Goal: Information Seeking & Learning: Understand process/instructions

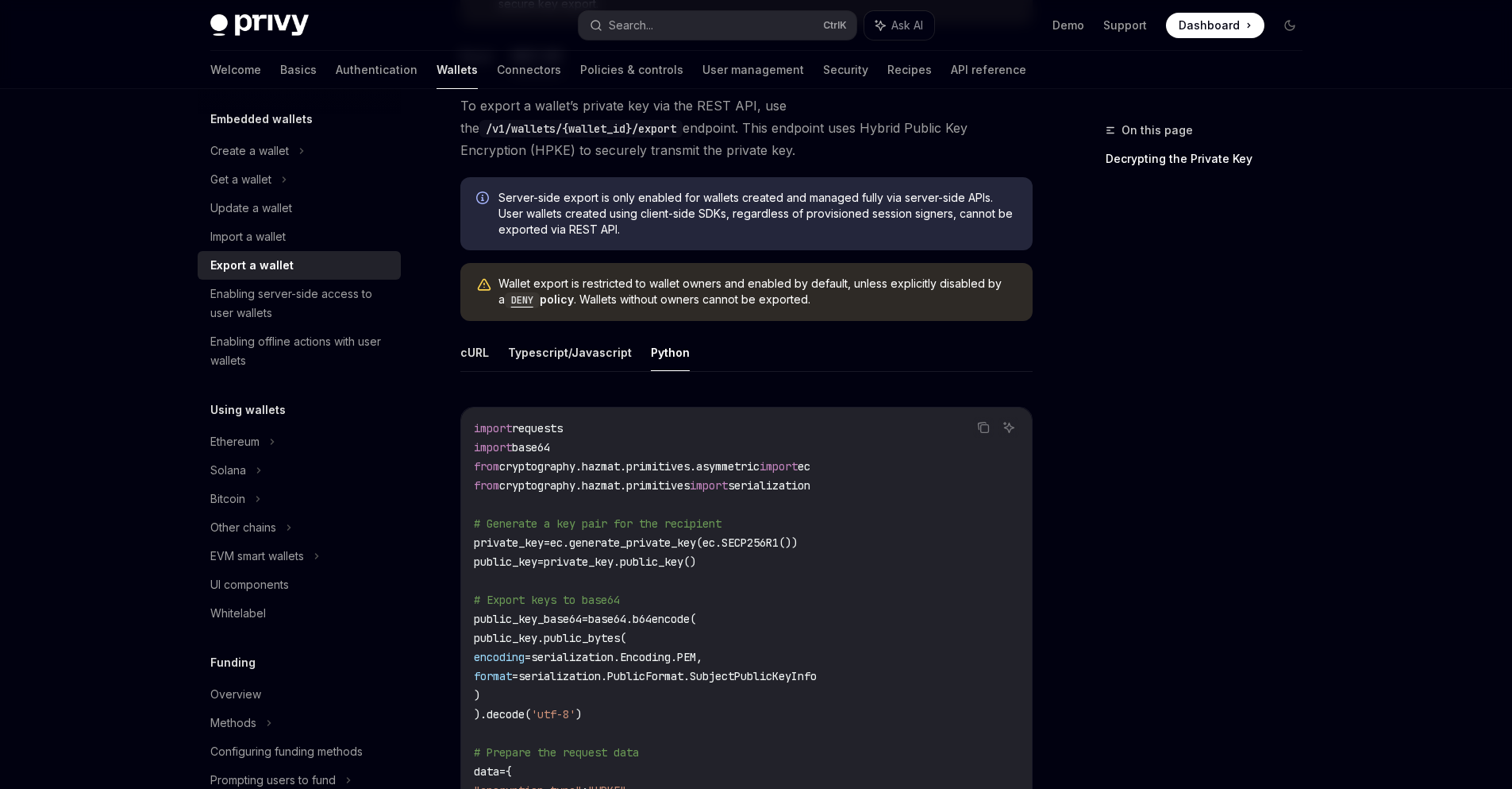
scroll to position [335, 0]
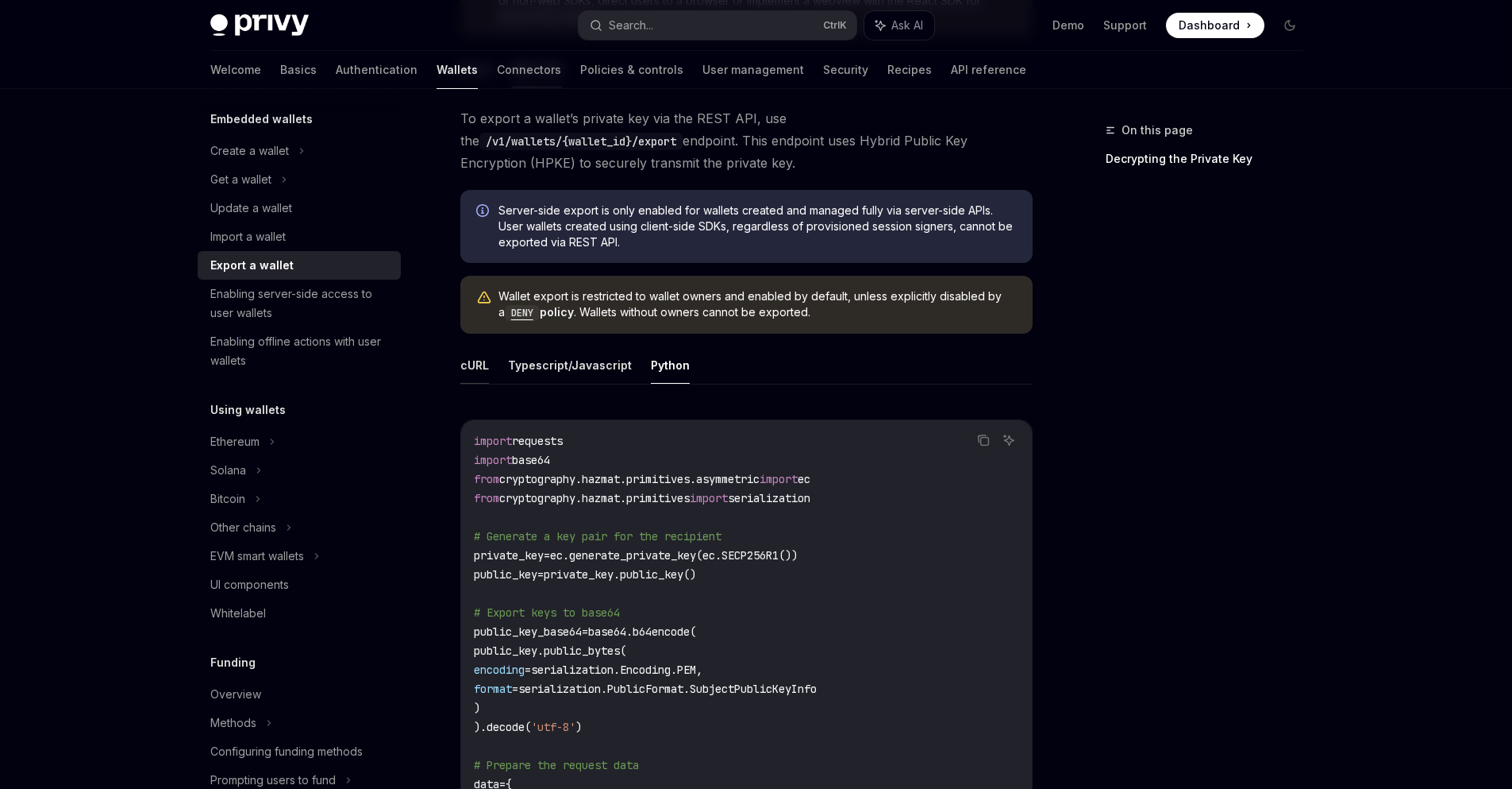
click at [483, 371] on button "cURL" at bounding box center [475, 365] width 29 height 38
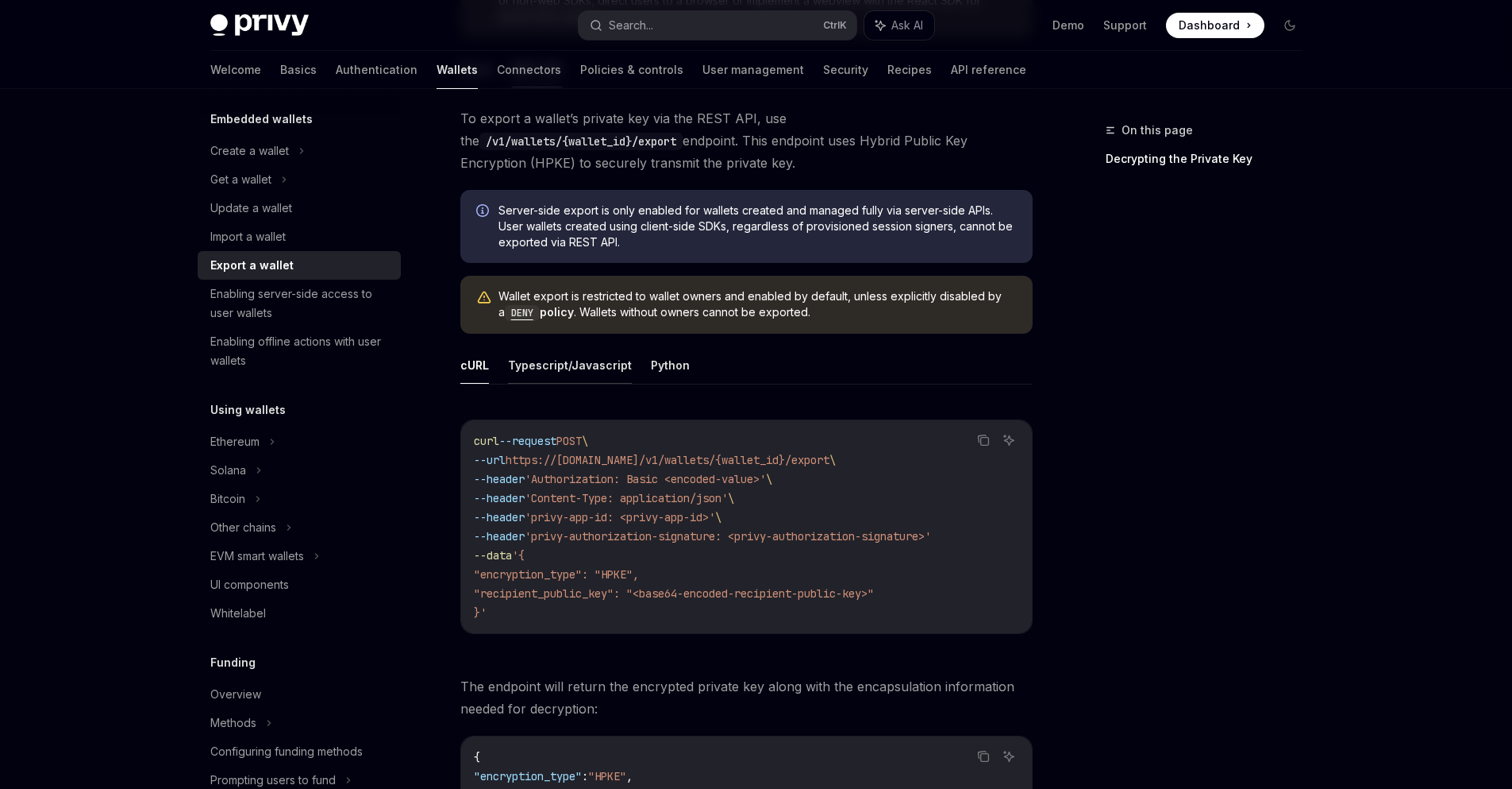
click at [525, 365] on button "Typescript/Javascript" at bounding box center [569, 365] width 123 height 38
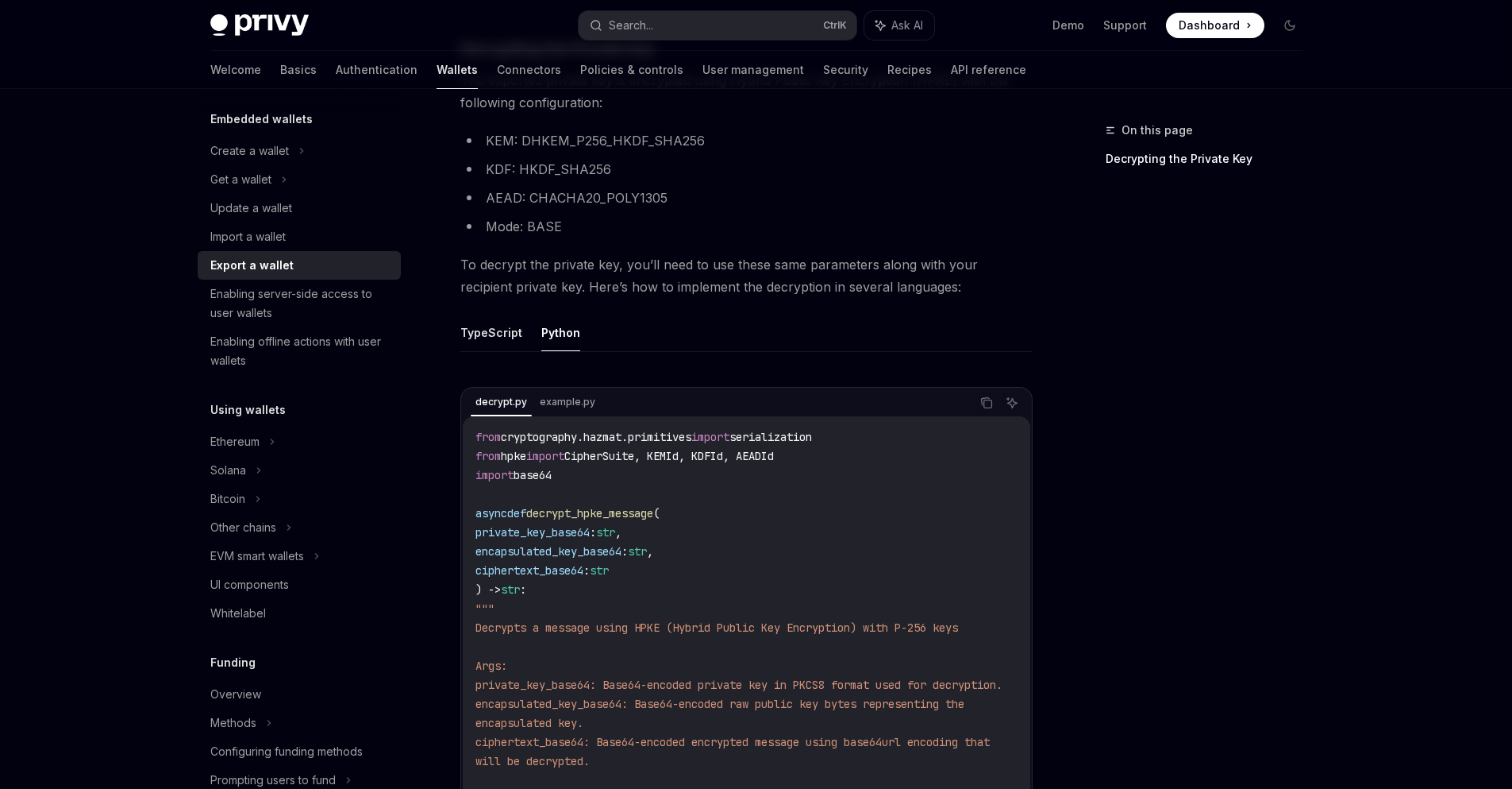
scroll to position [2076, 0]
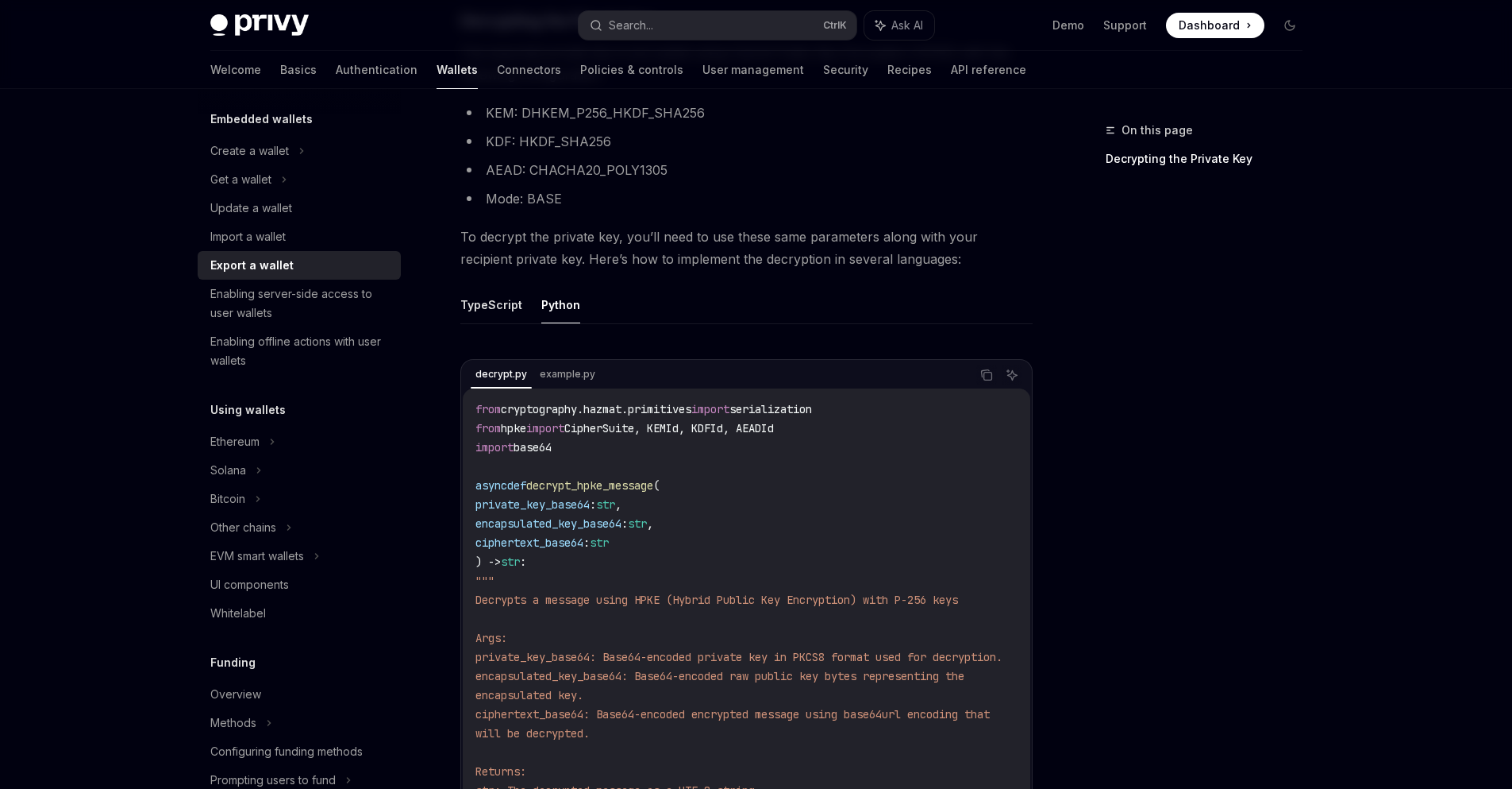
click at [552, 323] on button "Python" at bounding box center [561, 305] width 38 height 38
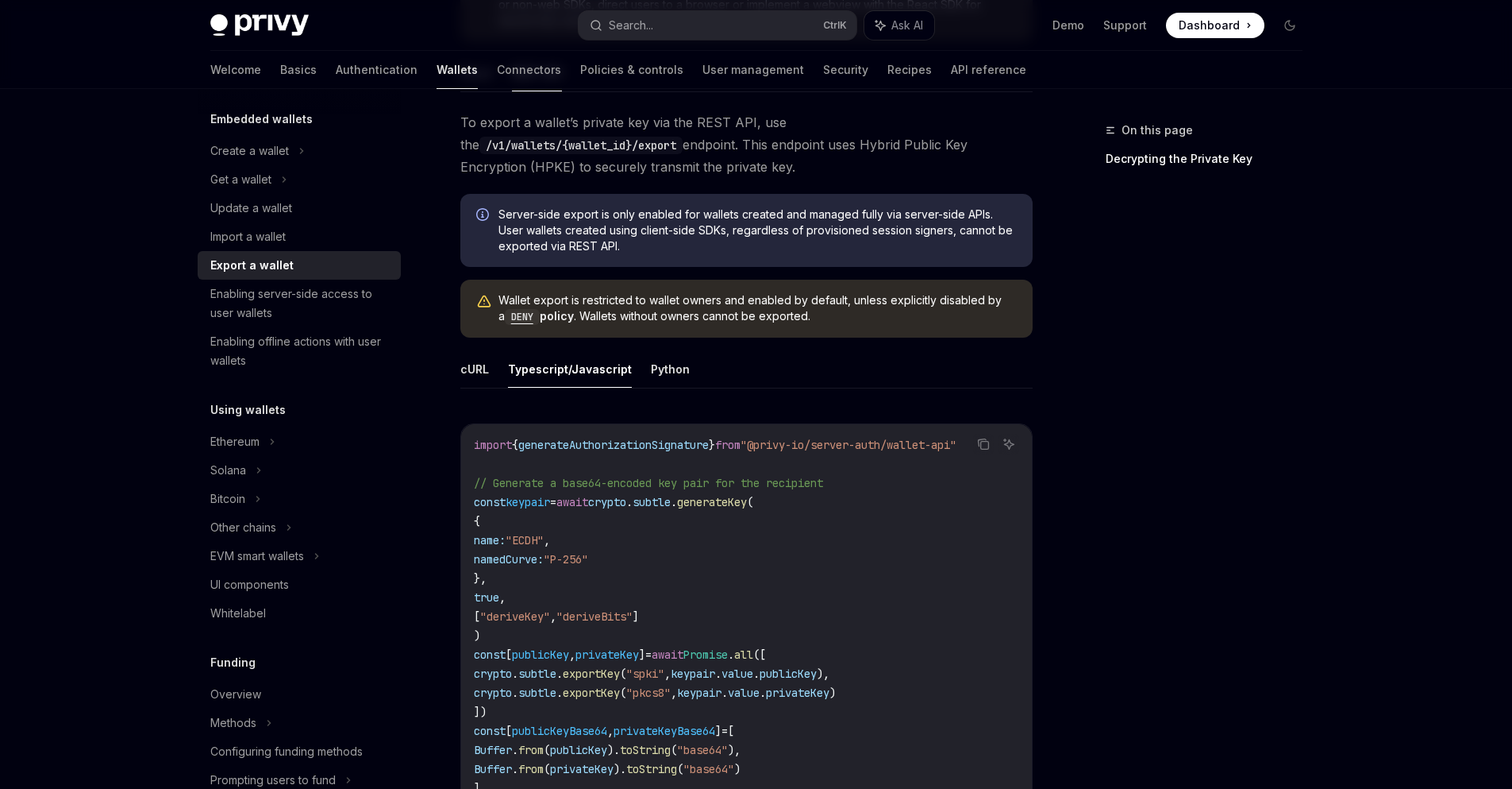
scroll to position [265, 0]
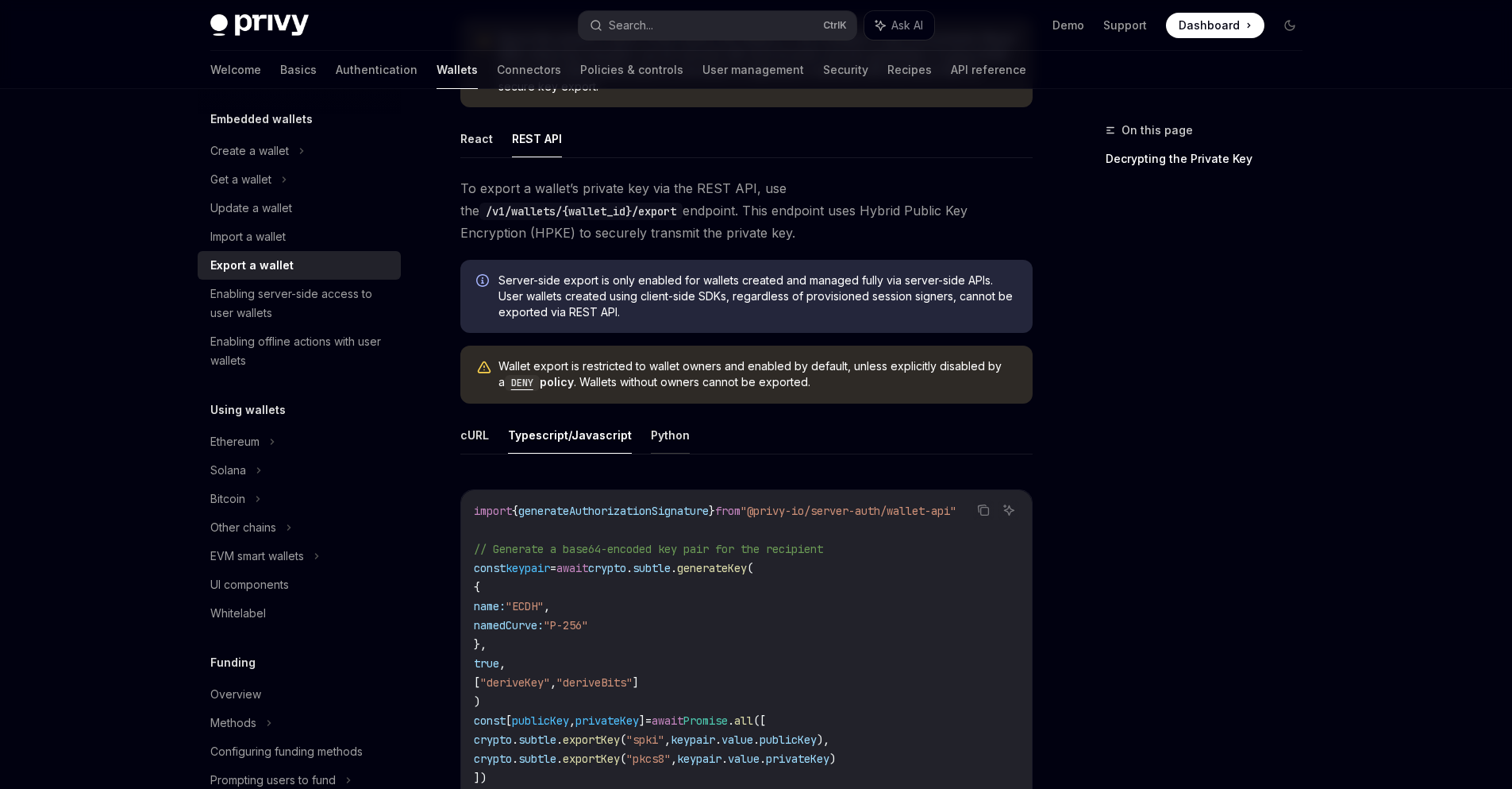
click at [675, 439] on button "Python" at bounding box center [670, 435] width 38 height 38
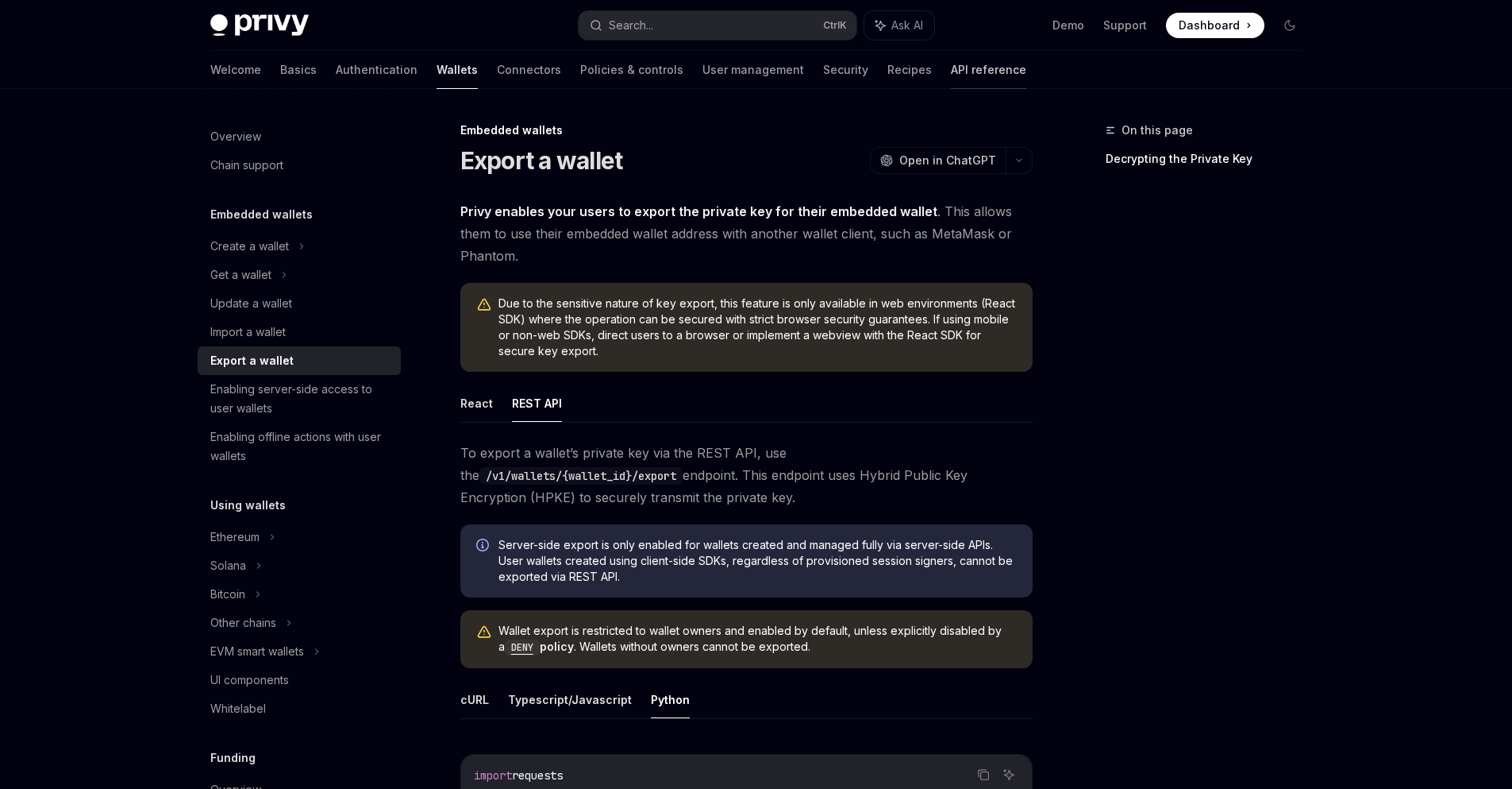
click at [951, 67] on link "API reference" at bounding box center [989, 69] width 75 height 39
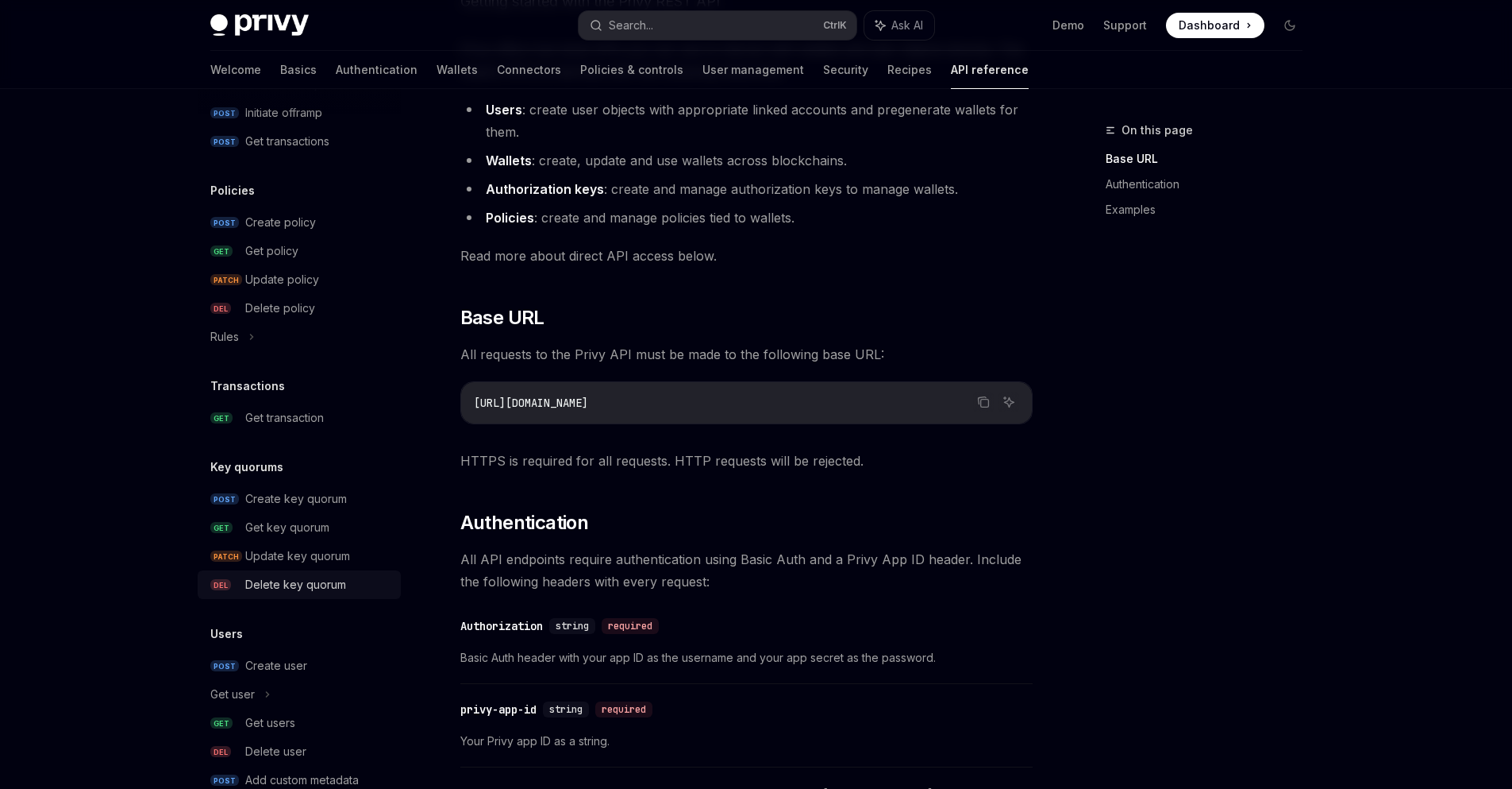
scroll to position [852, 0]
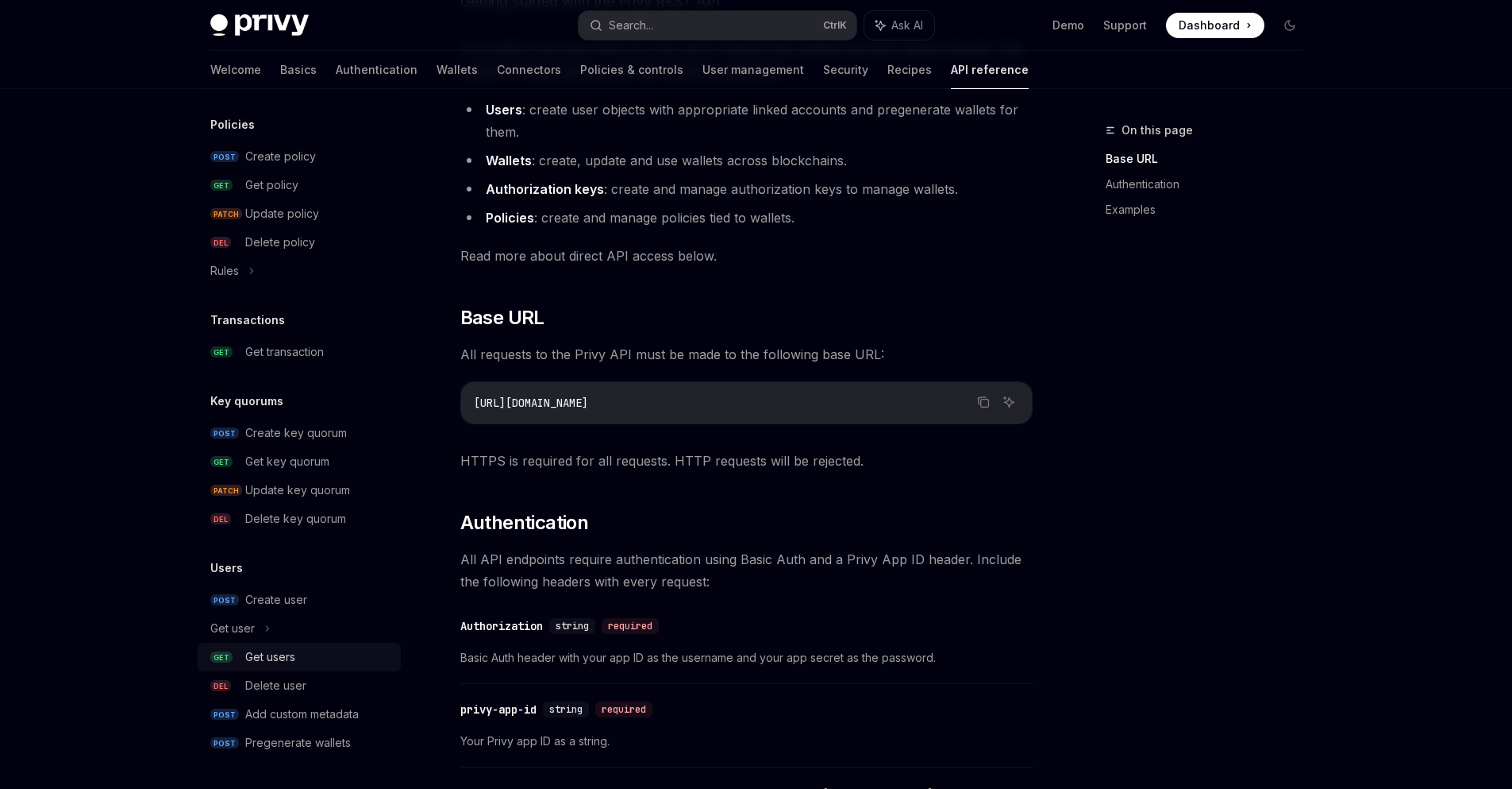
click at [282, 658] on div "Get users" at bounding box center [270, 657] width 50 height 19
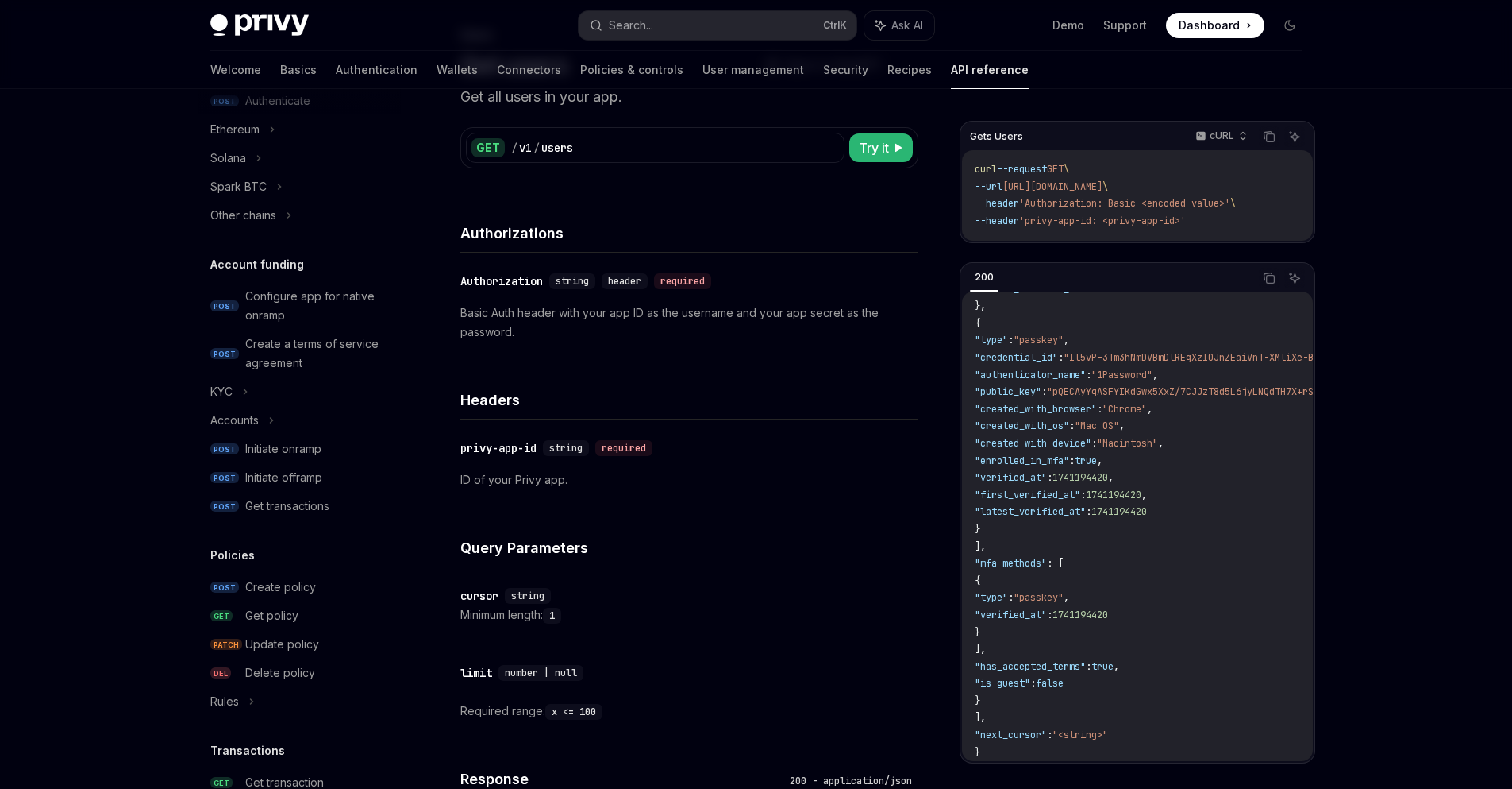
scroll to position [375, 0]
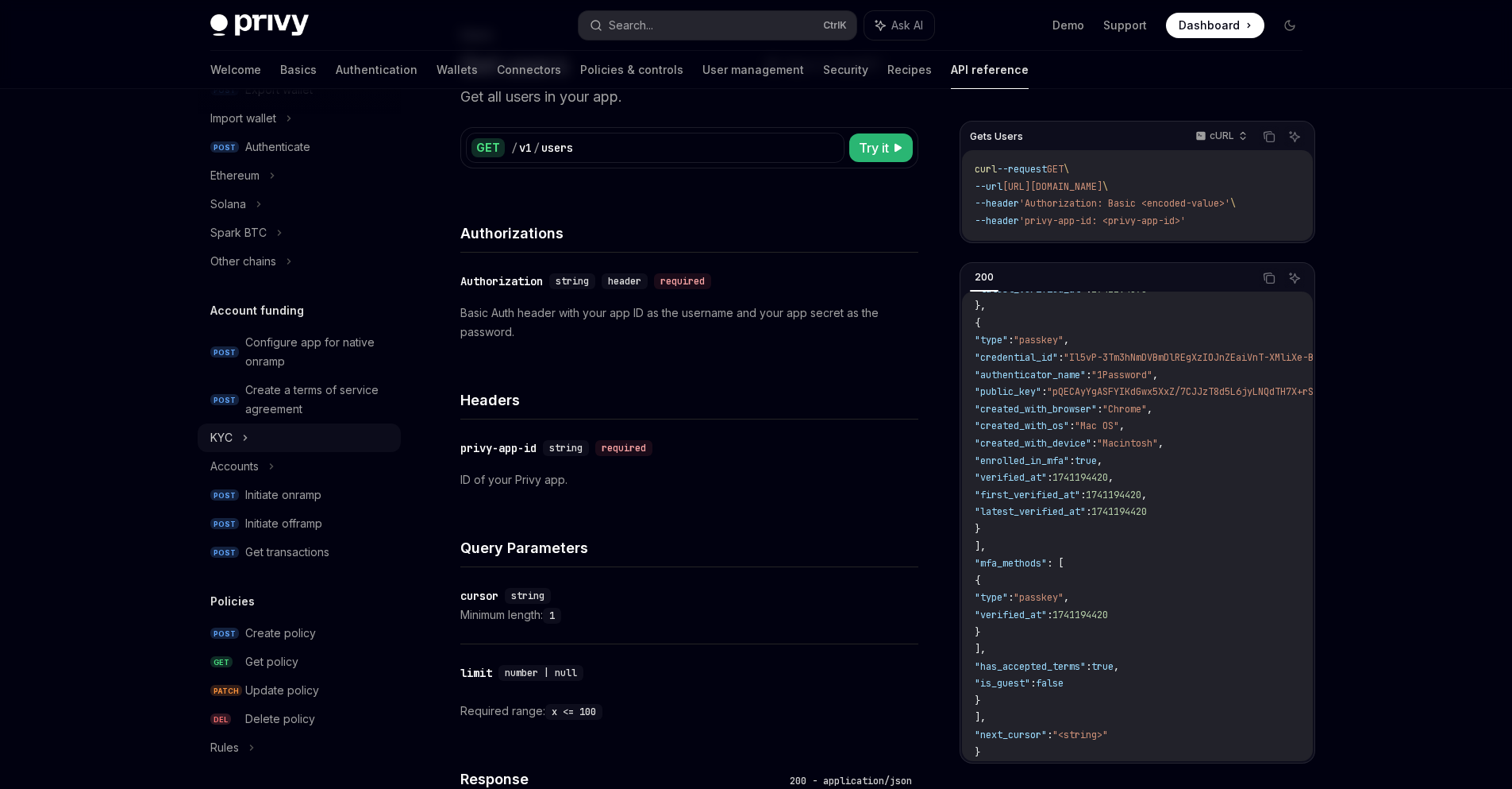
click at [239, 444] on div "KYC" at bounding box center [299, 437] width 203 height 29
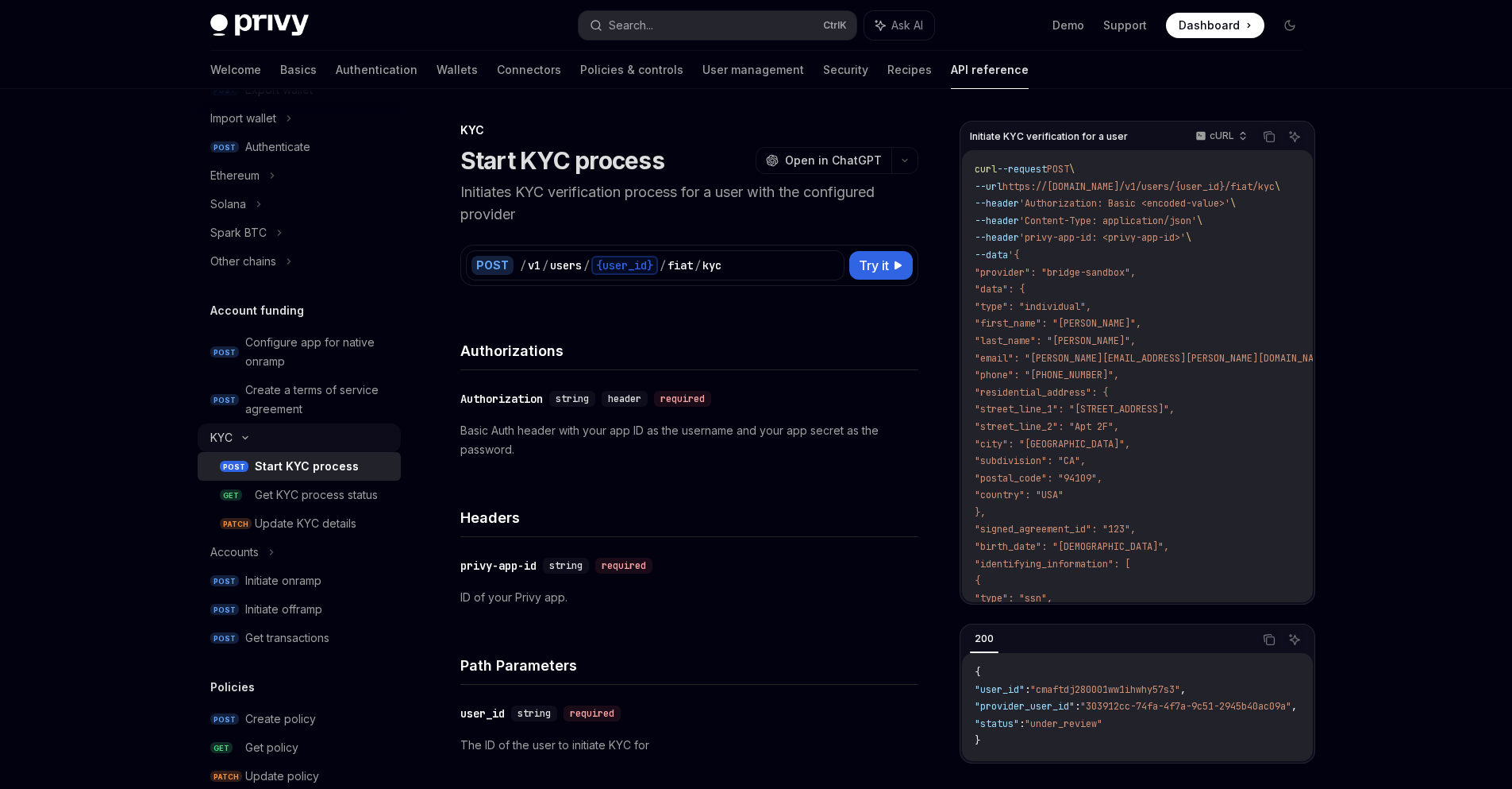
click at [239, 444] on div "KYC" at bounding box center [299, 437] width 203 height 29
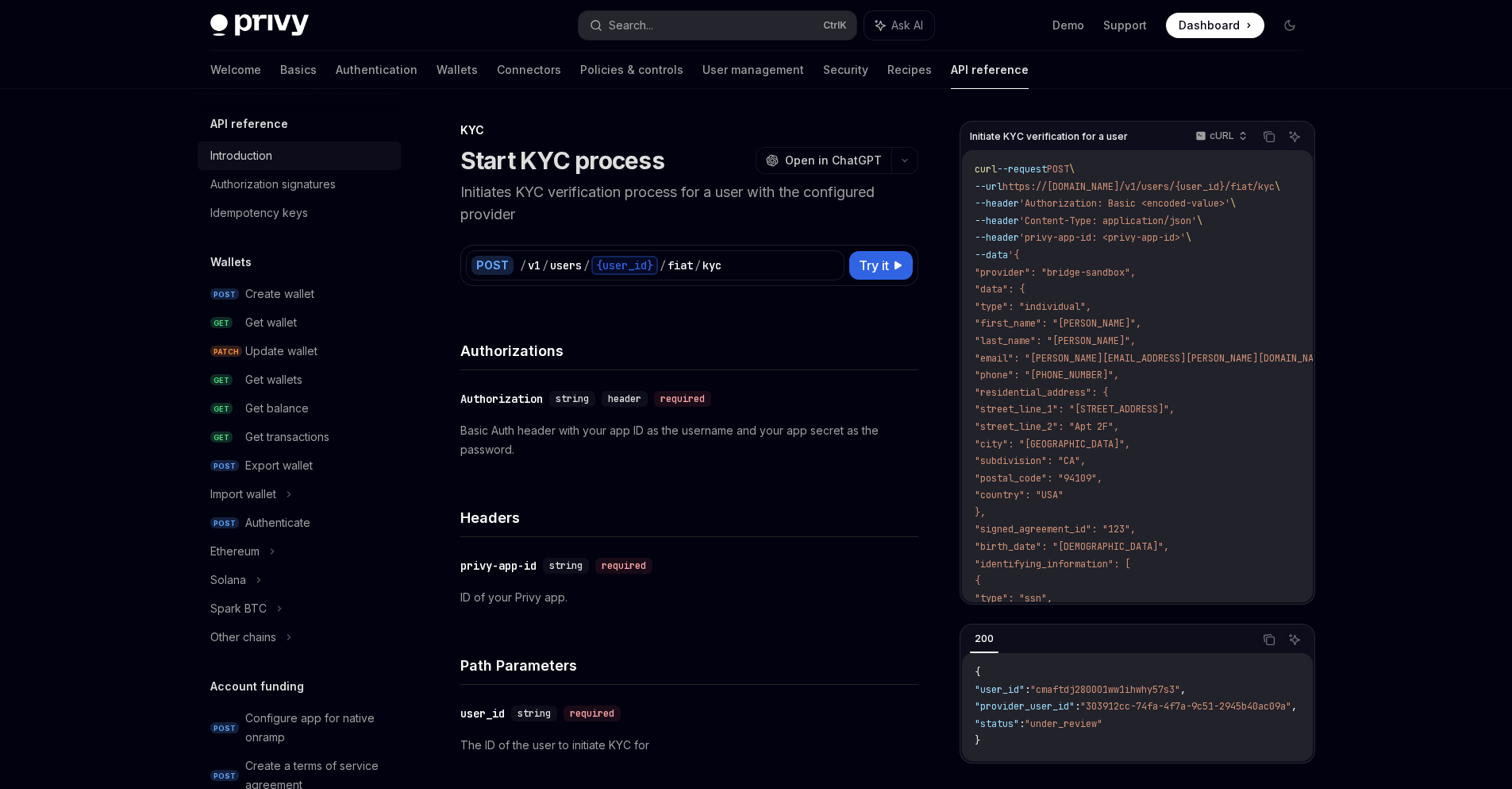
click at [239, 161] on div "Introduction" at bounding box center [241, 155] width 62 height 19
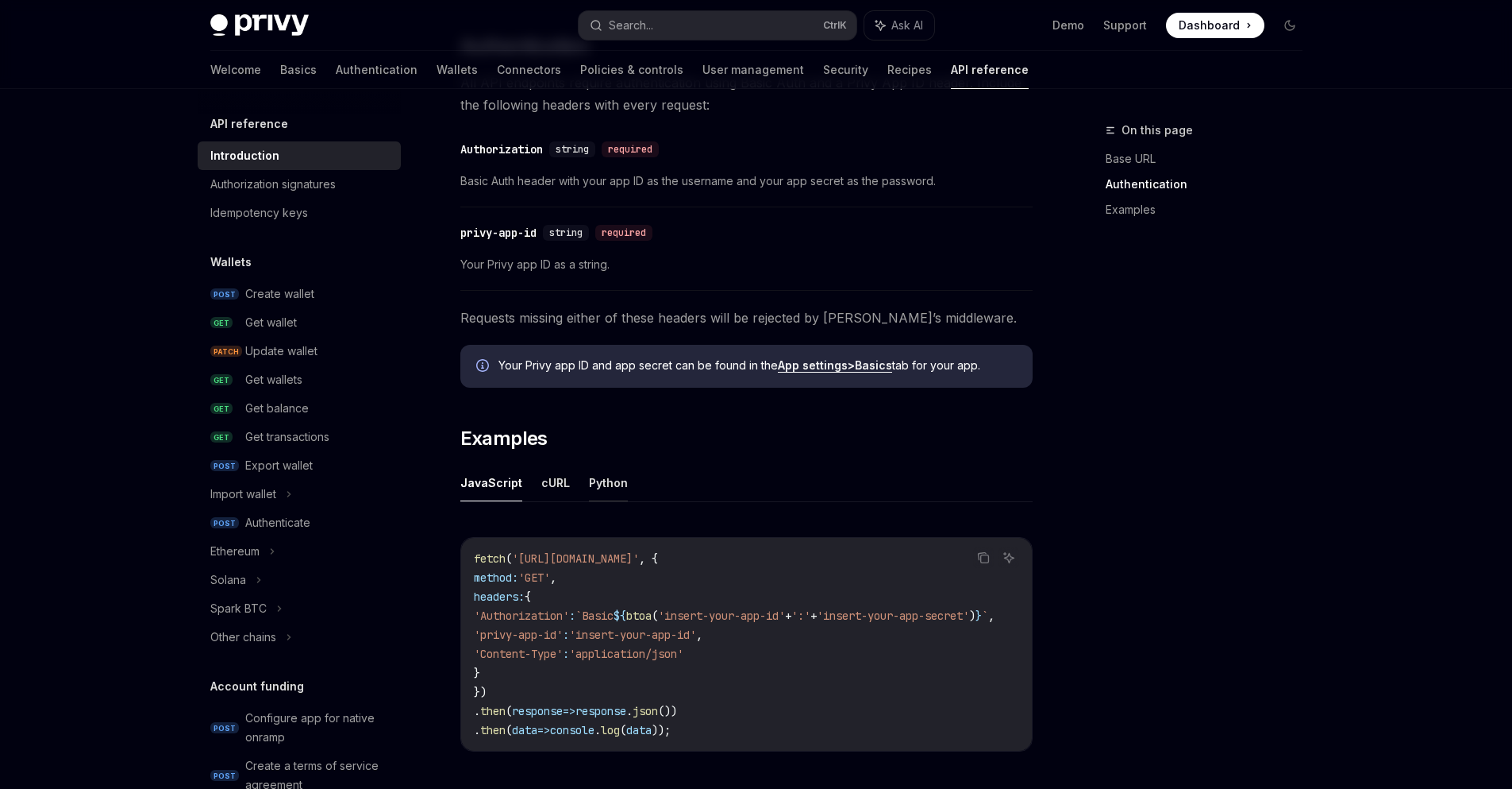
click at [602, 488] on button "Python" at bounding box center [608, 483] width 38 height 38
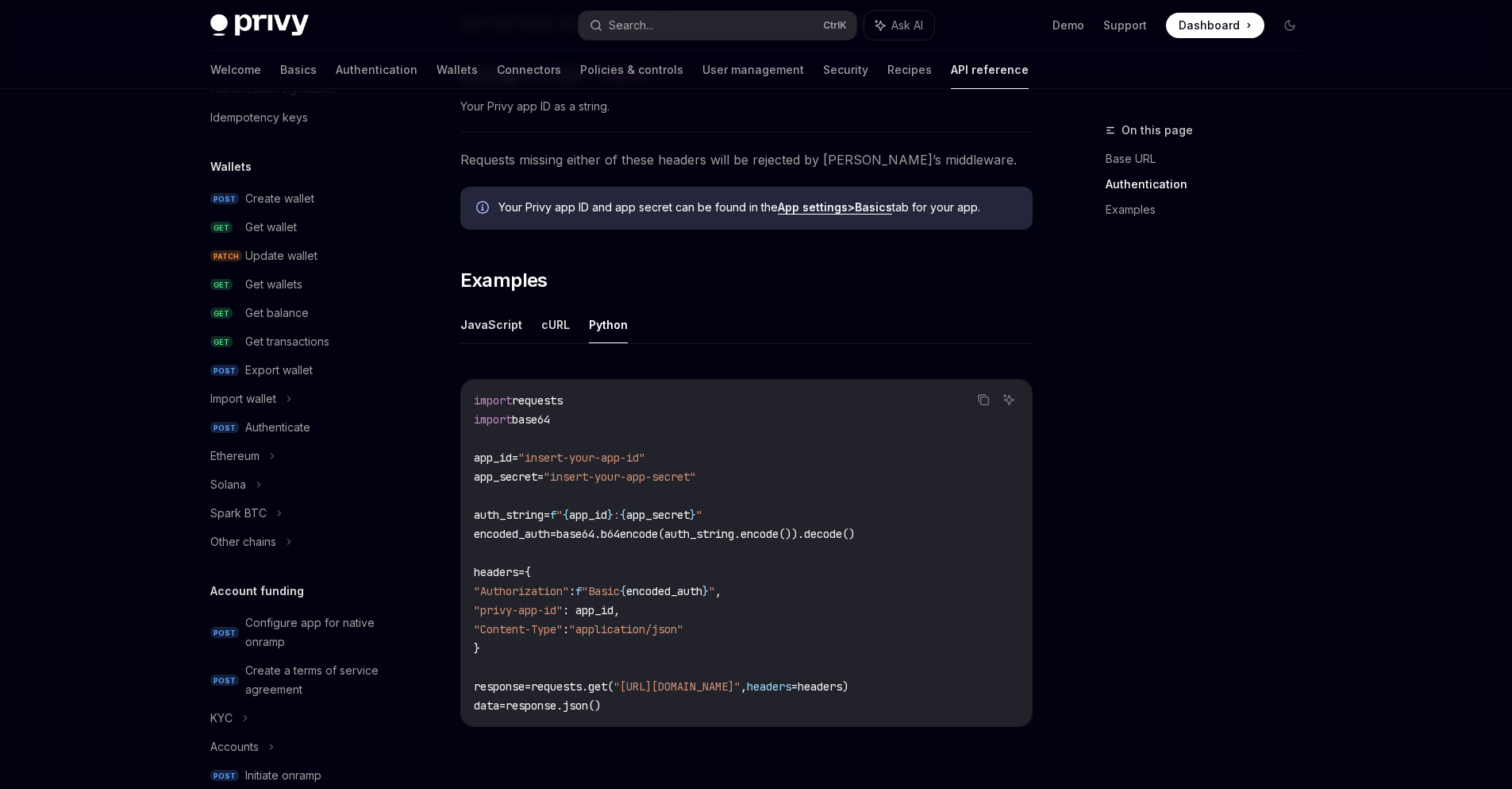
scroll to position [858, 0]
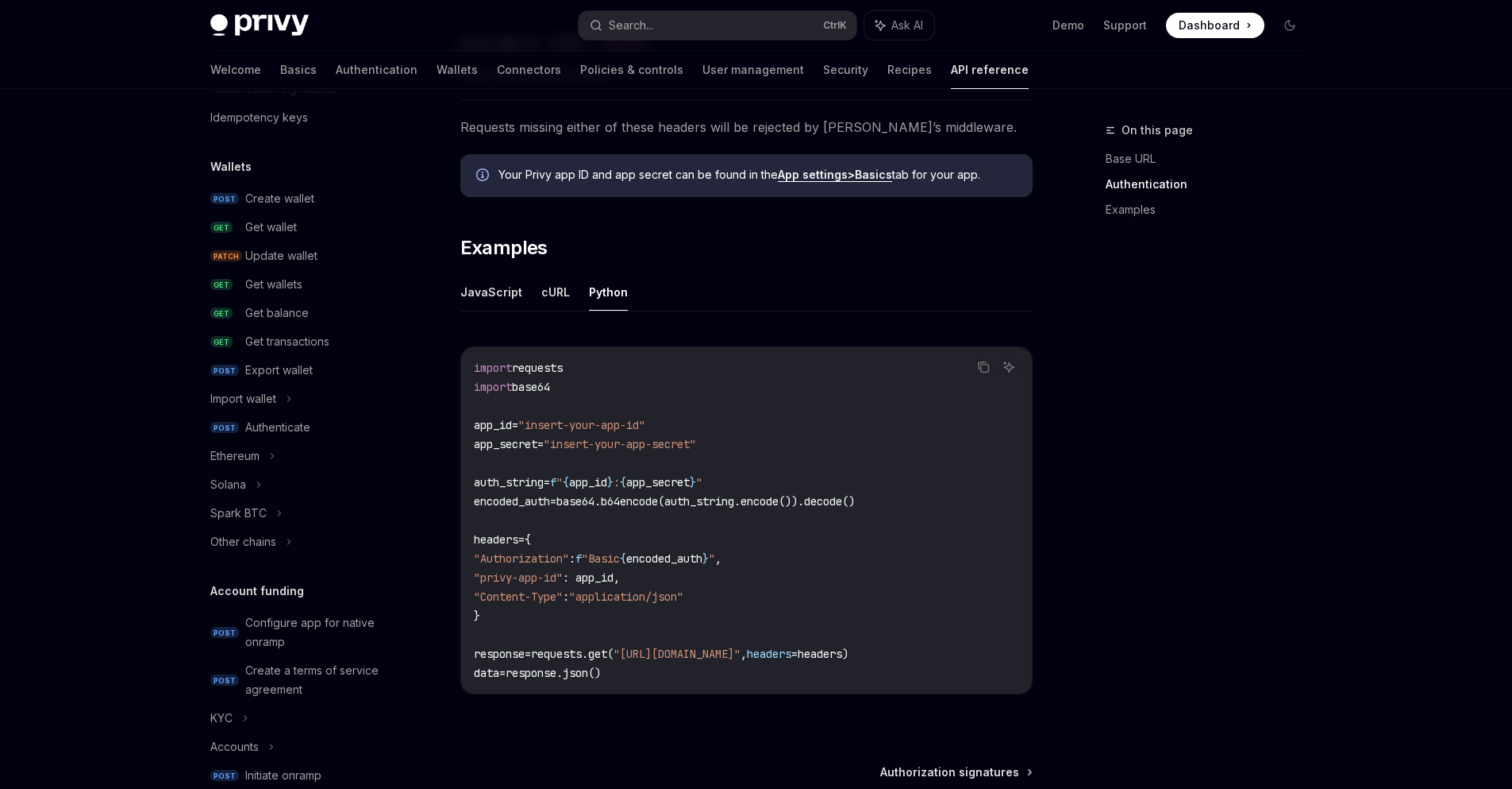
drag, startPoint x: 906, startPoint y: 510, endPoint x: 451, endPoint y: 489, distance: 455.5
click at [451, 489] on div "API reference Introduction OpenAI Open in ChatGPT Getting started with the Priv…" at bounding box center [598, 109] width 876 height 1693
copy code "auth_string = f " { app_id } : { app_secret } " encoded_auth = base64.b64encode…"
click at [784, 489] on code "import requests import base64 app_id = "insert-your-app-id" app_secret = "inser…" at bounding box center [746, 520] width 546 height 324
drag, startPoint x: 984, startPoint y: 369, endPoint x: 977, endPoint y: 377, distance: 10.6
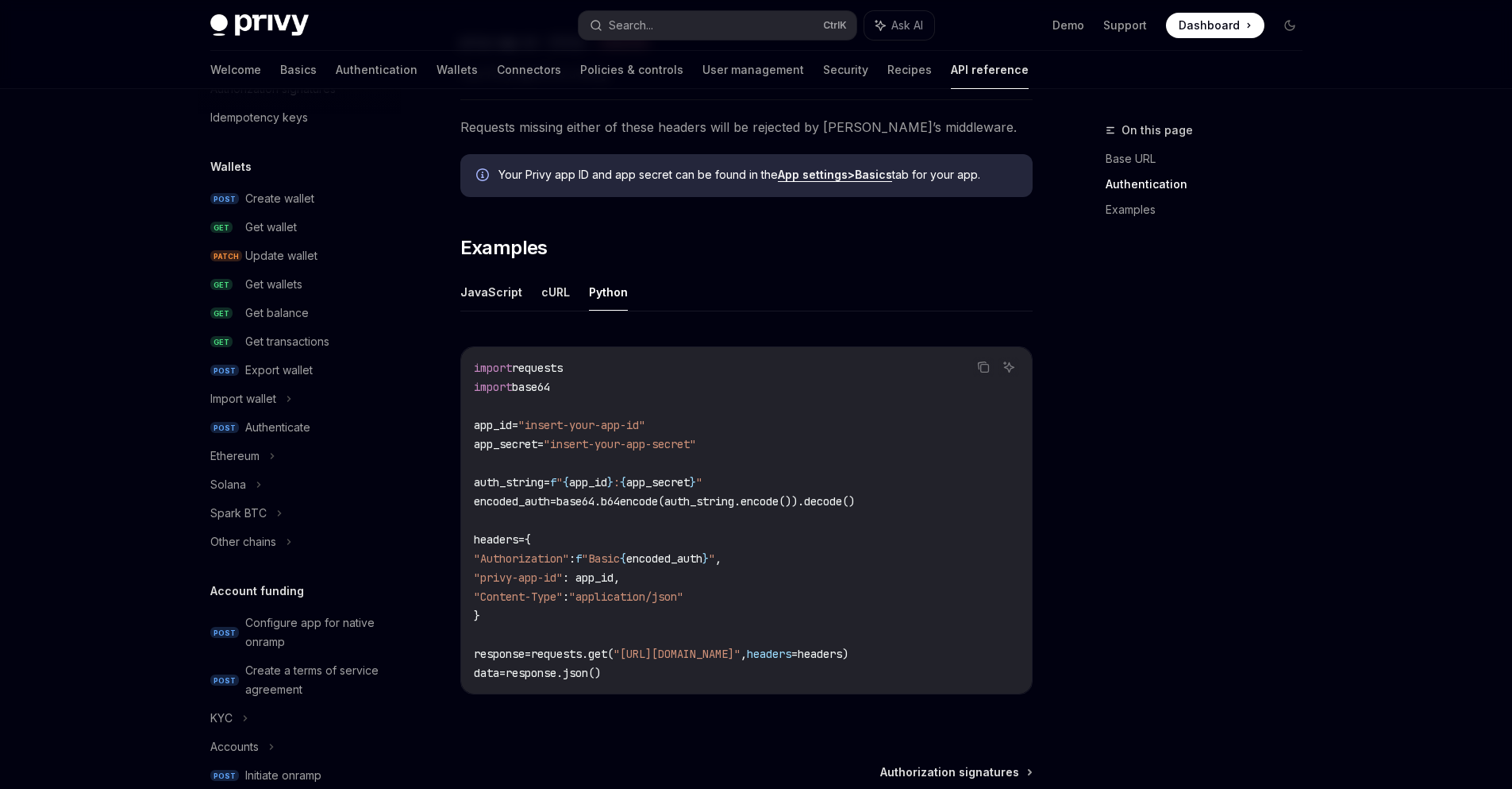
click at [984, 370] on icon "Copy the contents from the code block" at bounding box center [983, 366] width 13 height 13
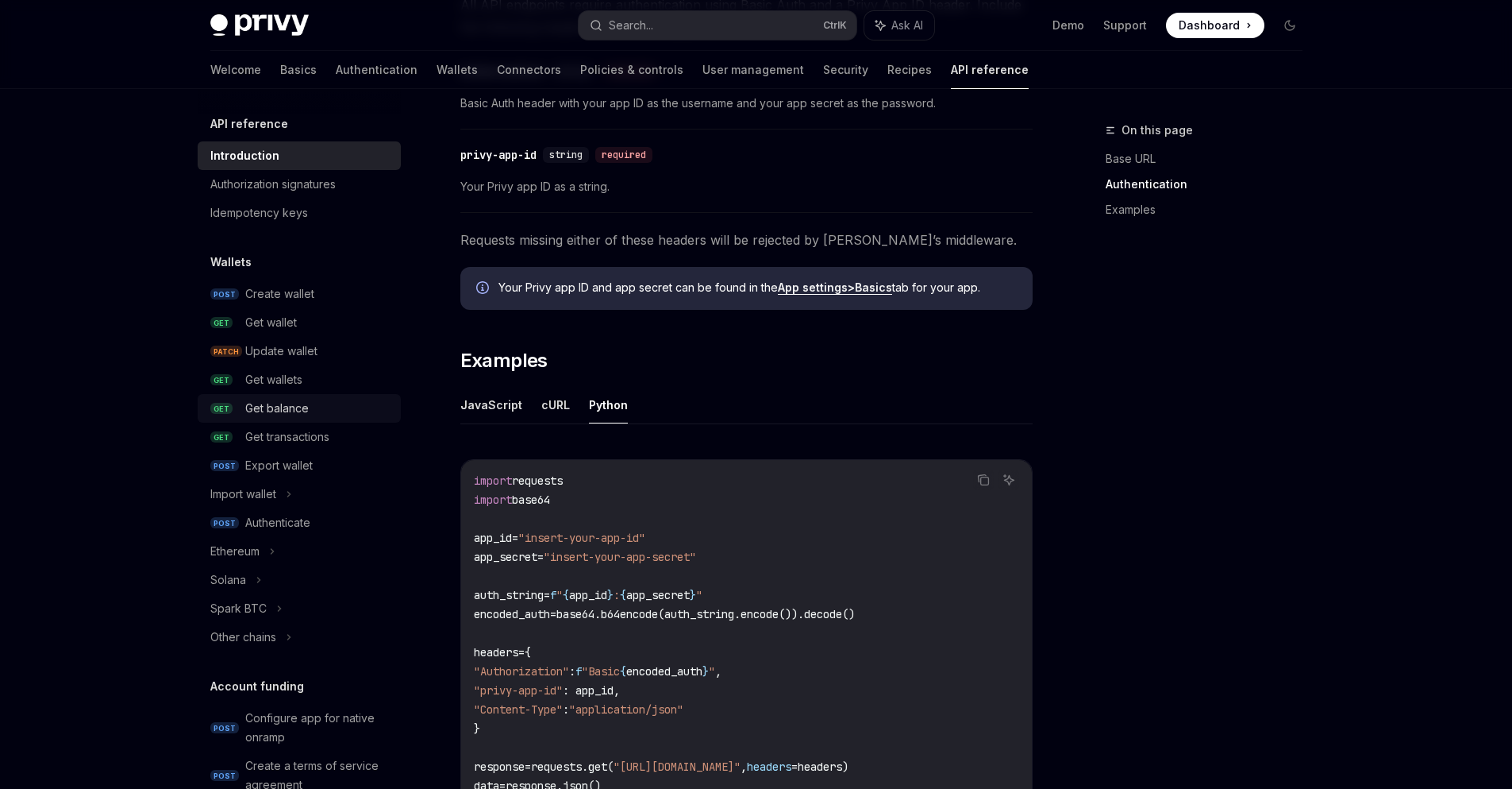
scroll to position [668, 0]
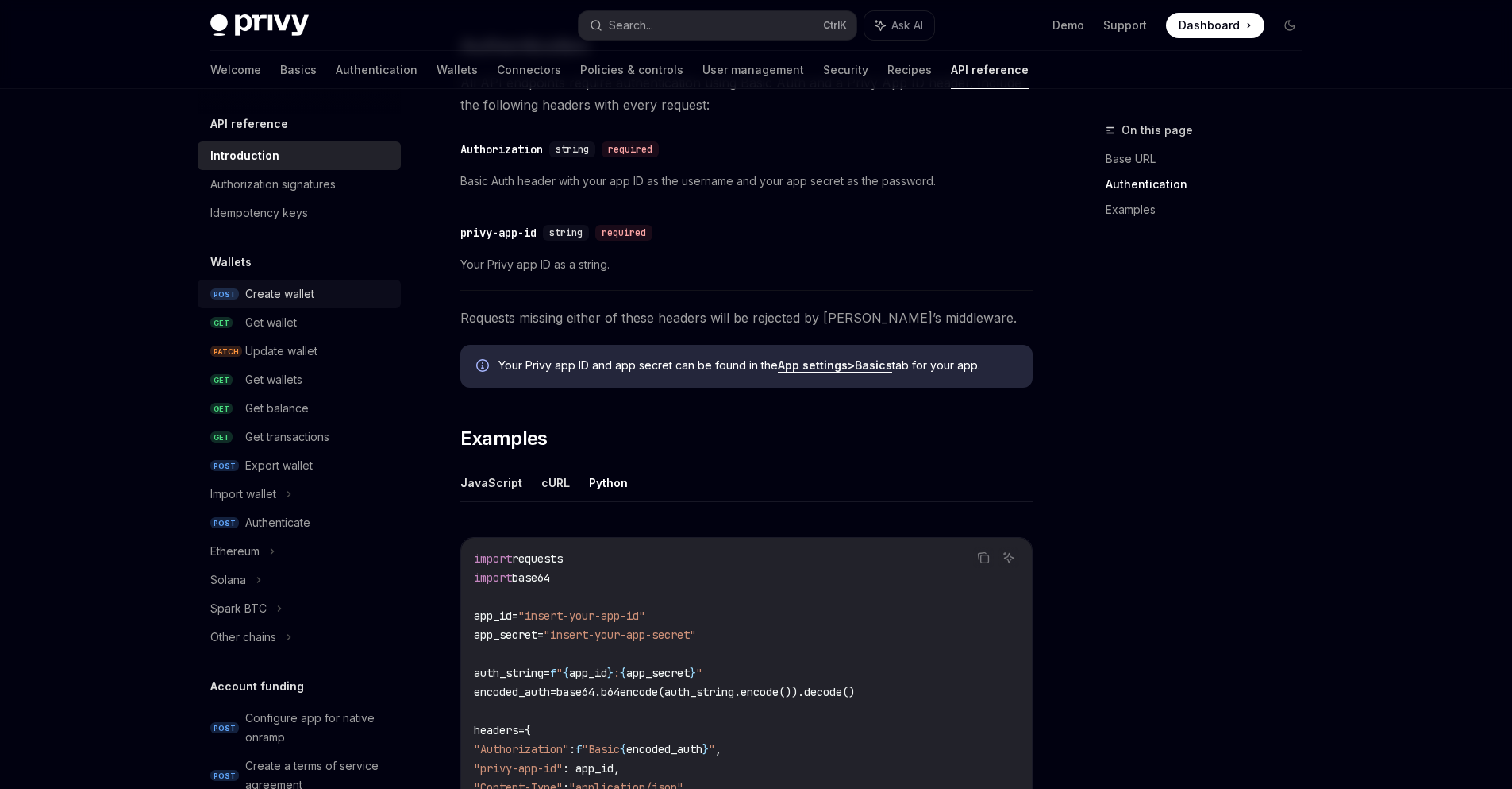
click at [283, 292] on div "Create wallet" at bounding box center [280, 293] width 69 height 19
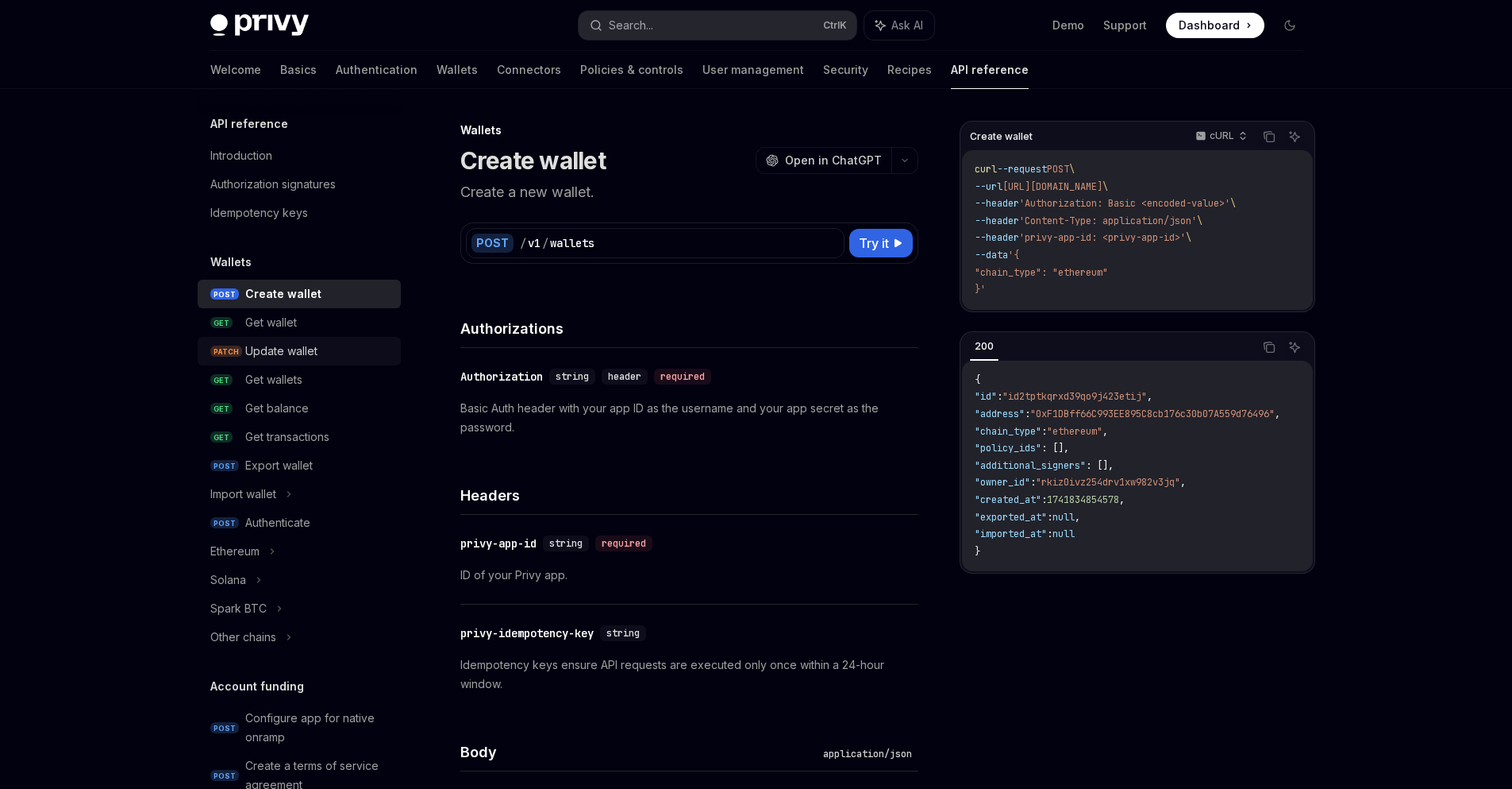
click at [288, 351] on div "Update wallet" at bounding box center [281, 351] width 72 height 19
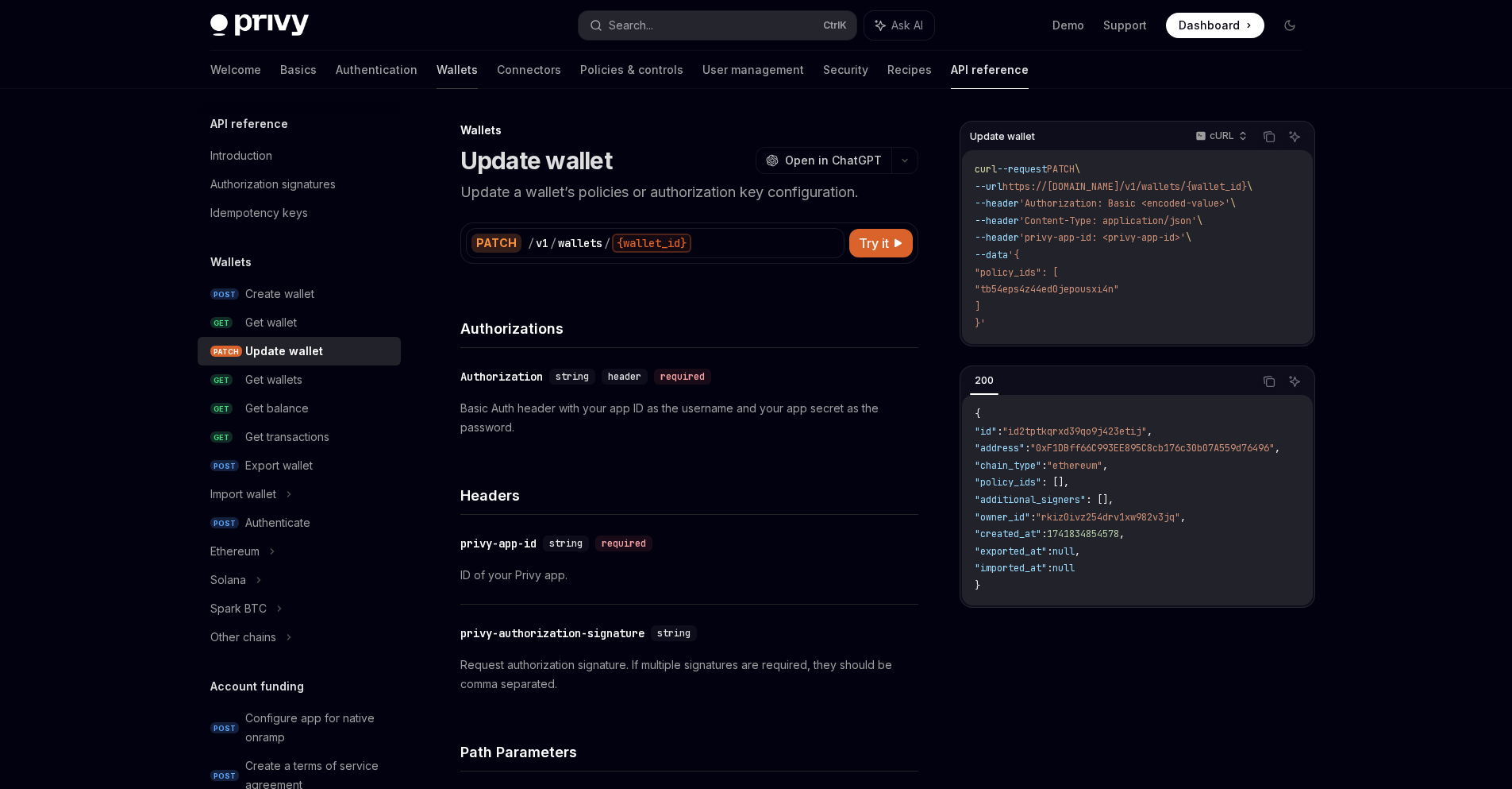
click at [436, 63] on link "Wallets" at bounding box center [457, 69] width 41 height 39
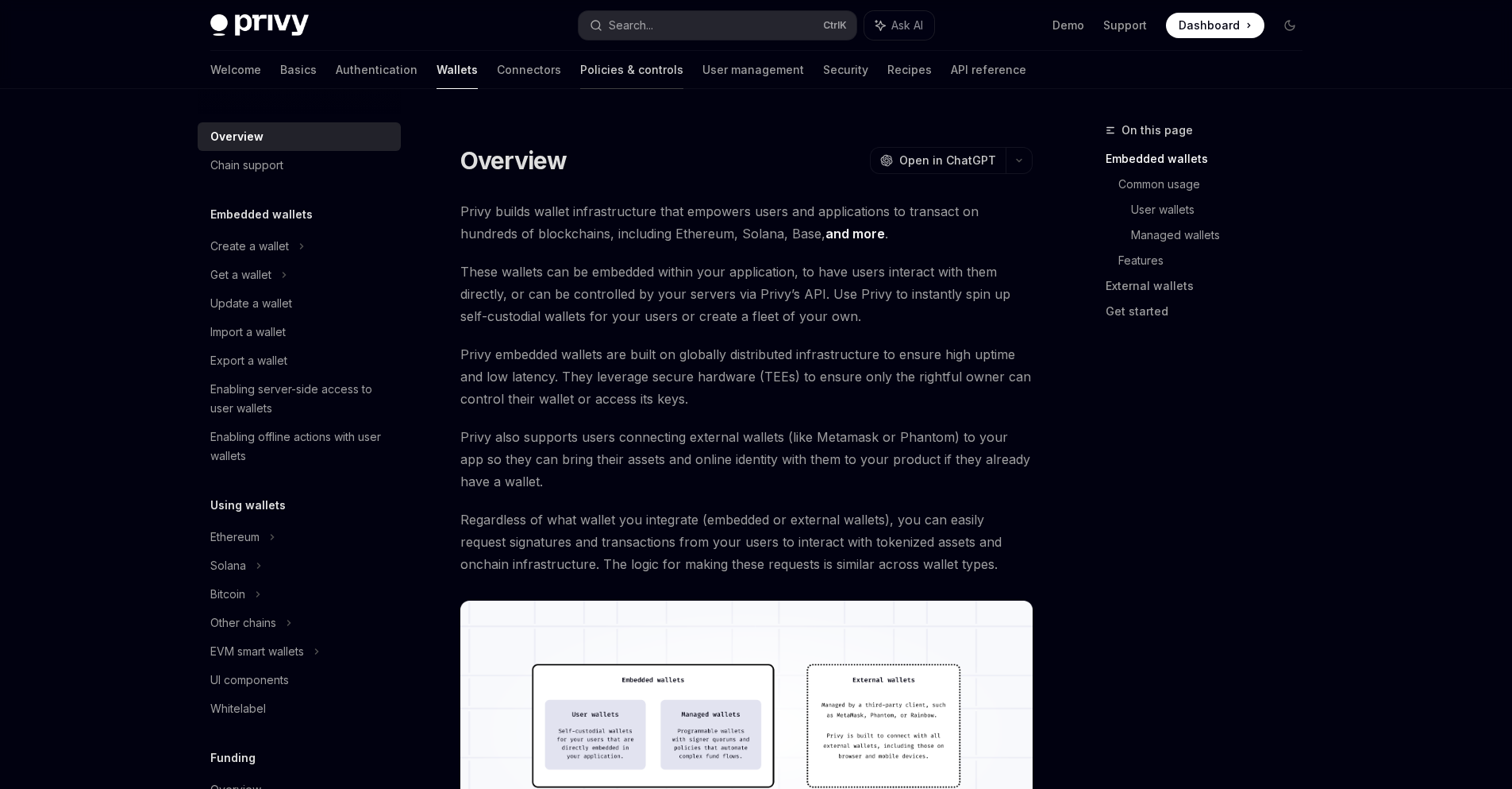
click at [580, 76] on link "Policies & controls" at bounding box center [632, 69] width 104 height 39
type textarea "*"
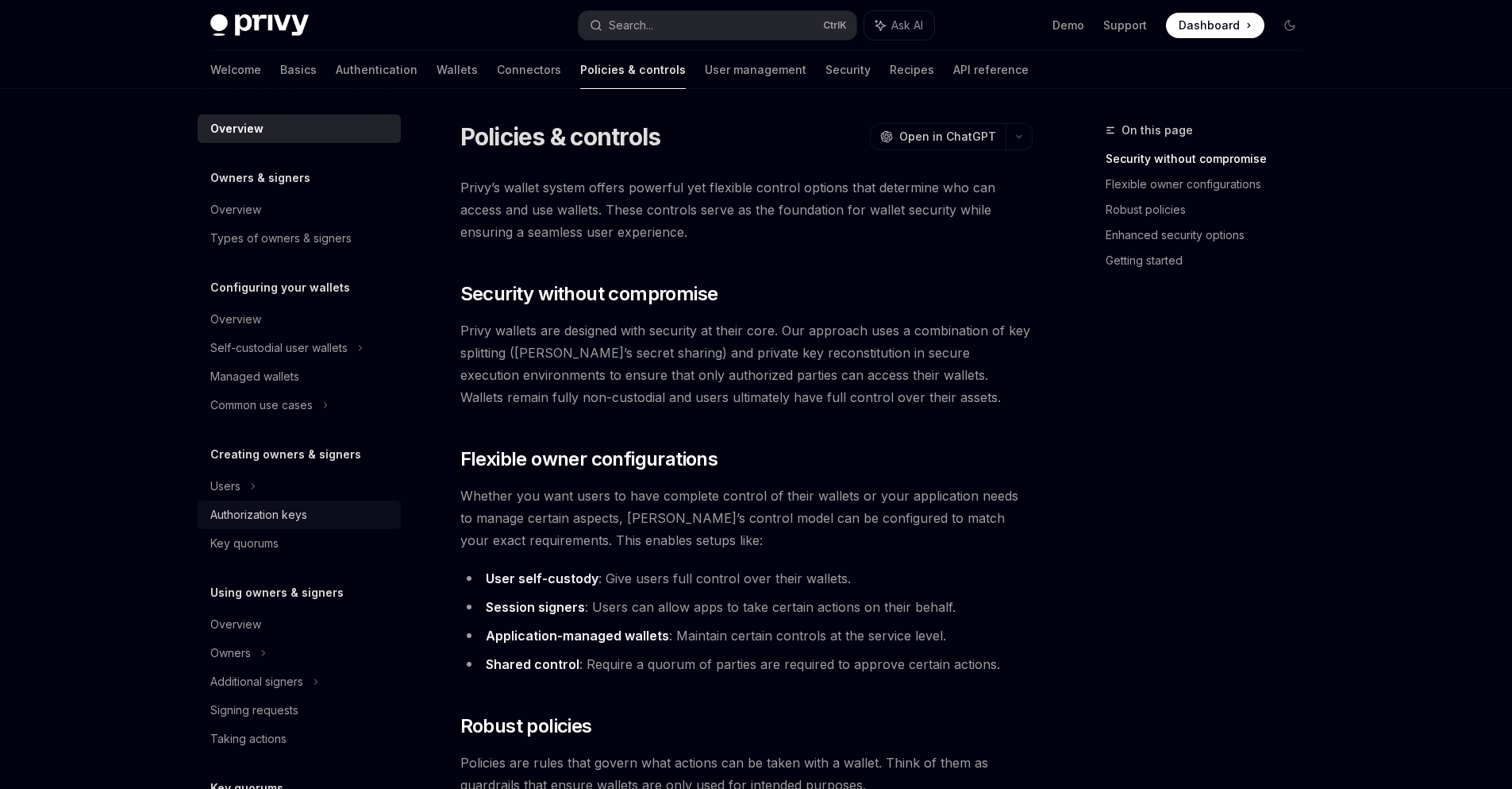
click at [292, 517] on div "Authorization keys" at bounding box center [259, 514] width 97 height 19
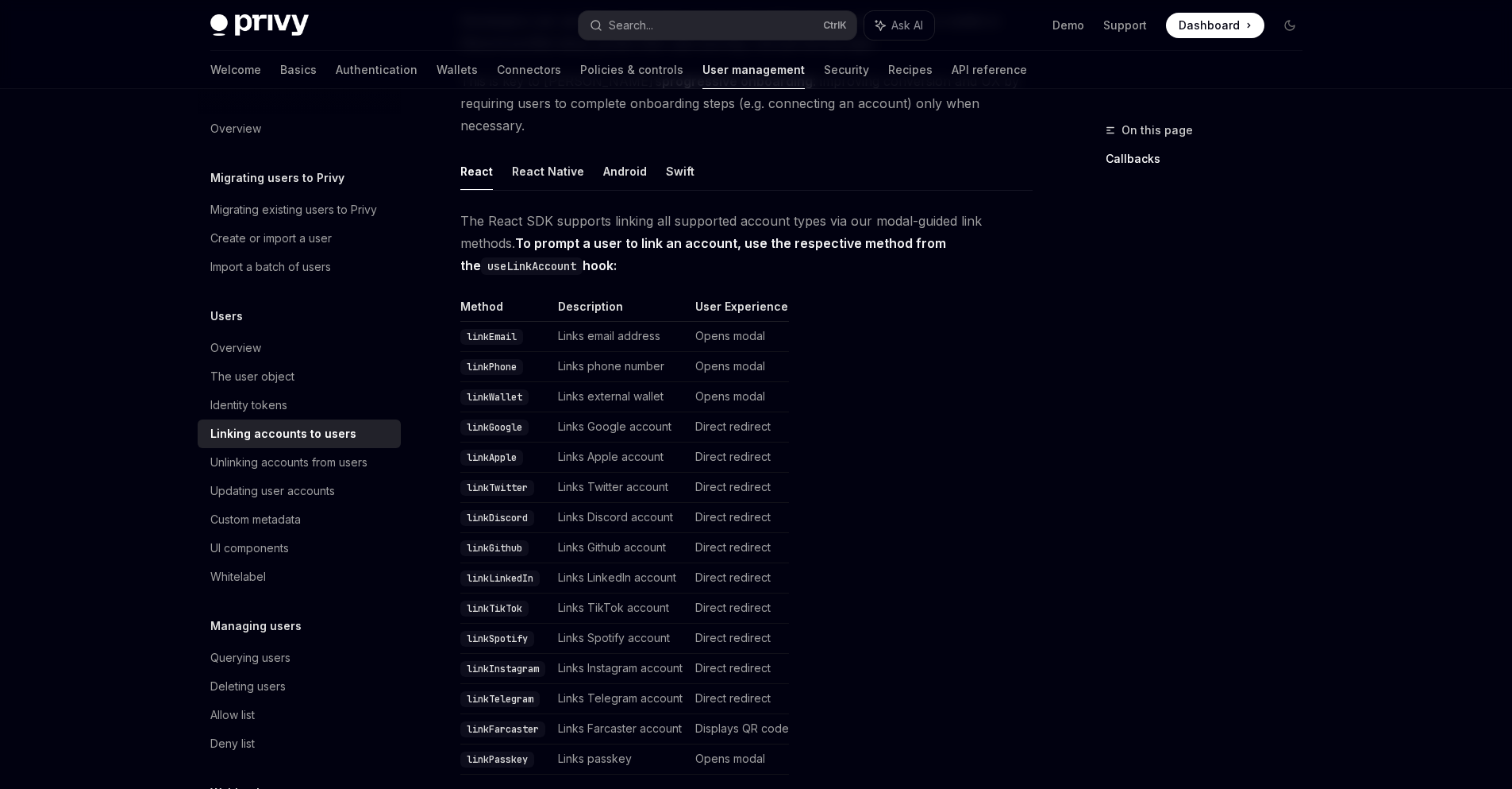
scroll to position [111, 0]
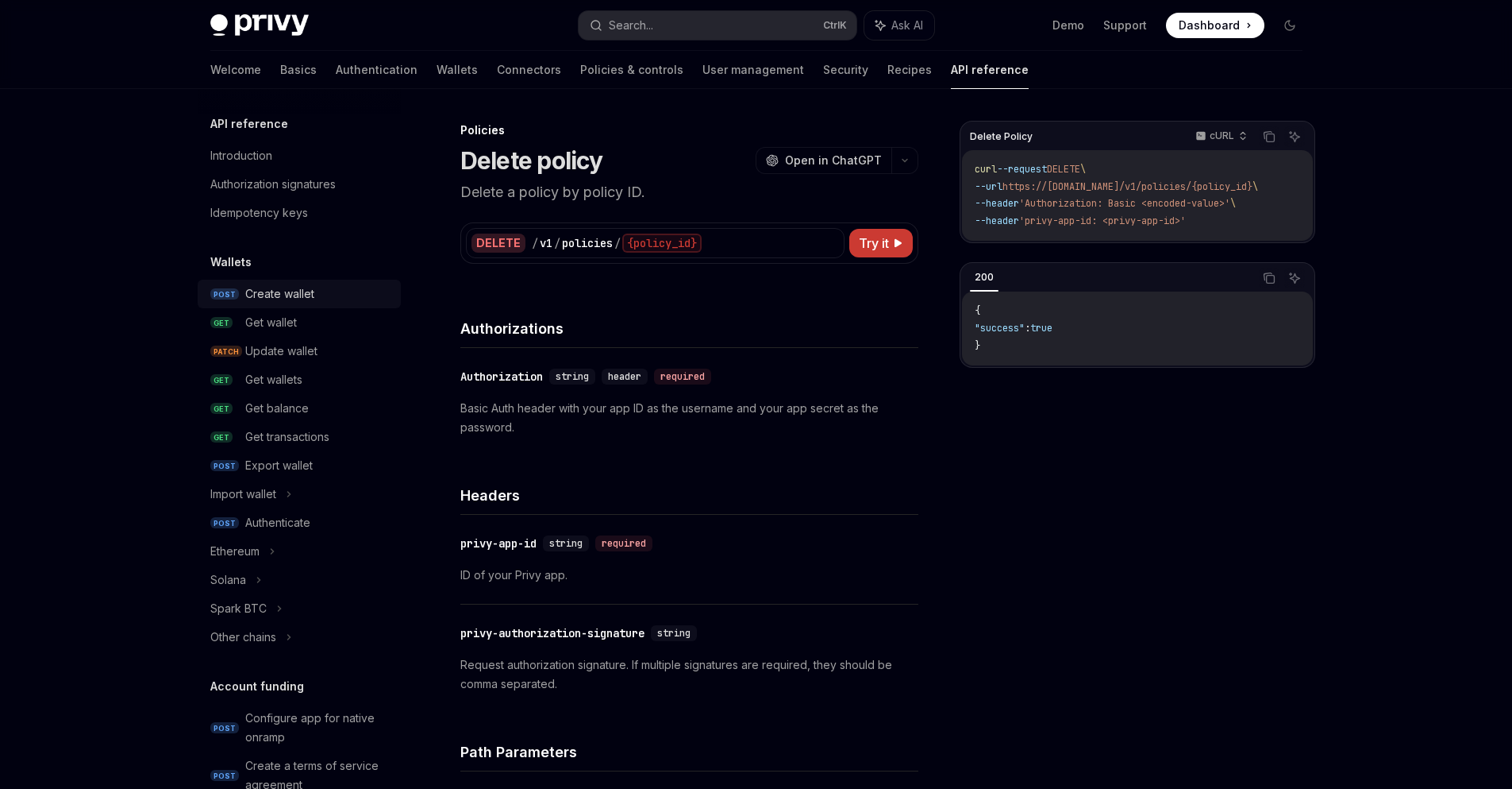
click at [278, 299] on div "Create wallet" at bounding box center [280, 293] width 69 height 19
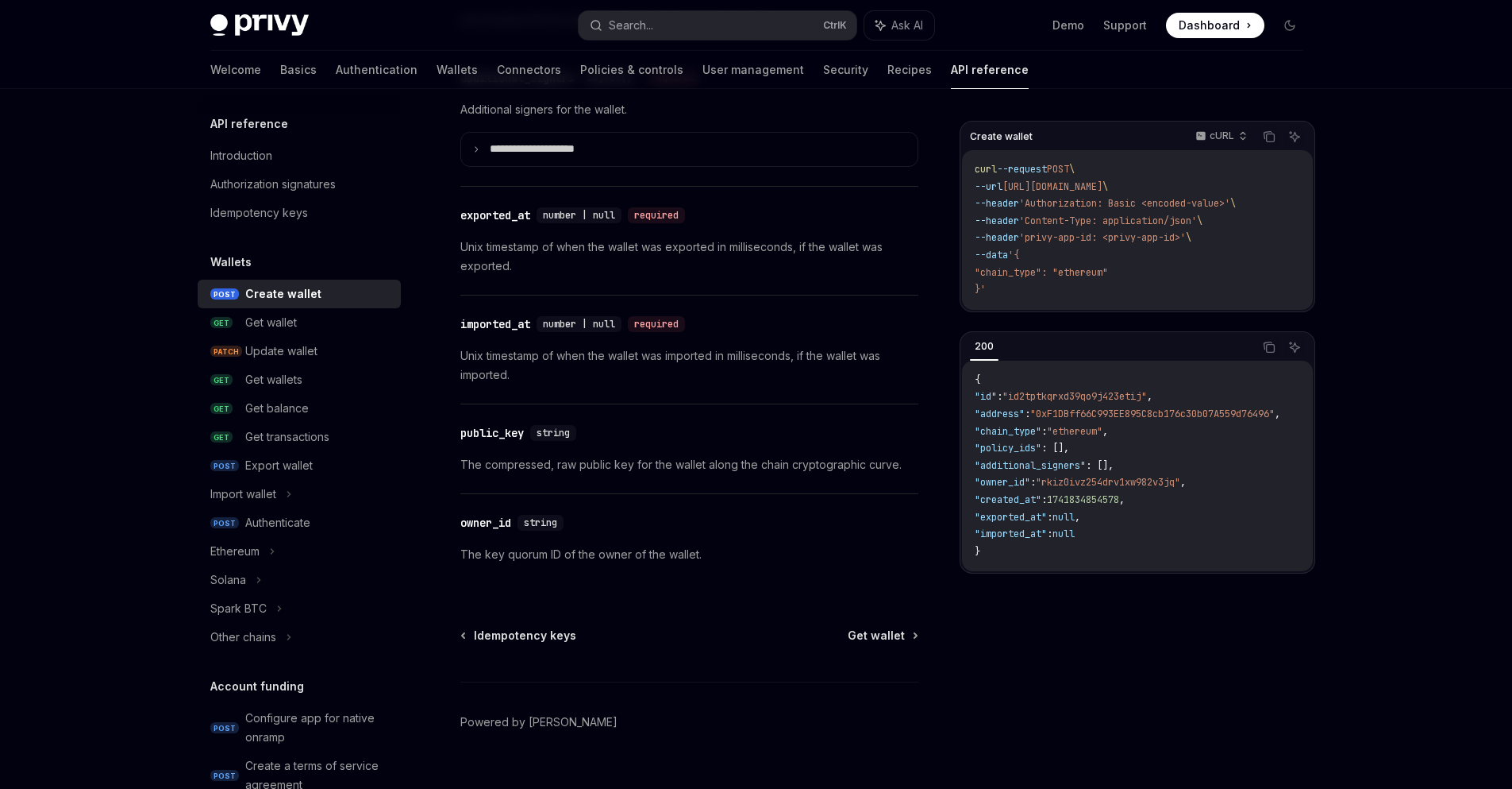
scroll to position [2126, 0]
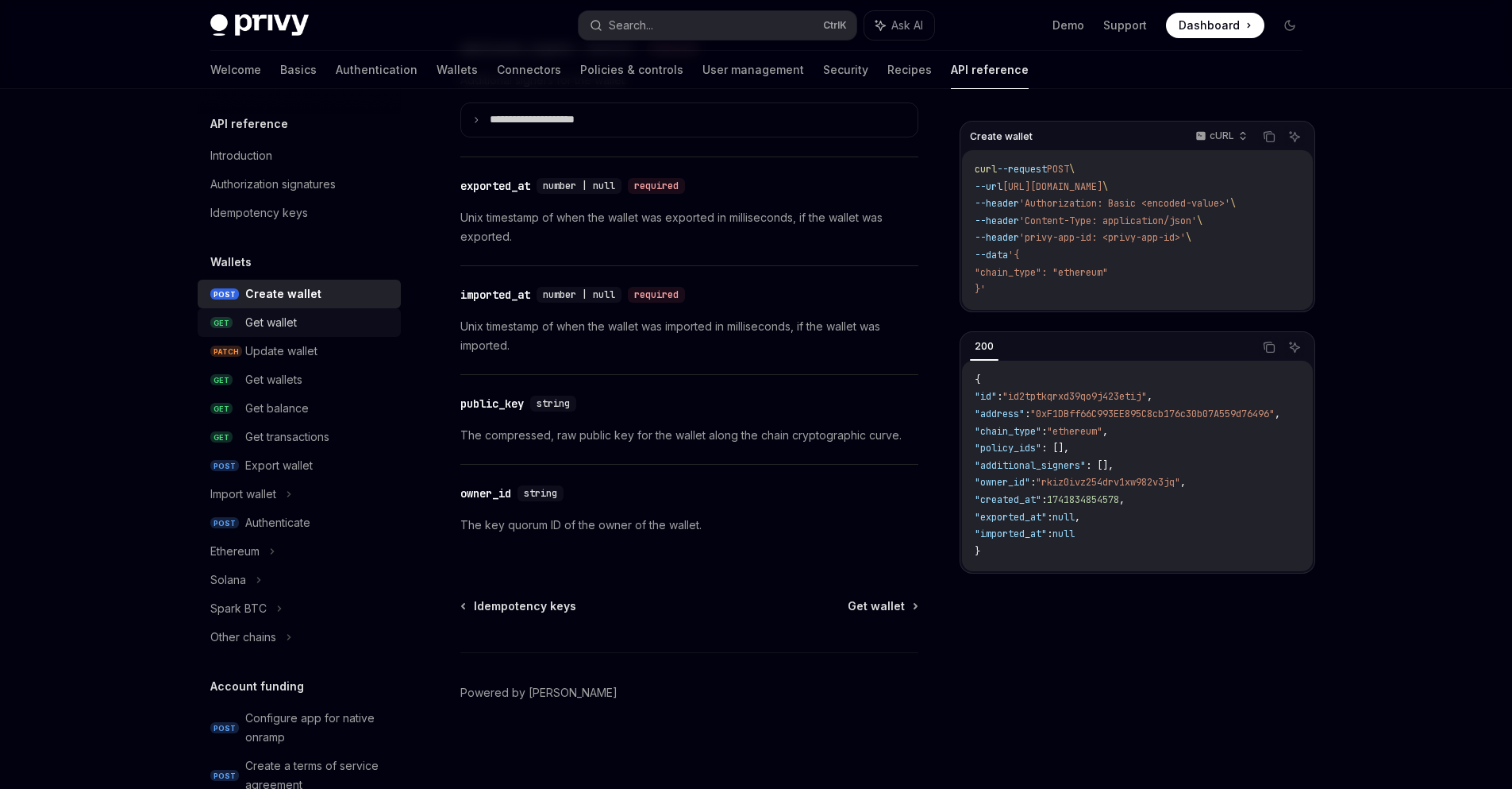
click at [265, 323] on div "Get wallet" at bounding box center [271, 322] width 51 height 19
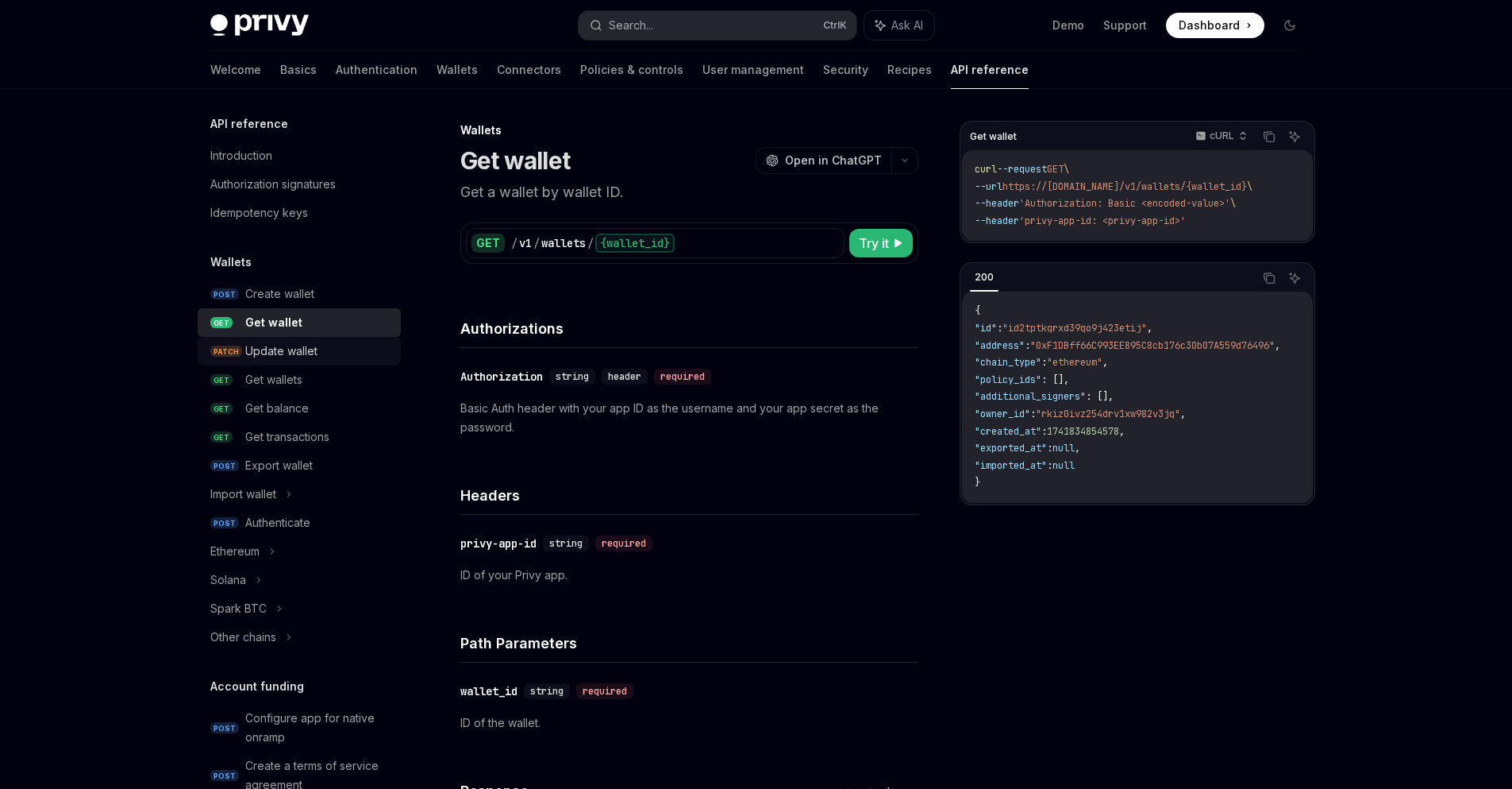
click at [297, 359] on div "Update wallet" at bounding box center [281, 351] width 72 height 19
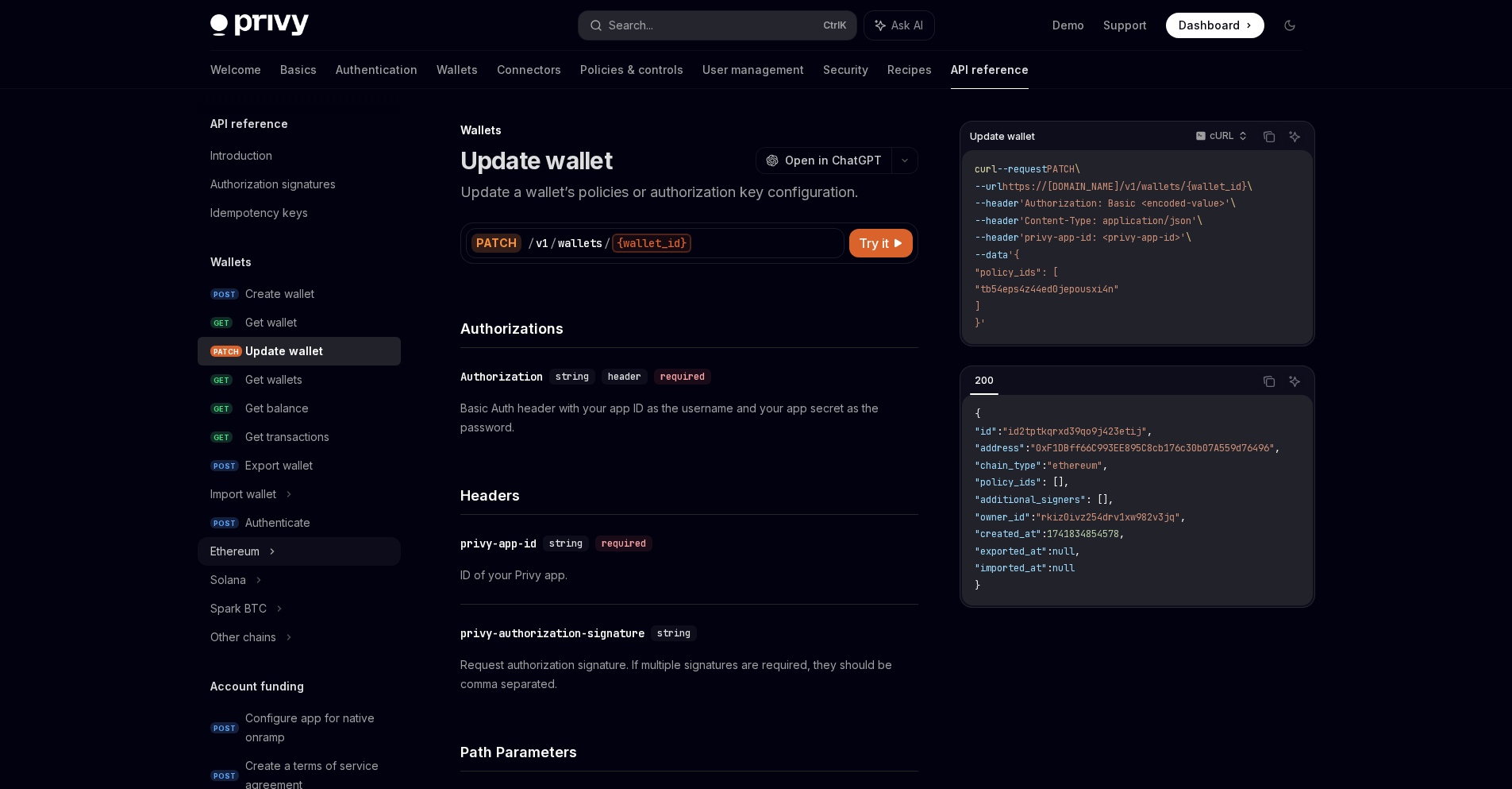
click at [268, 551] on div "Ethereum" at bounding box center [299, 551] width 203 height 29
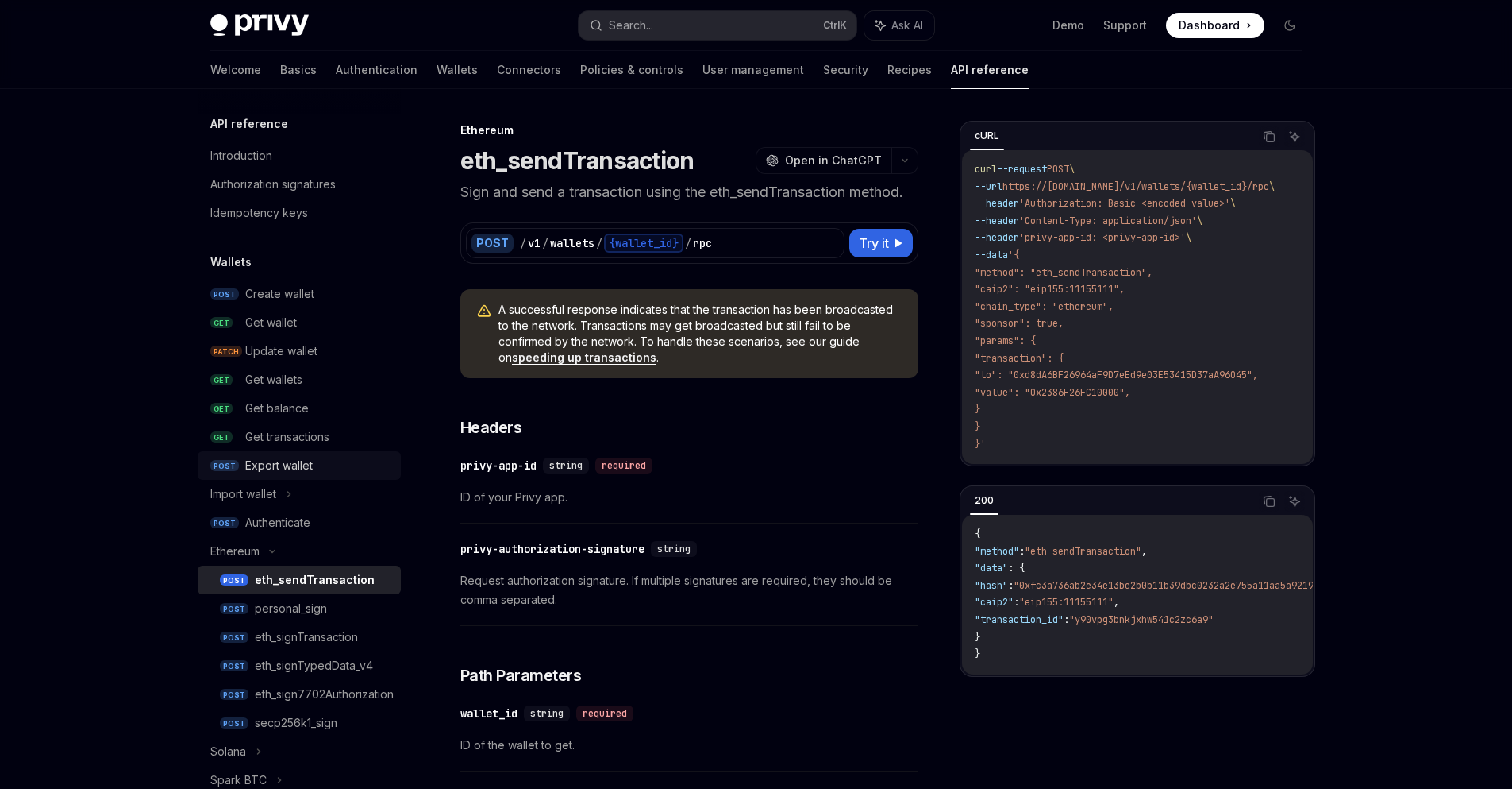
click at [274, 465] on div "Export wallet" at bounding box center [279, 465] width 67 height 19
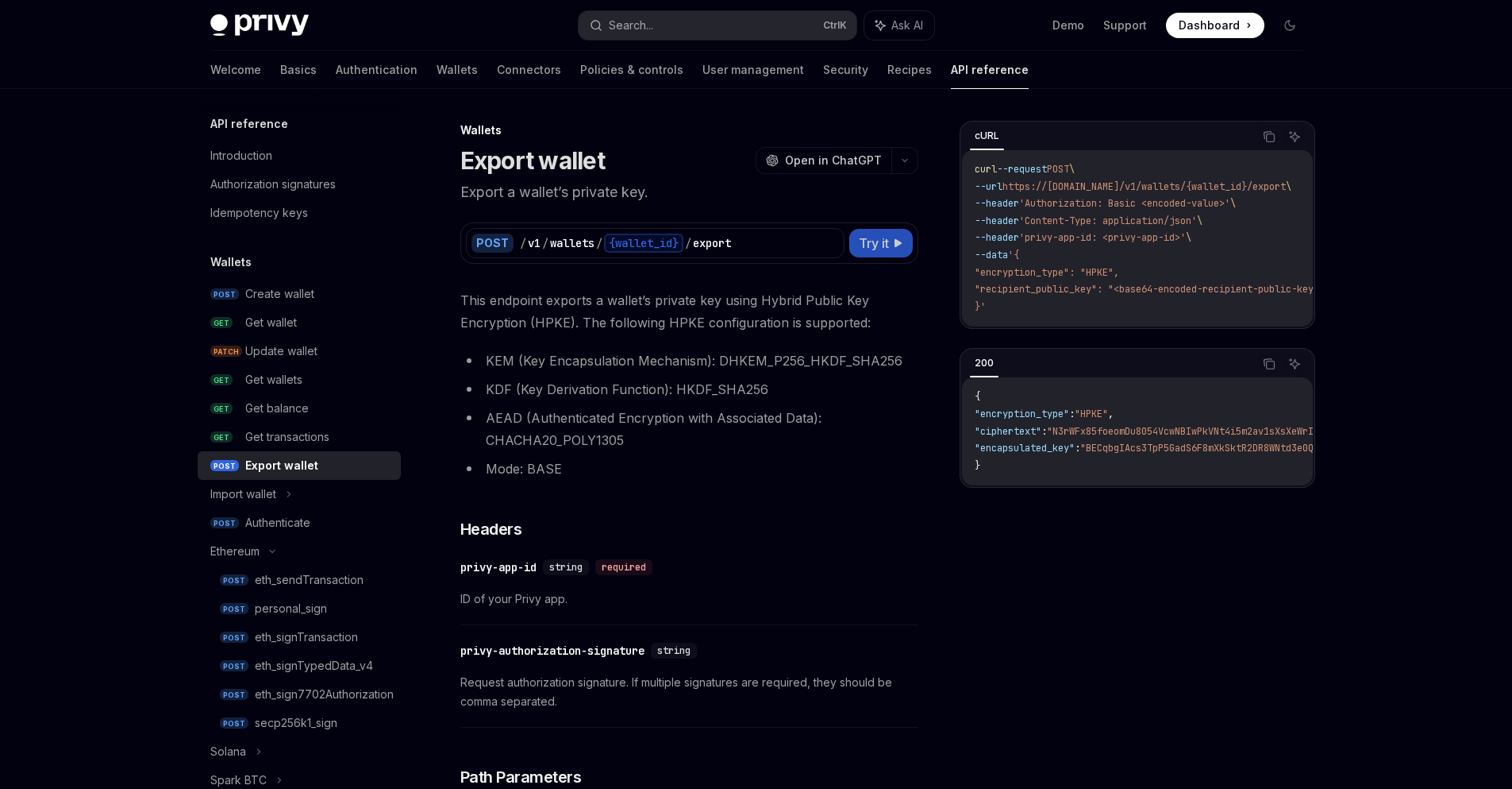
click at [861, 253] on button "Try it" at bounding box center [881, 243] width 63 height 29
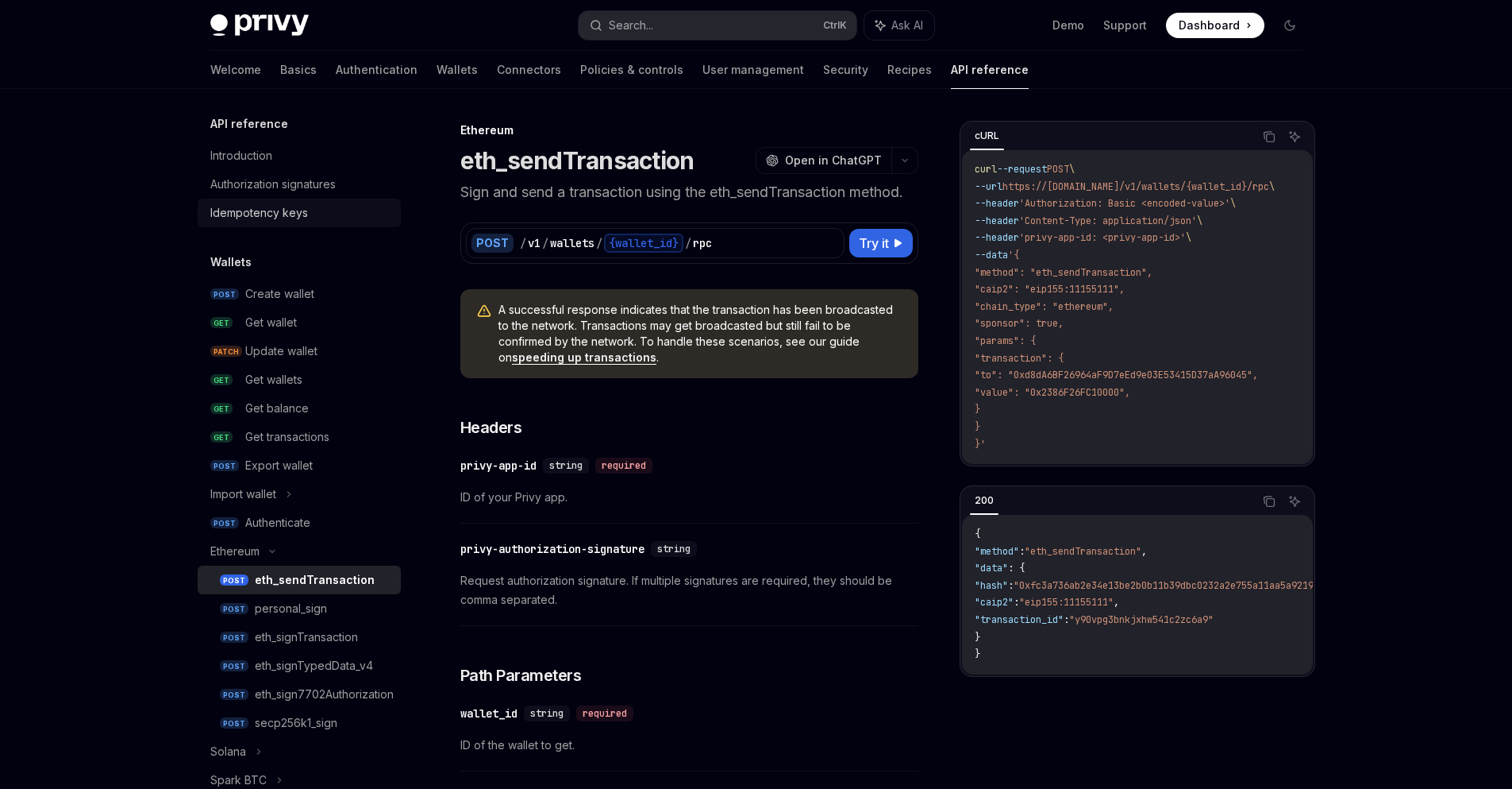
click at [253, 209] on div "Idempotency keys" at bounding box center [259, 212] width 98 height 19
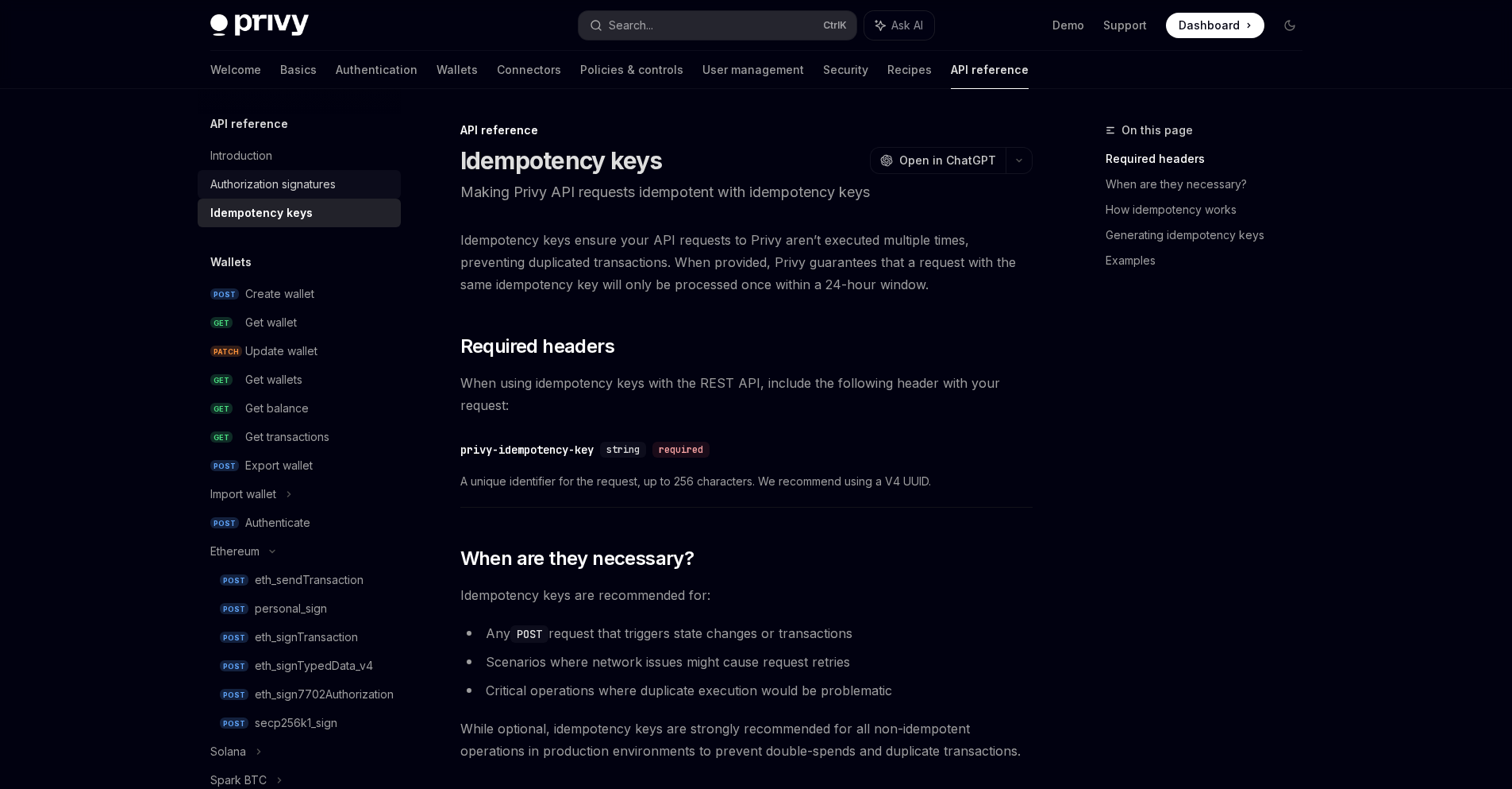
click at [258, 180] on div "Authorization signatures" at bounding box center [272, 184] width 125 height 19
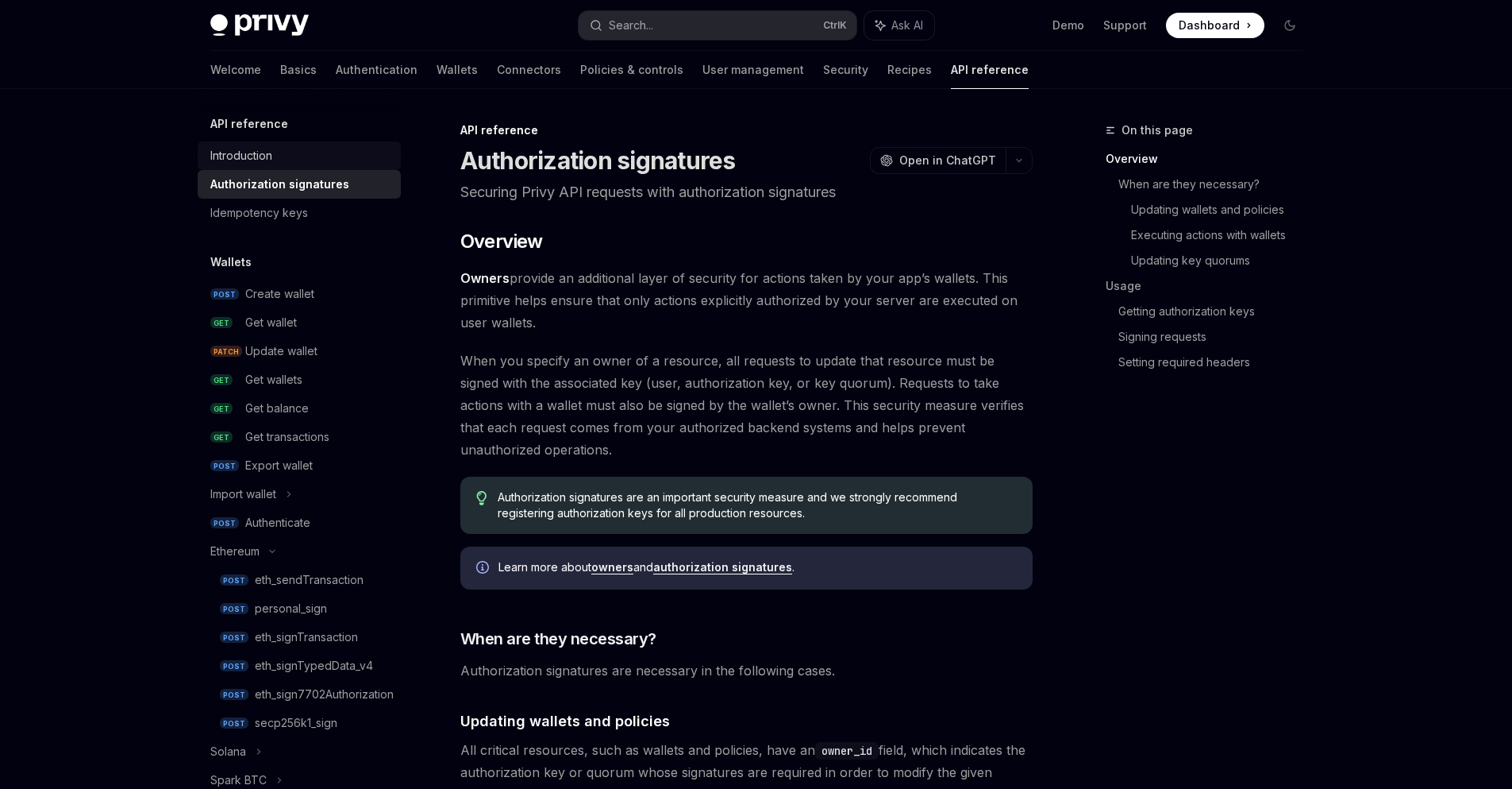
click at [245, 148] on div "Introduction" at bounding box center [241, 155] width 62 height 19
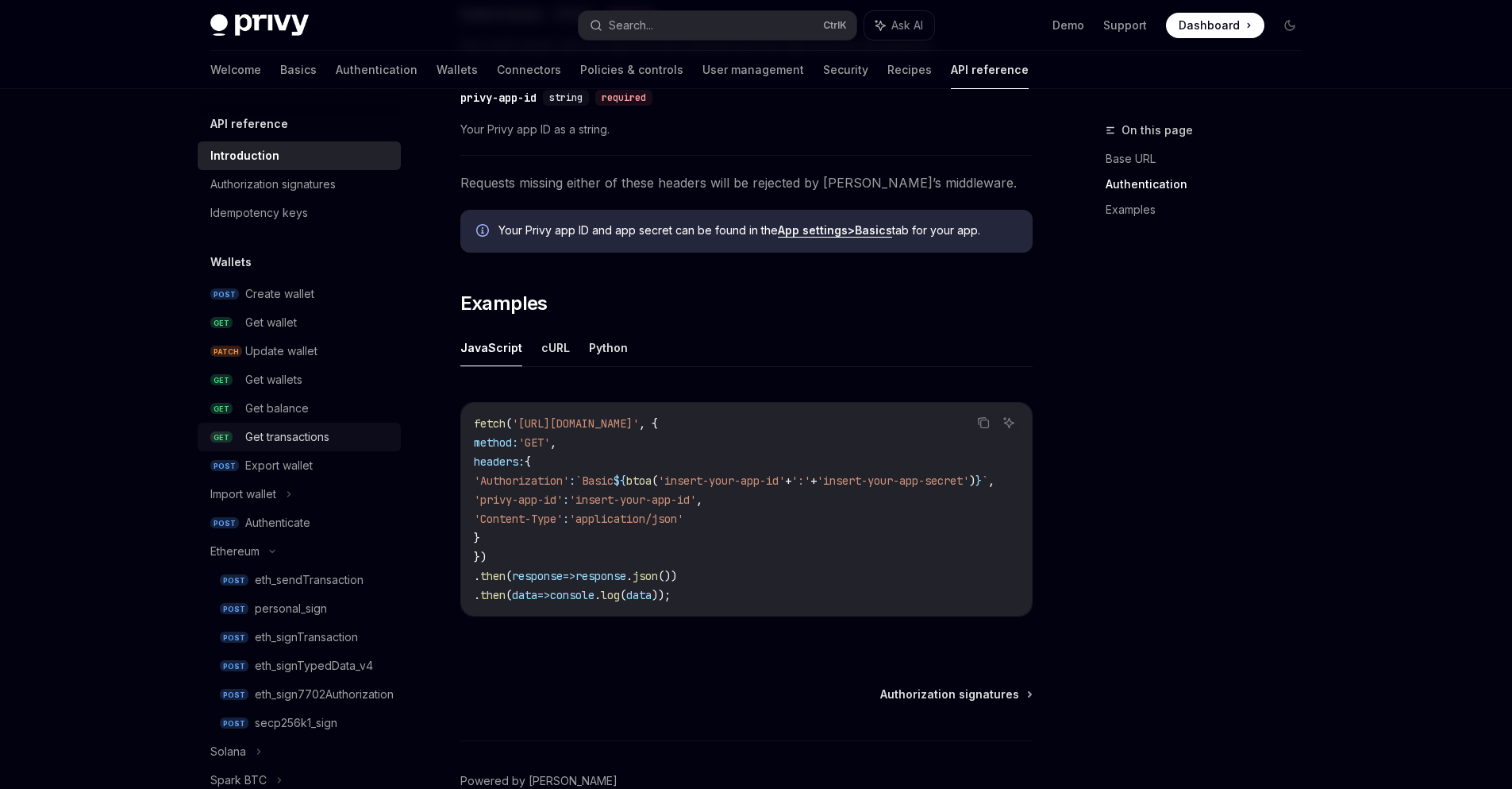
scroll to position [707, 0]
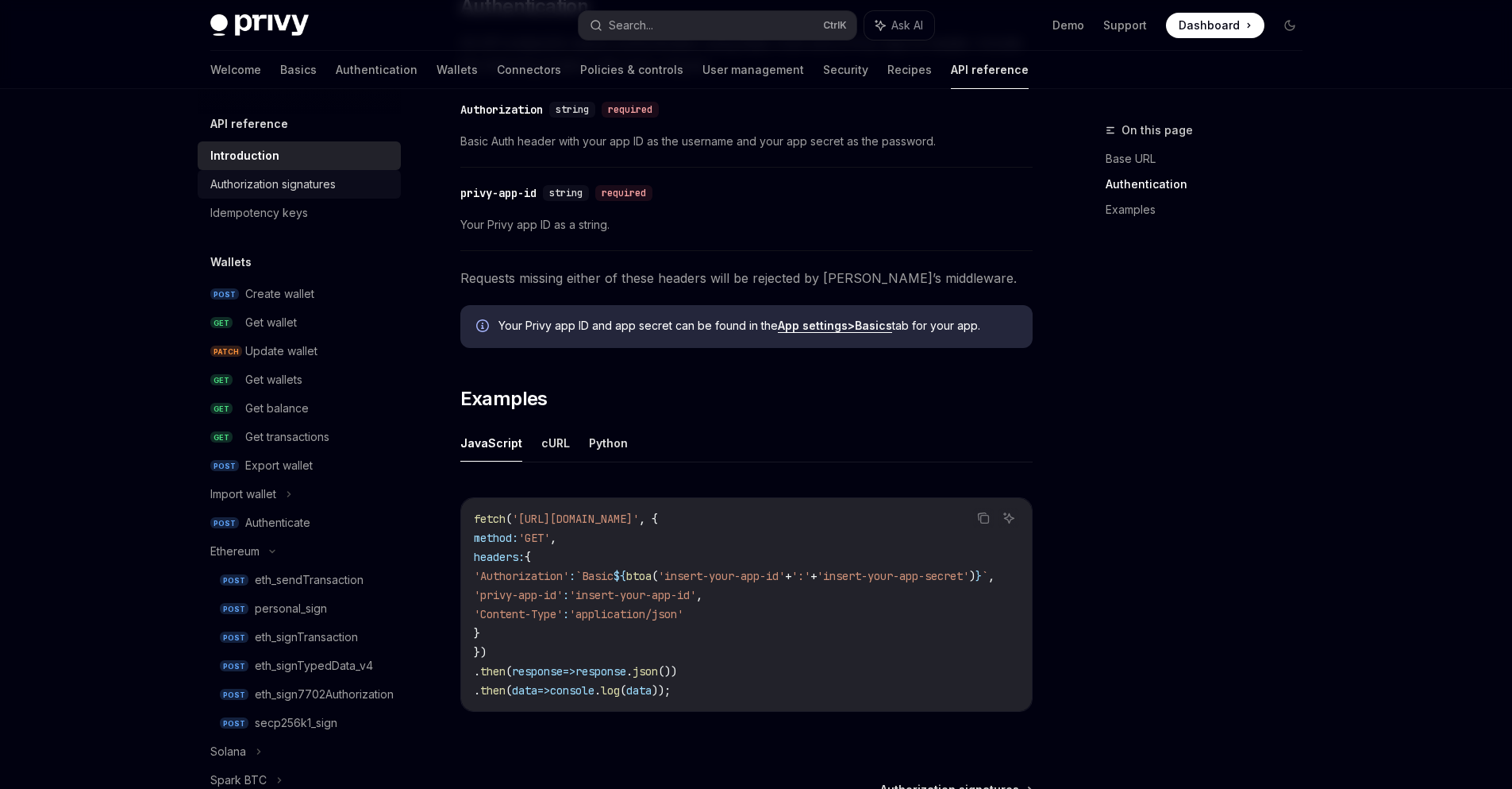
click at [237, 185] on div "Authorization signatures" at bounding box center [272, 184] width 125 height 19
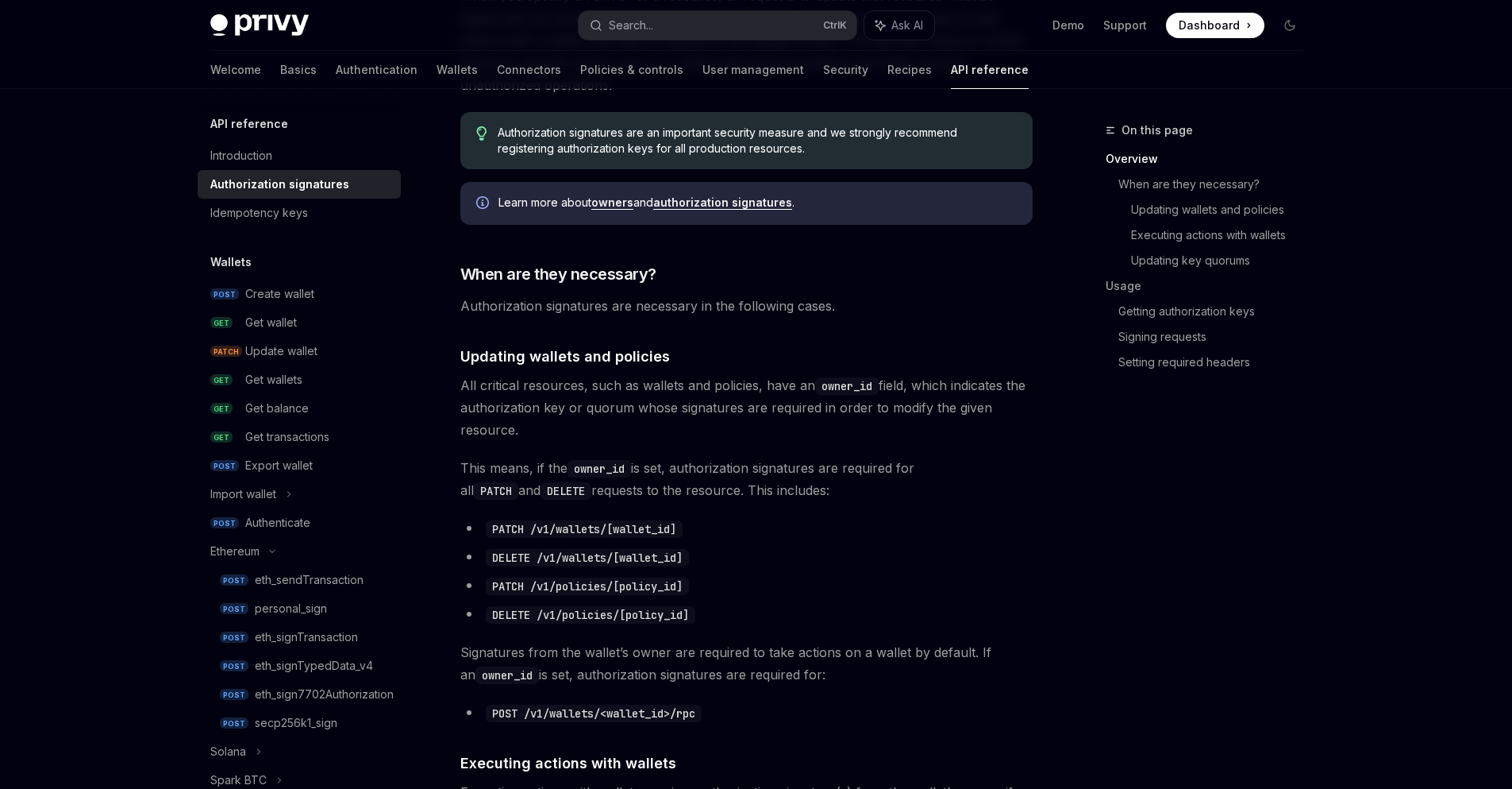
scroll to position [381, 0]
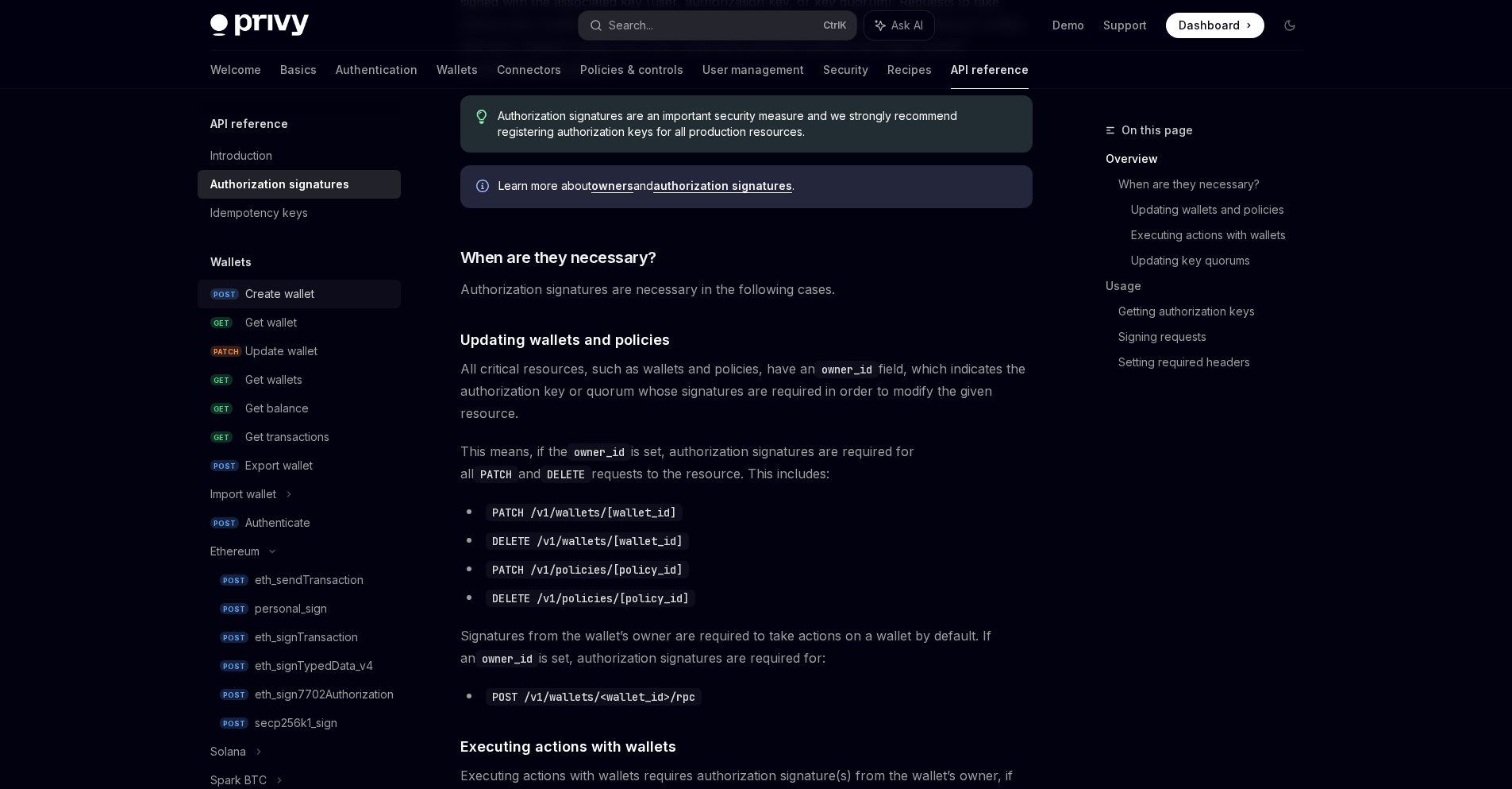
click at [265, 296] on div "Create wallet" at bounding box center [280, 293] width 69 height 19
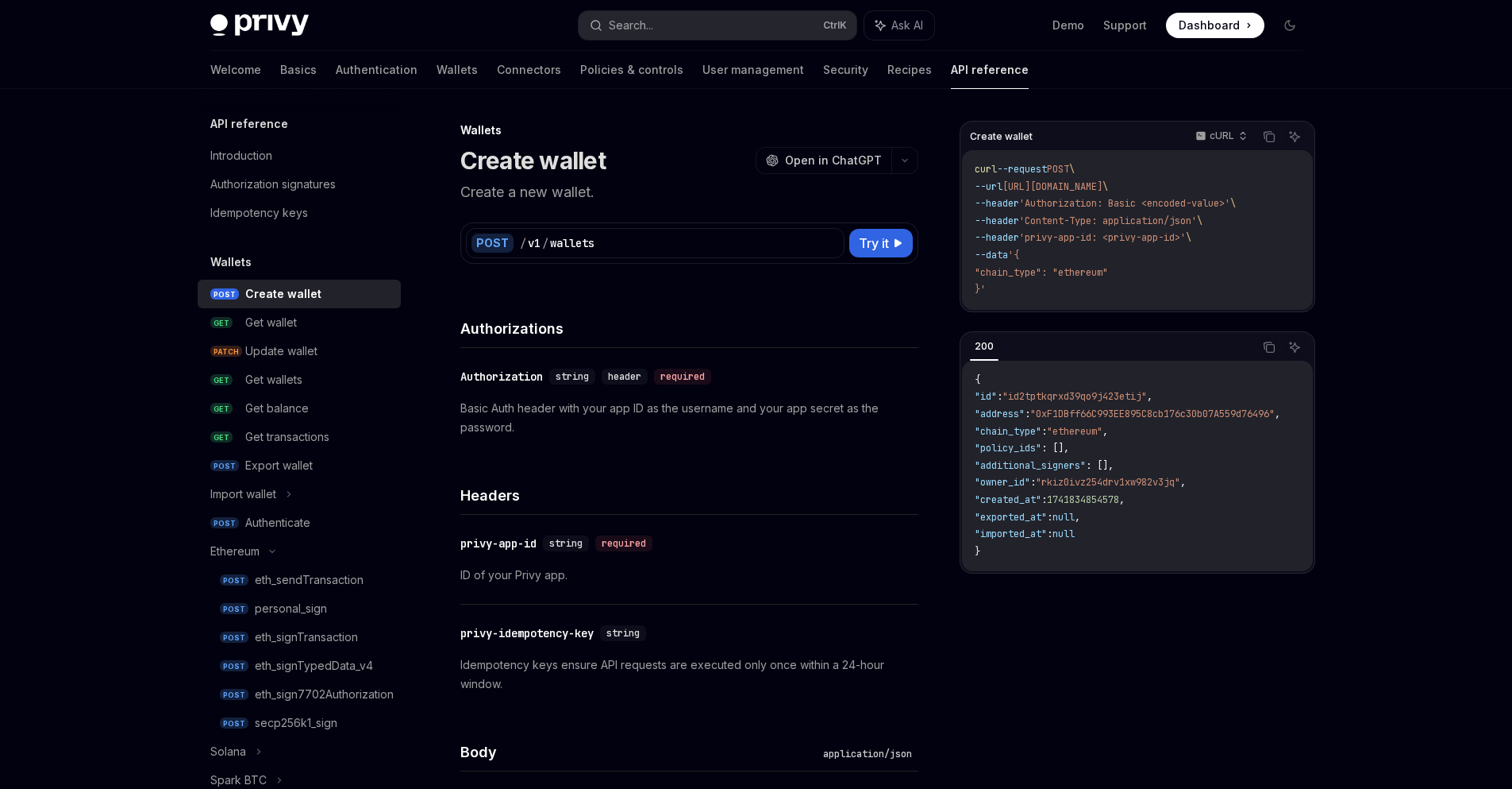
type textarea "*"
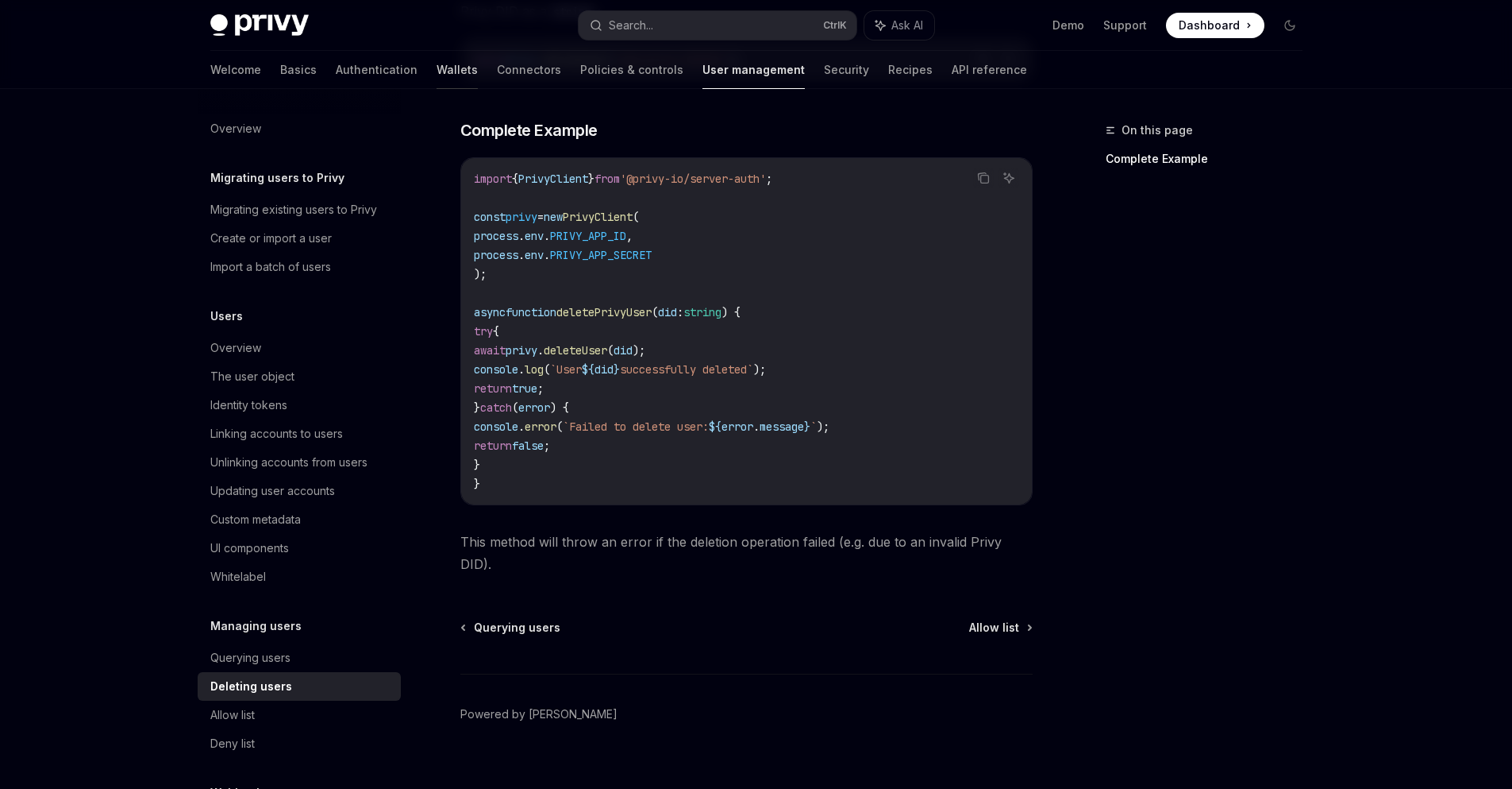
click at [436, 85] on link "Wallets" at bounding box center [457, 69] width 41 height 39
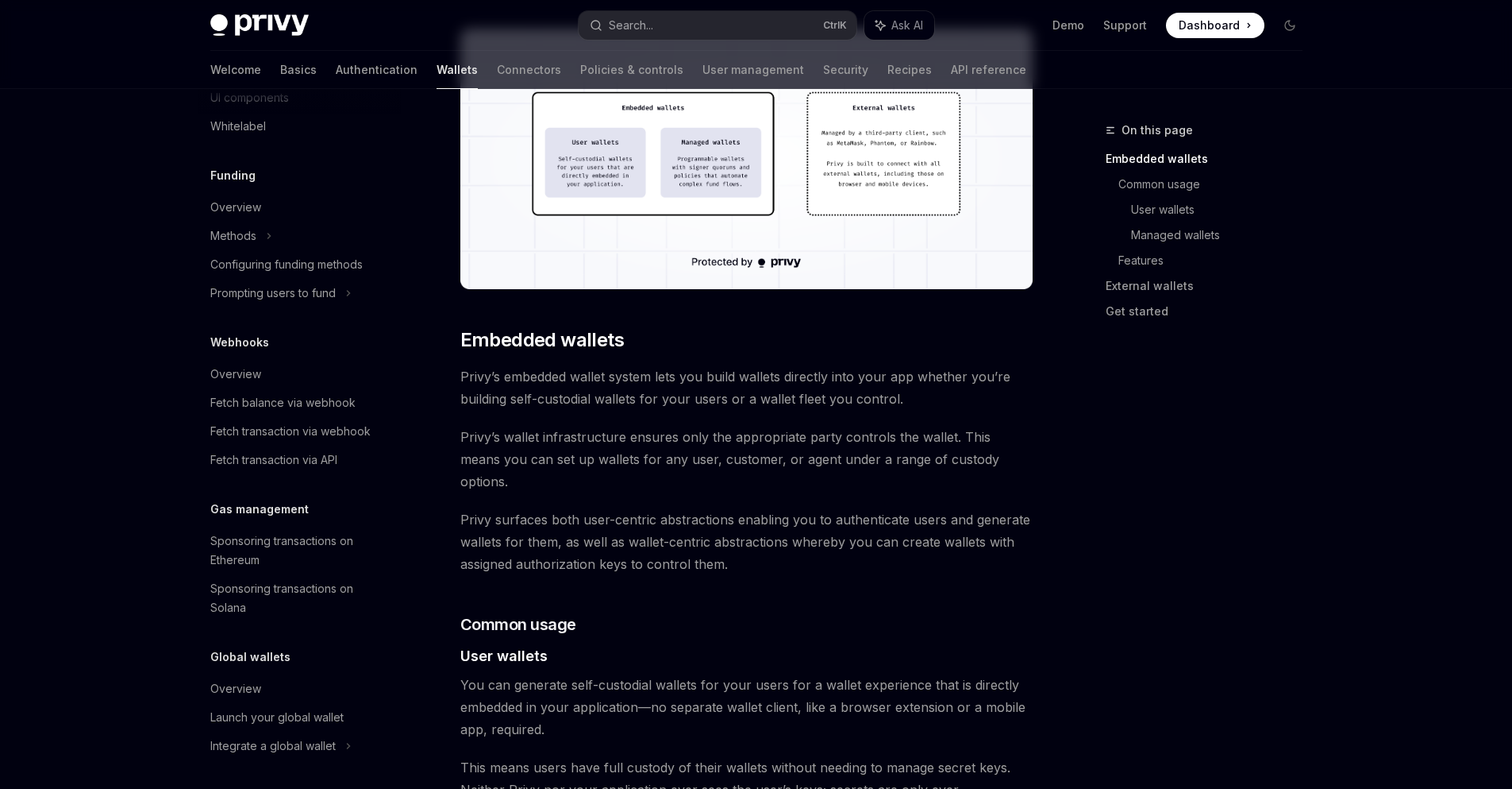
scroll to position [586, 0]
click at [1146, 293] on link "External wallets" at bounding box center [1211, 286] width 209 height 26
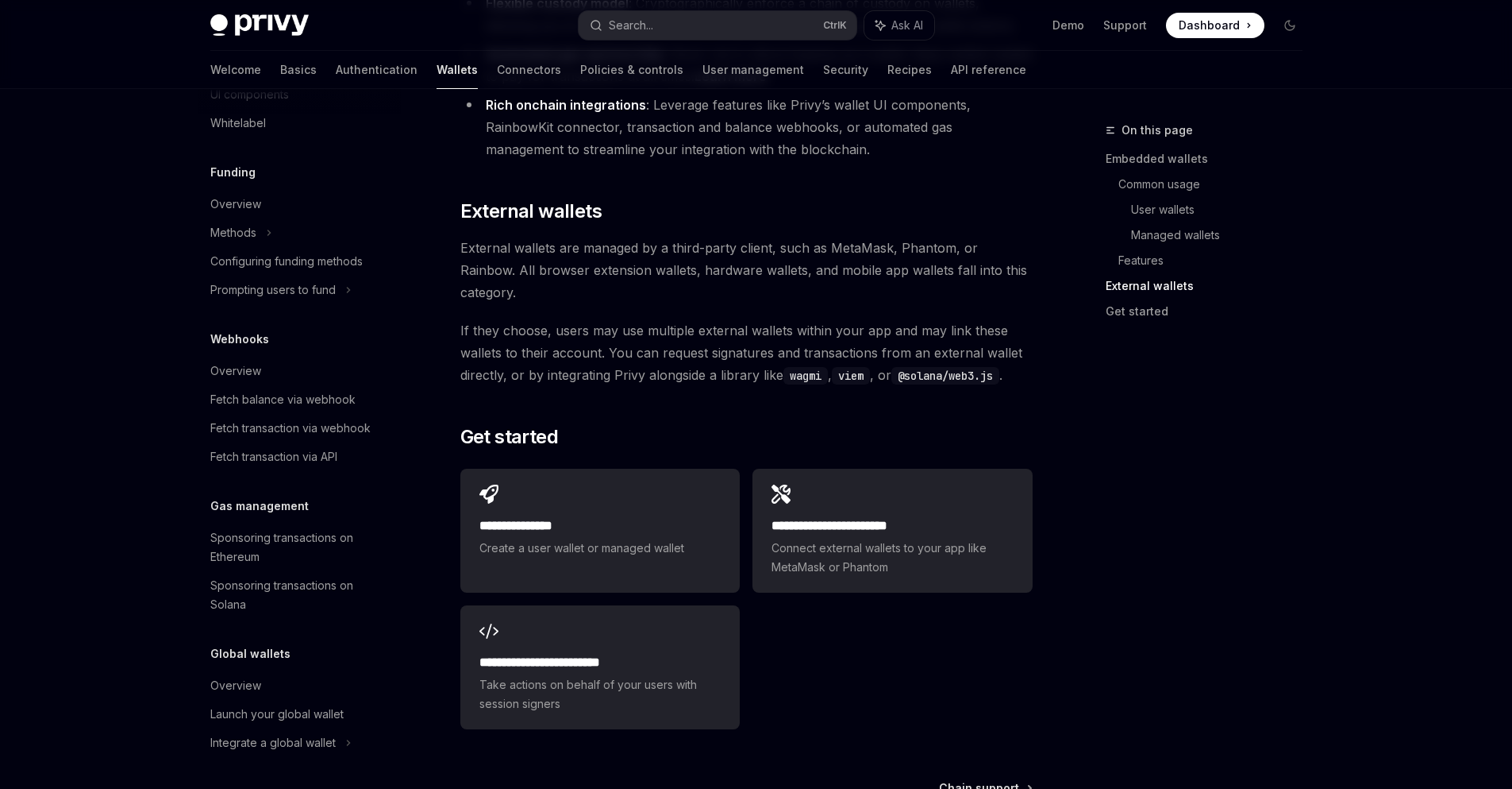
scroll to position [2291, 0]
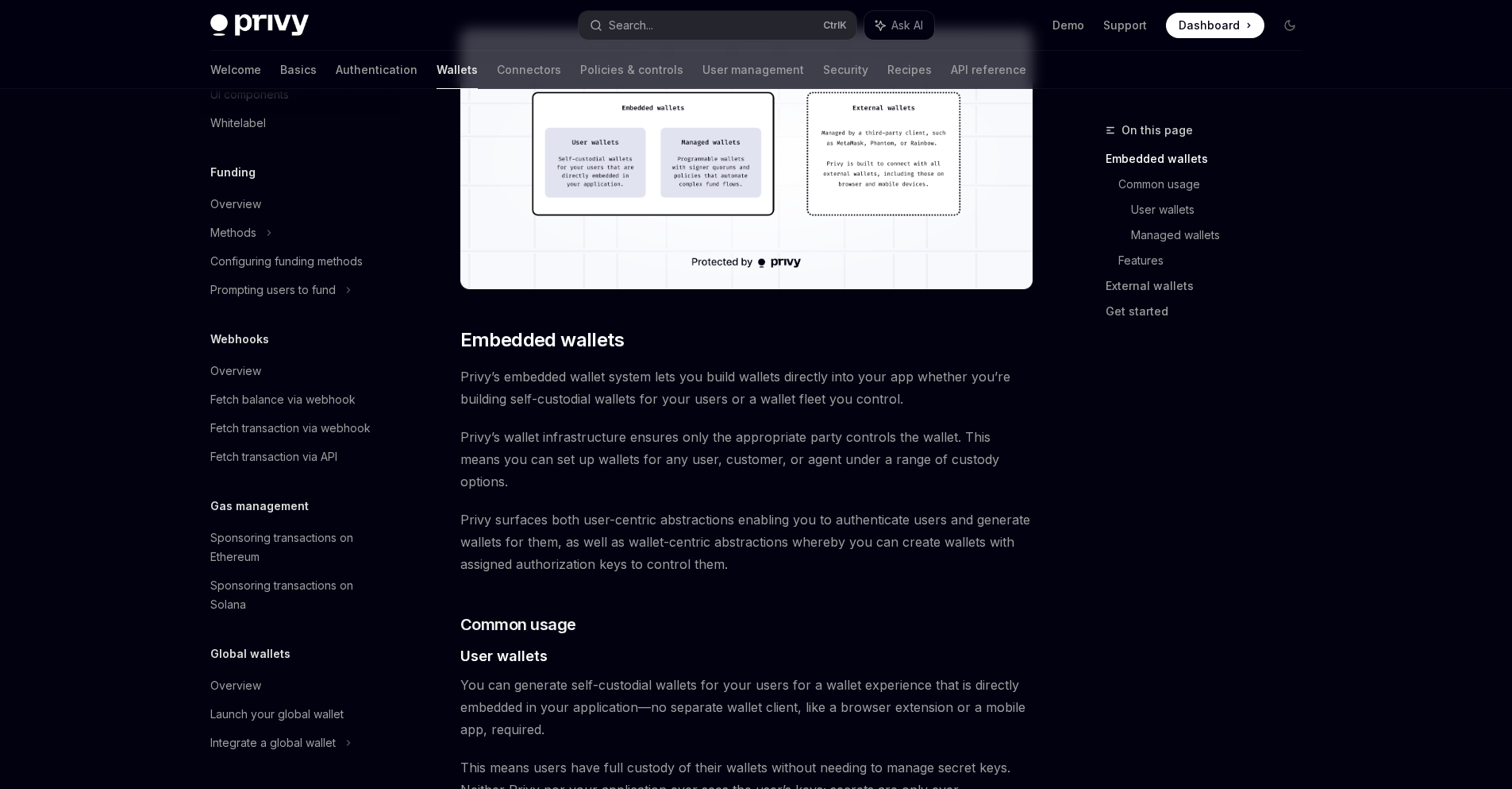
type textarea "*"
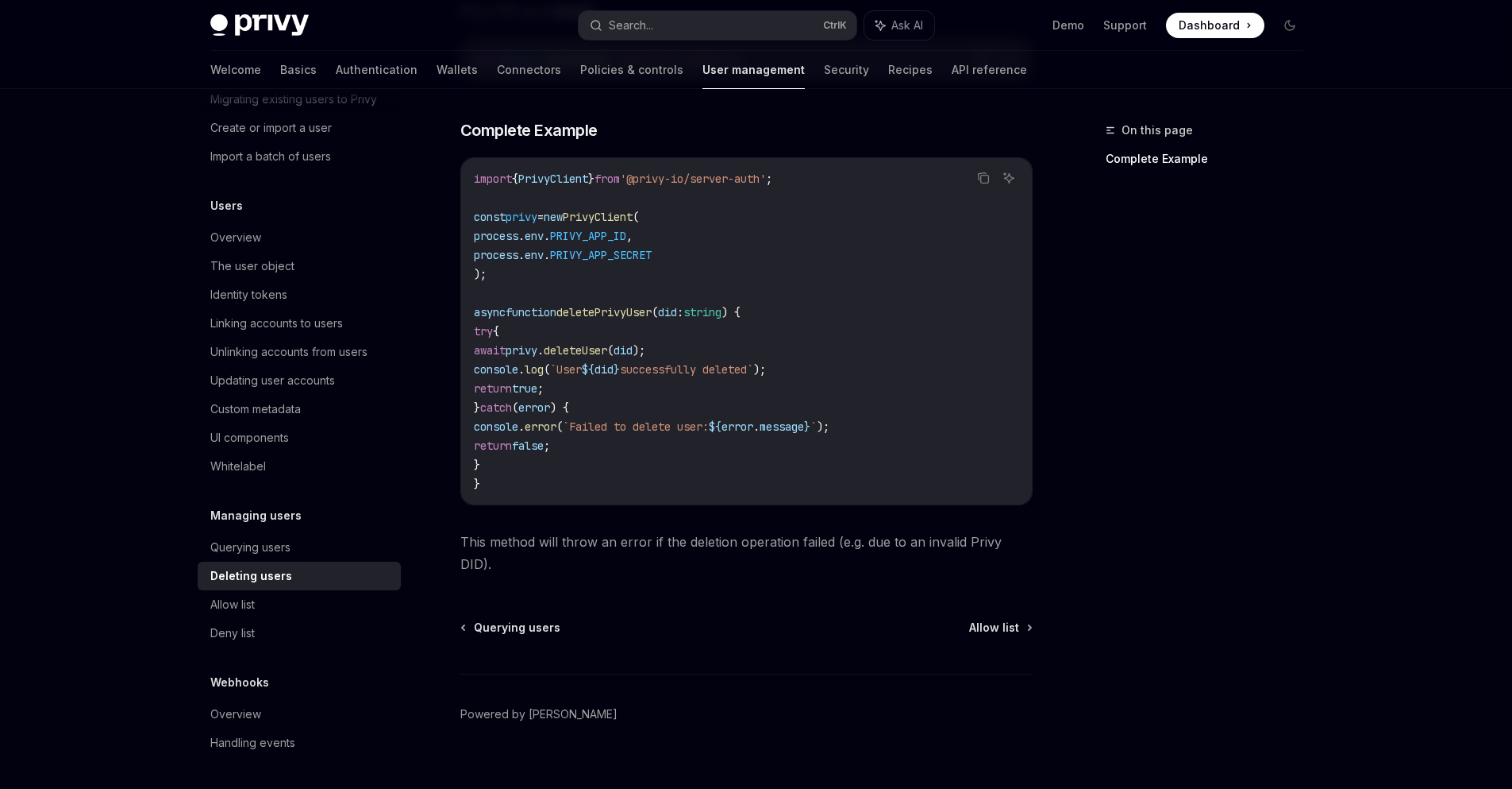
scroll to position [111, 0]
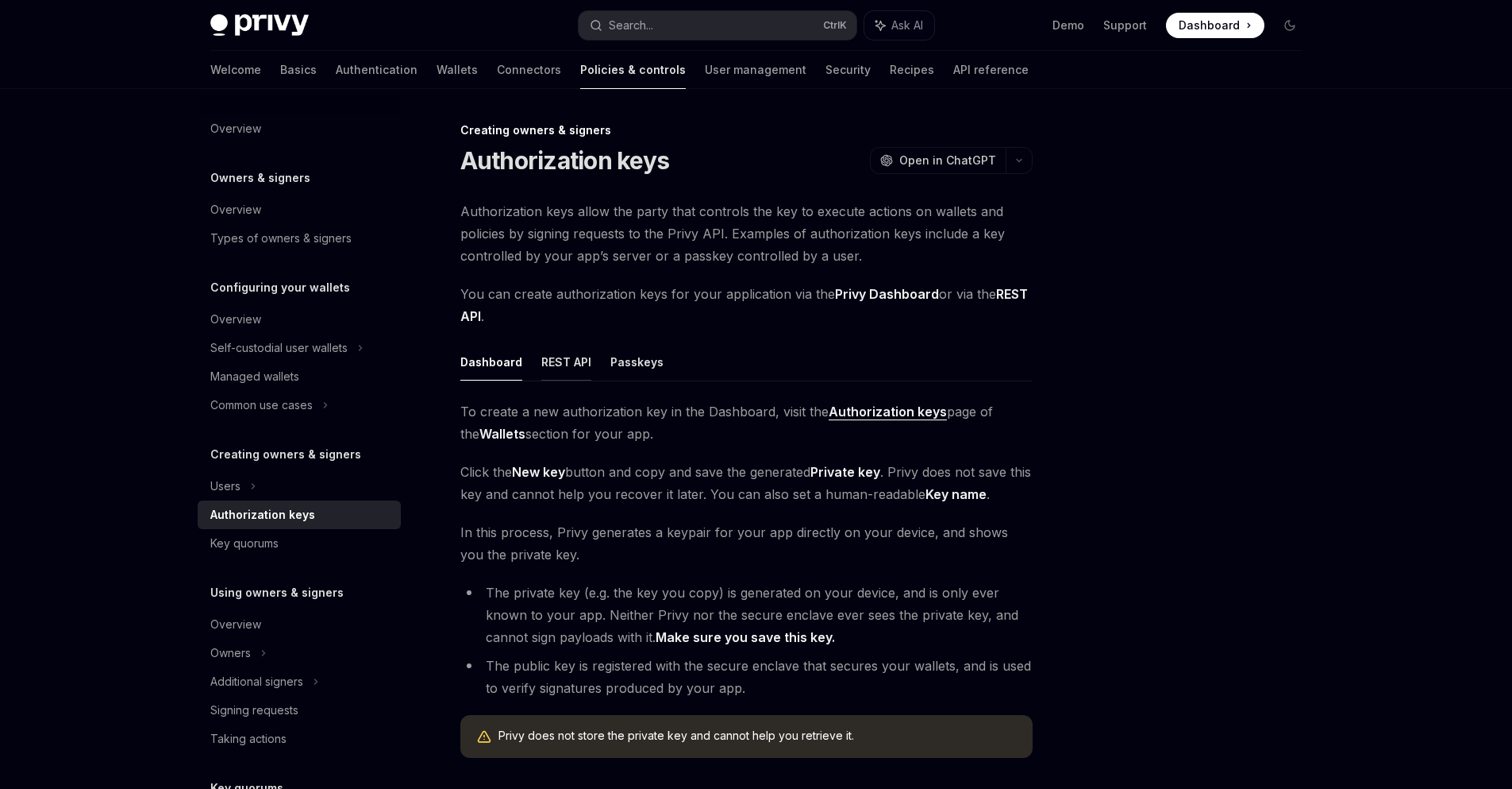
click at [553, 361] on button "REST API" at bounding box center [567, 362] width 50 height 38
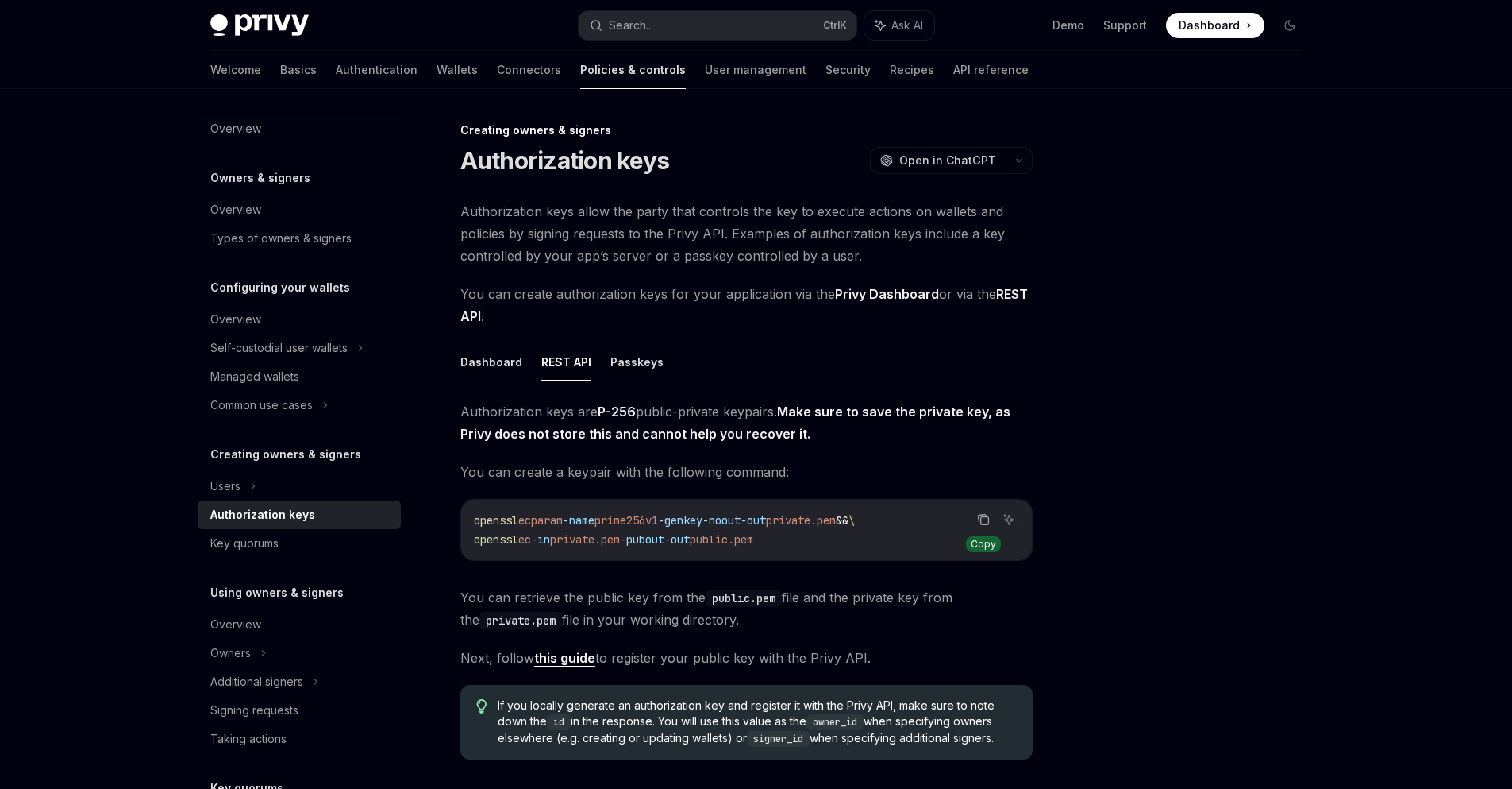
click at [973, 519] on button "Copy the contents from the code block" at bounding box center [983, 519] width 21 height 21
click at [984, 524] on icon "Copy the contents from the code block" at bounding box center [984, 521] width 8 height 8
click at [632, 363] on button "Passkeys" at bounding box center [638, 362] width 53 height 38
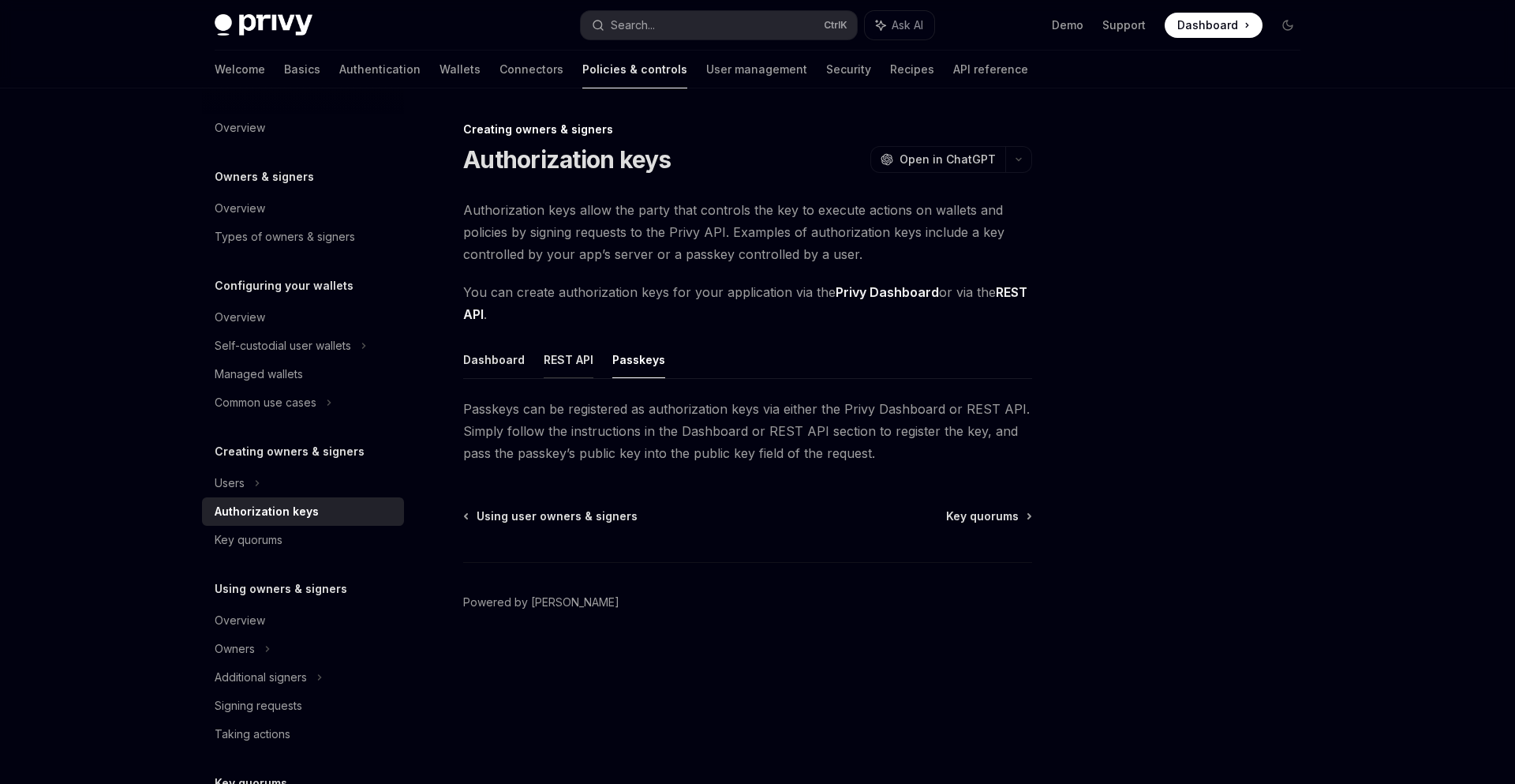
click at [576, 361] on button "REST API" at bounding box center [568, 360] width 50 height 37
type textarea "*"
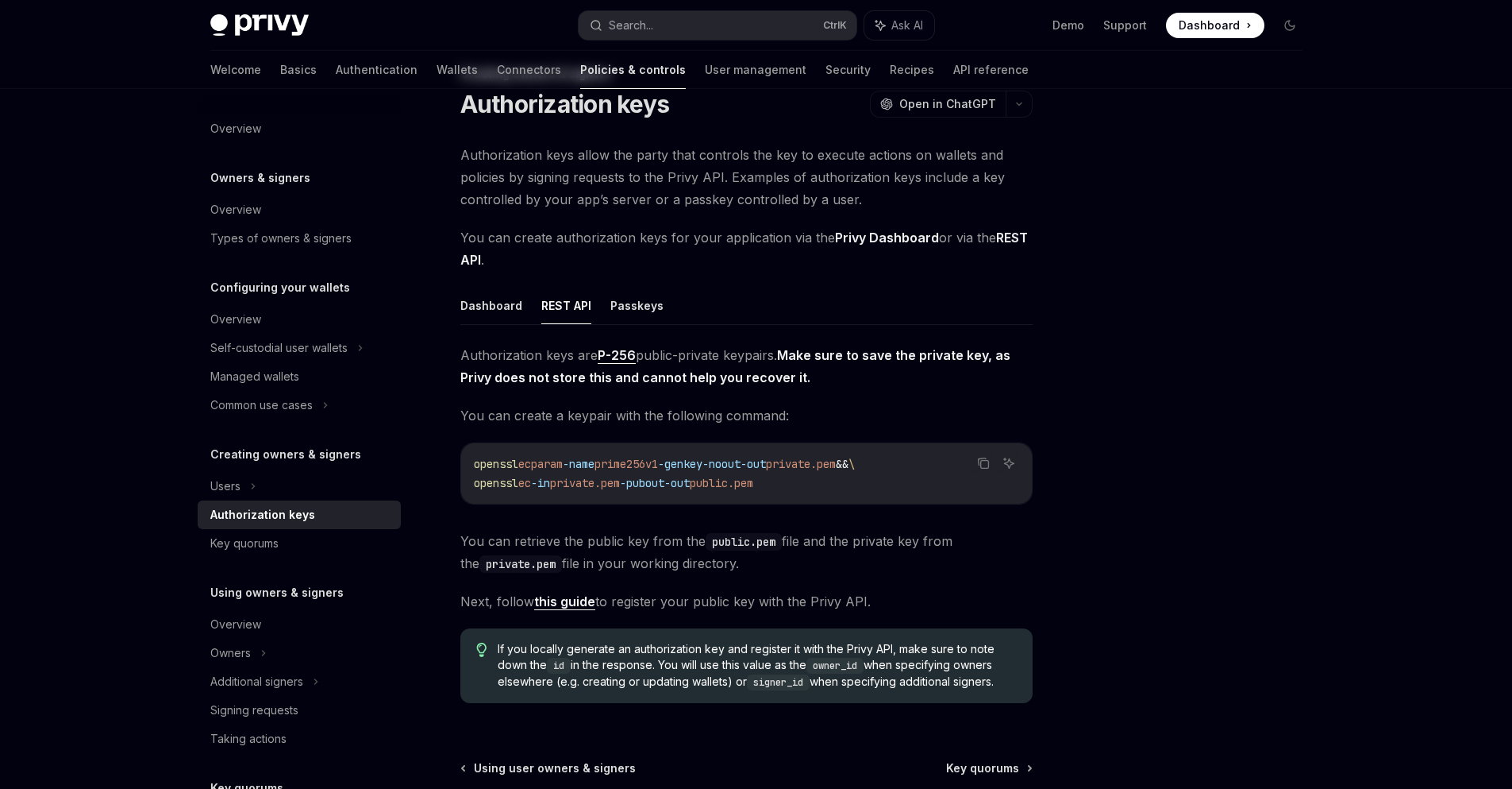
scroll to position [96, 0]
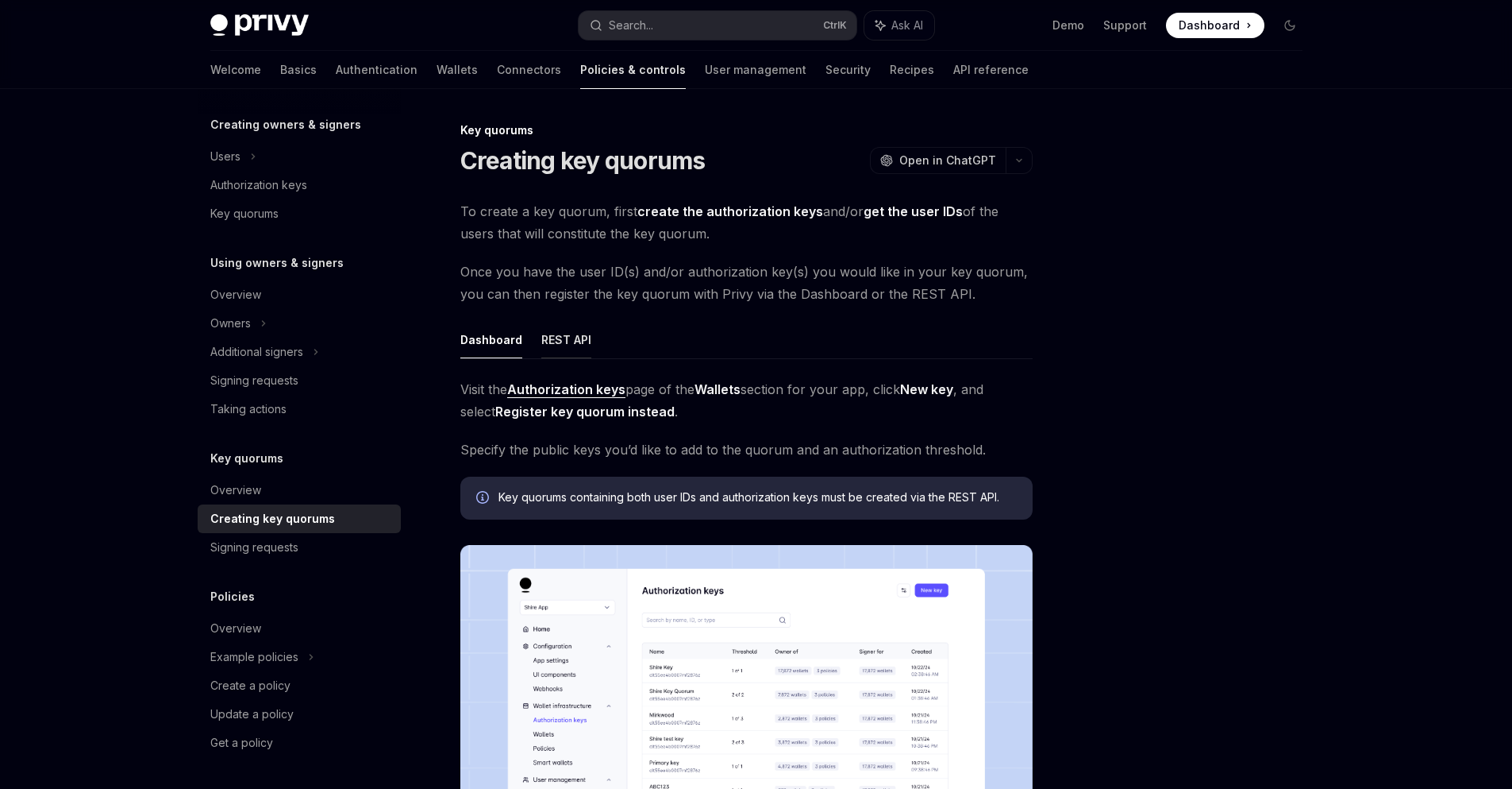
click at [569, 342] on button "REST API" at bounding box center [567, 340] width 50 height 38
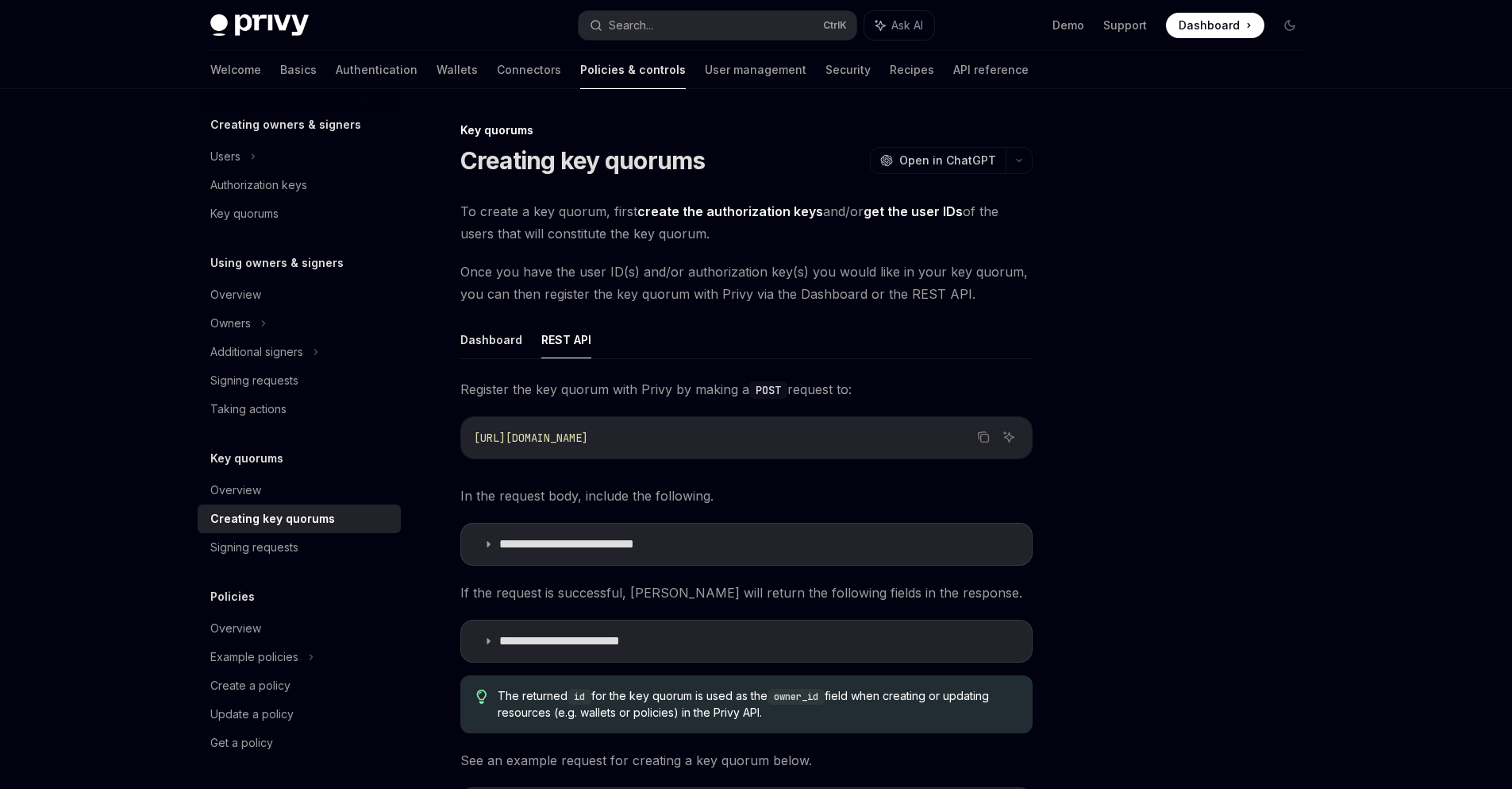
type textarea "*"
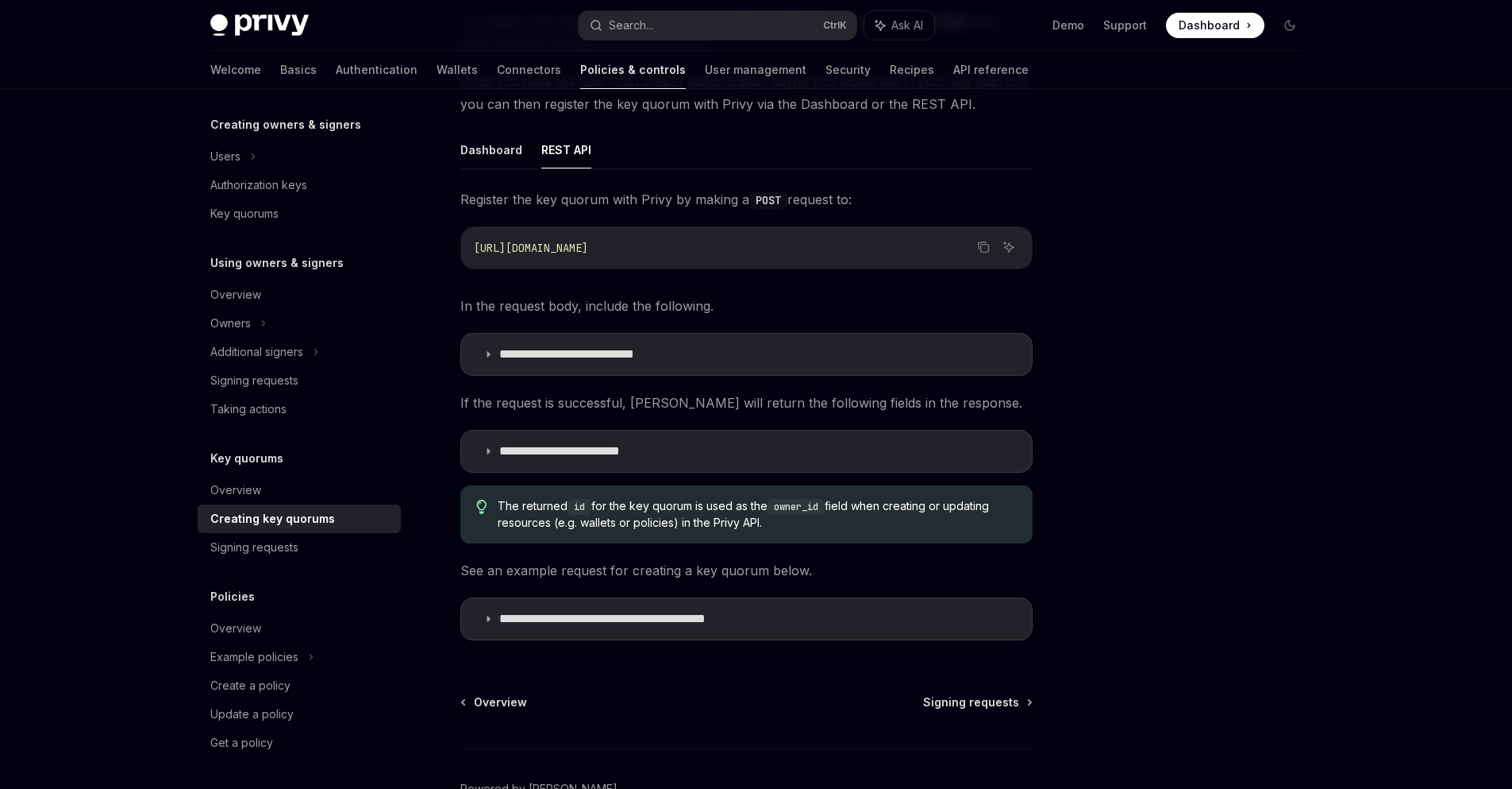
scroll to position [191, 0]
click at [574, 626] on summary "**********" at bounding box center [746, 618] width 570 height 41
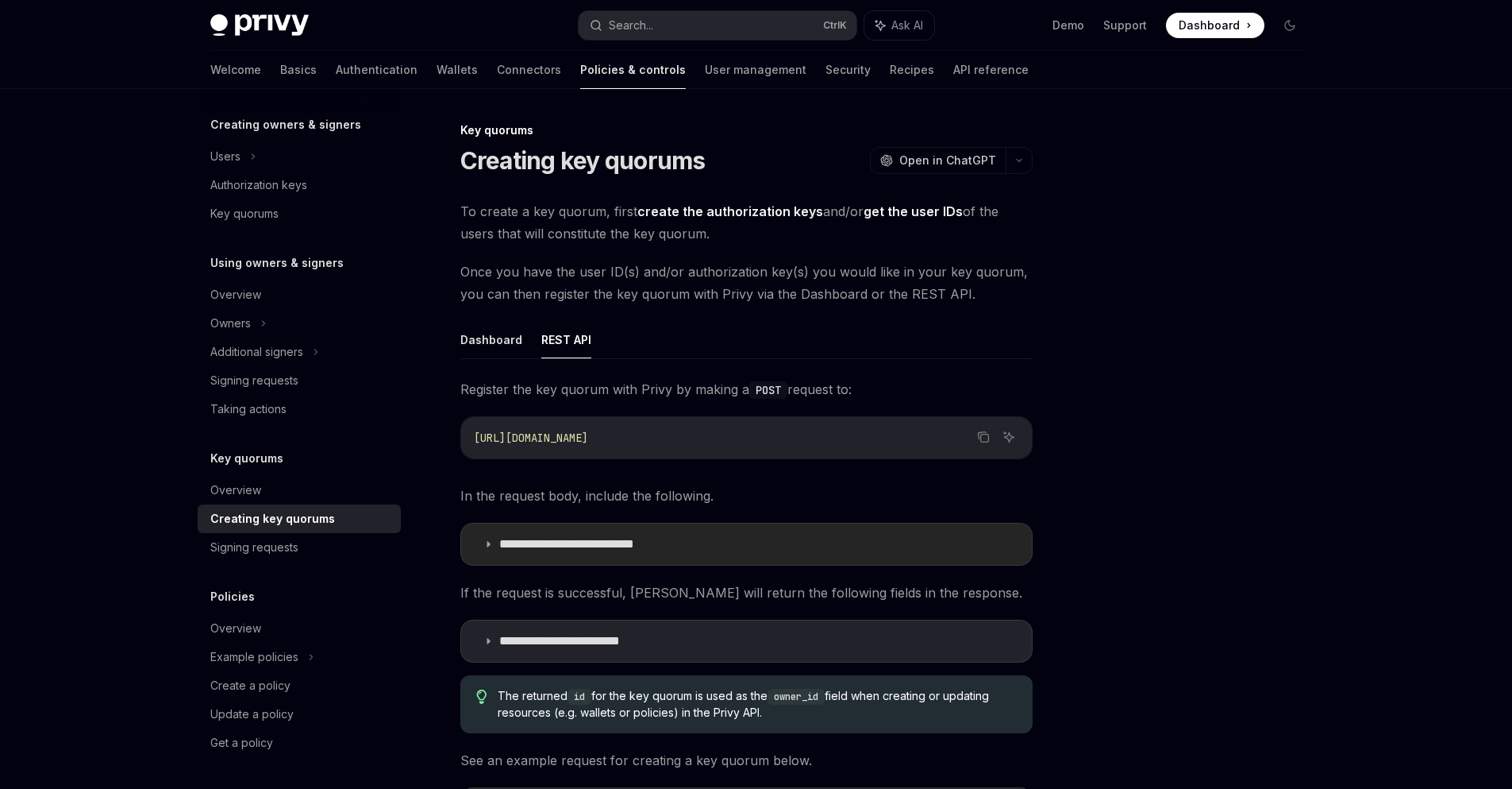
click at [647, 548] on p "**********" at bounding box center [594, 544] width 190 height 16
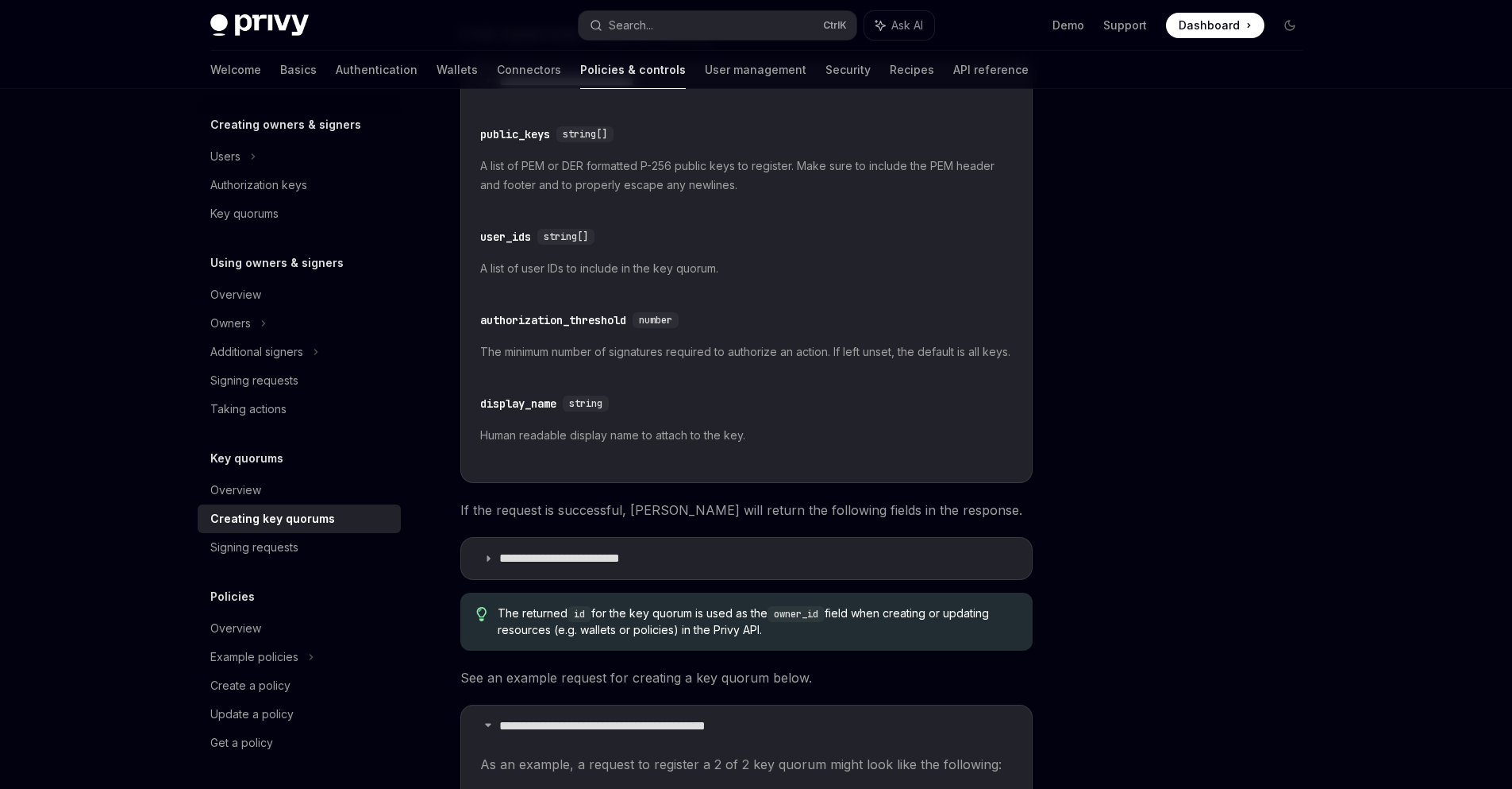
scroll to position [477, 0]
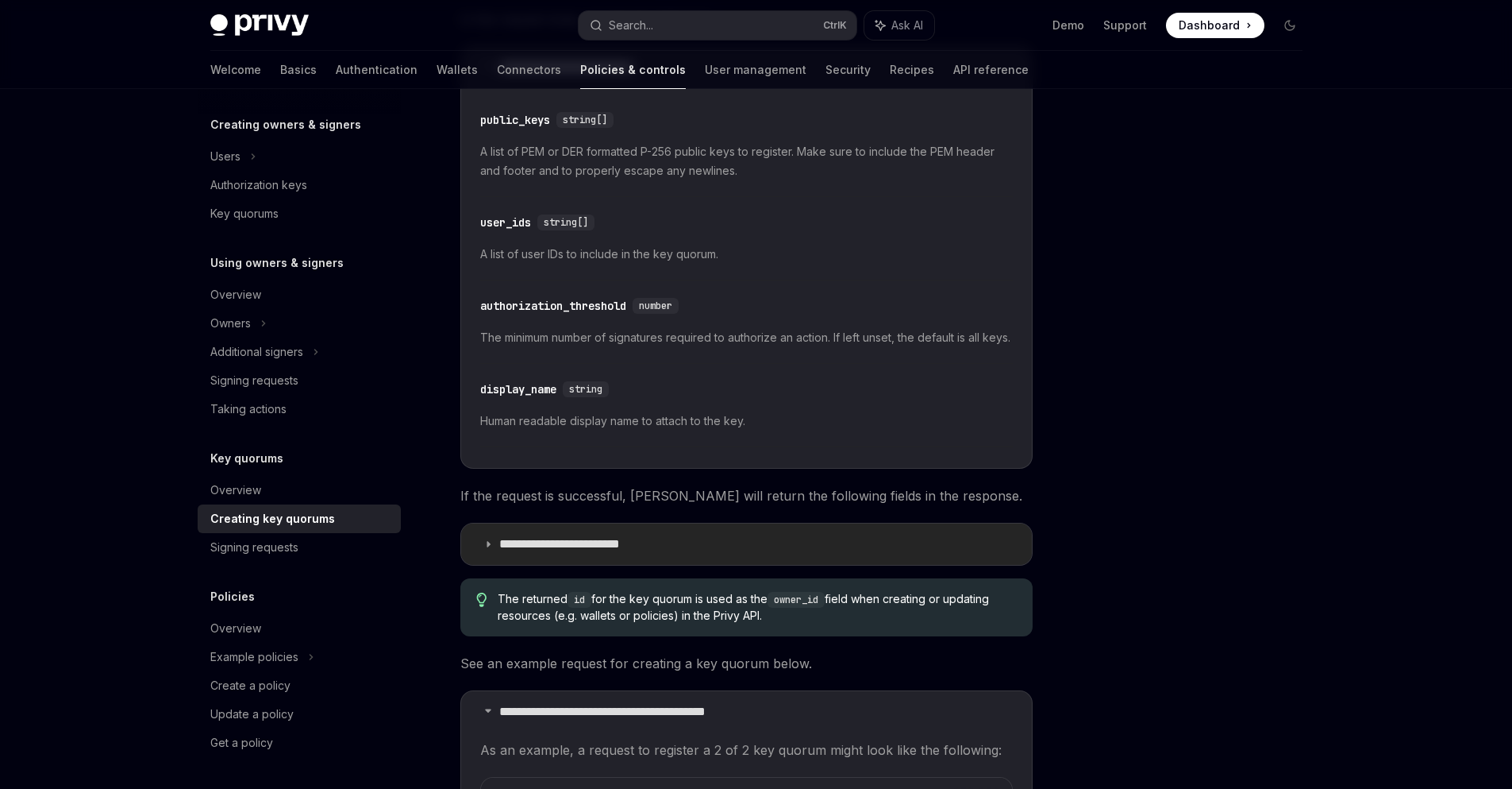
click at [580, 549] on summary "**********" at bounding box center [746, 544] width 570 height 41
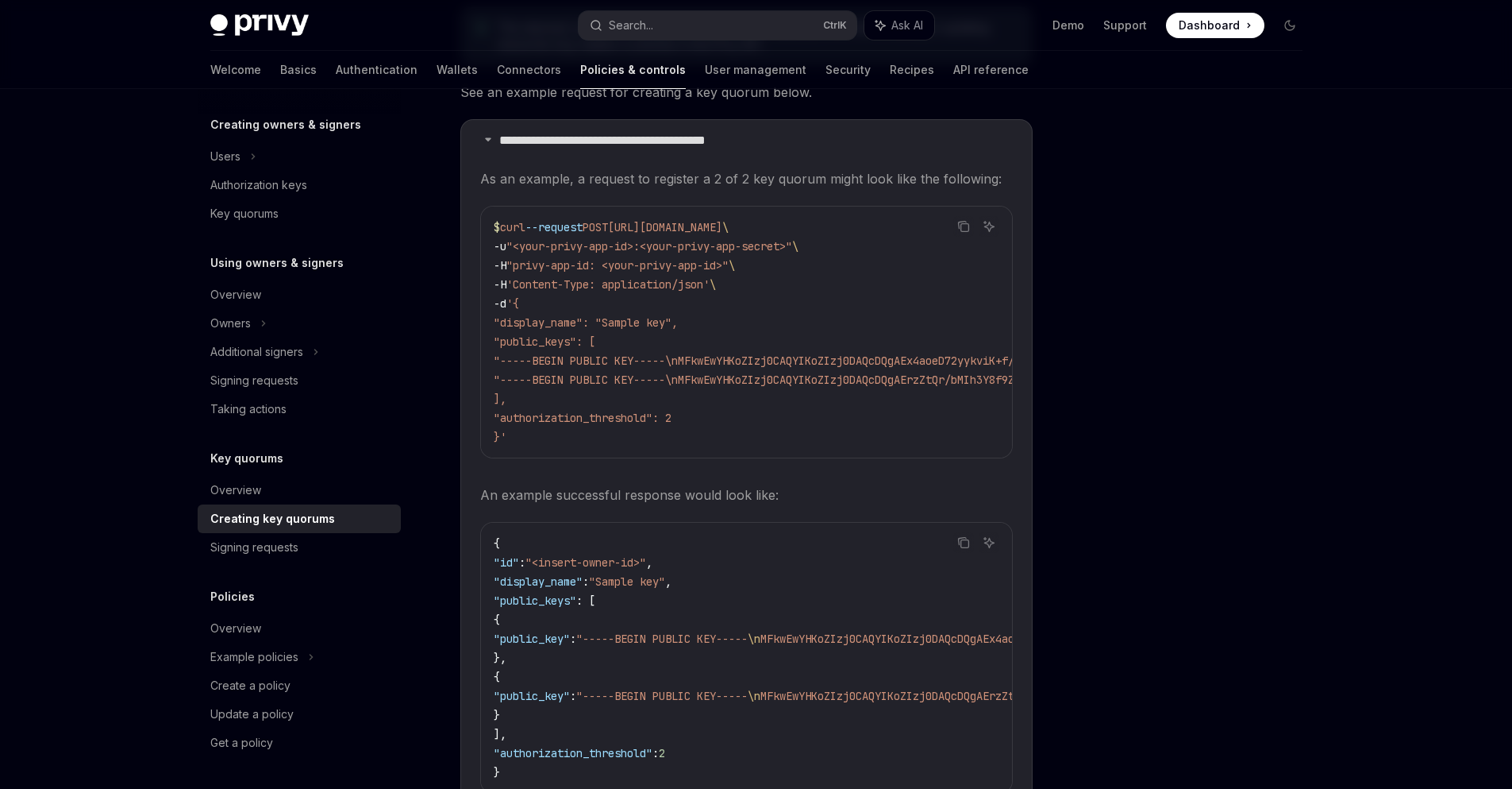
scroll to position [1430, 0]
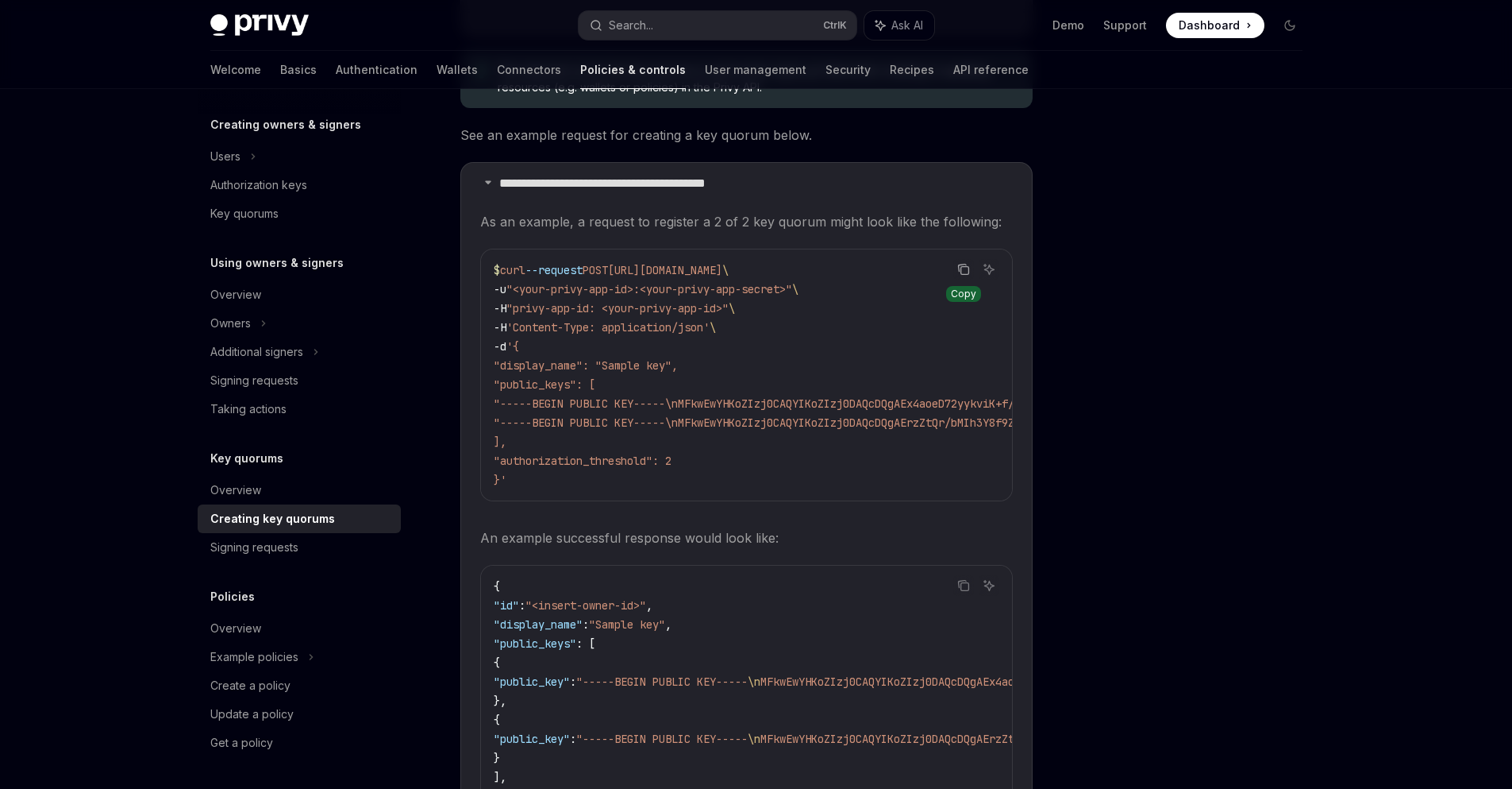
click at [967, 279] on button "Copy the contents from the code block" at bounding box center [963, 269] width 21 height 21
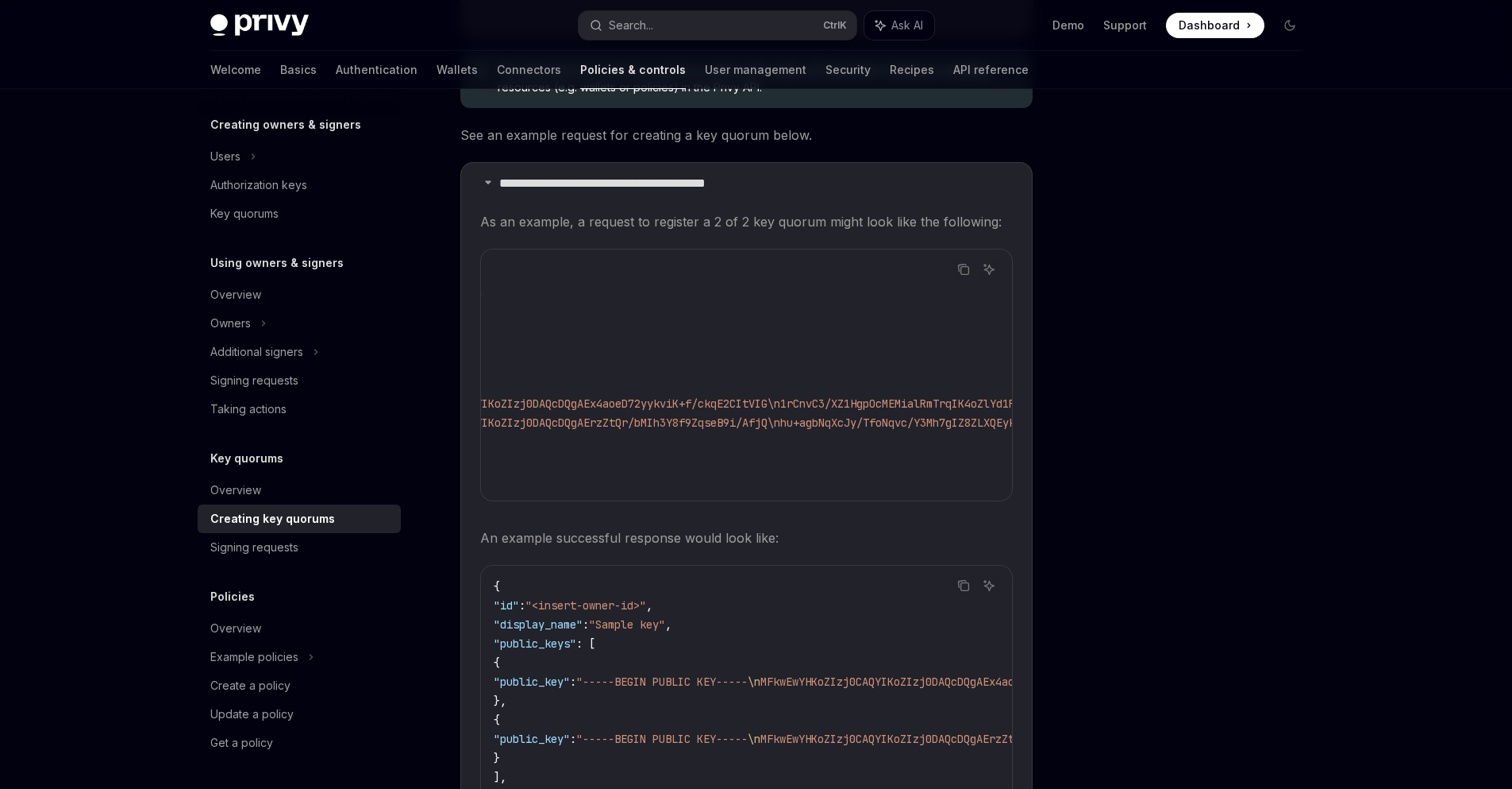
scroll to position [0, 0]
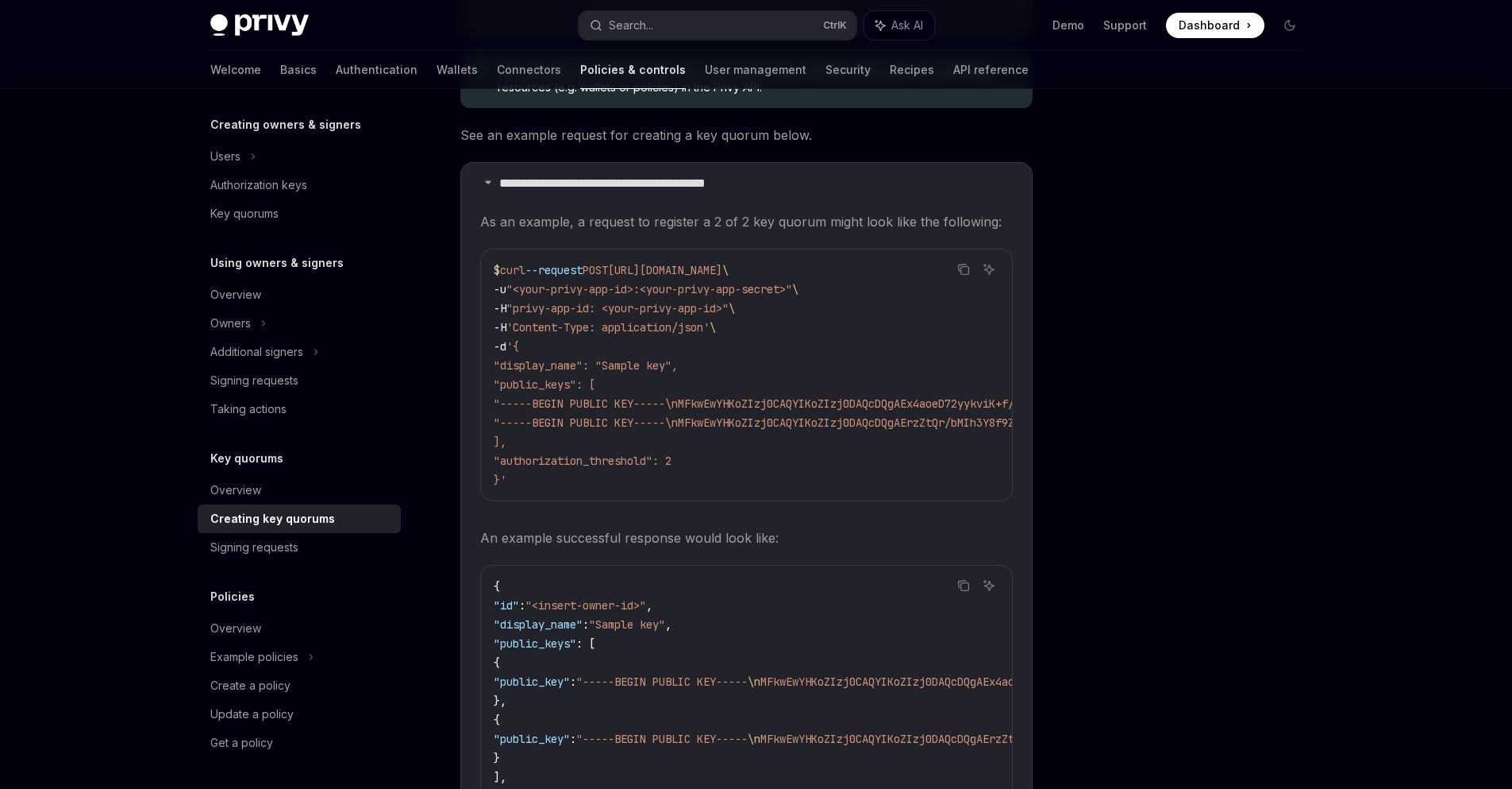
drag, startPoint x: 972, startPoint y: 444, endPoint x: 590, endPoint y: 433, distance: 382.2
click at [550, 411] on span ""-----BEGIN PUBLIC KEY-----\nMFkwEwYHKoZIzj0CAQYIKoZIzj0DAQcDQgAEx4aoeD72yykviK…" at bounding box center [1075, 403] width 1163 height 14
copy span ""-----BEGIN PUBLIC KEY-----\nMFkwEwYHKoZIzj0CAQYIKoZIzj0DAQcDQgAEx4aoeD72yykviK…"
click at [966, 275] on icon "Copy the contents from the code block" at bounding box center [964, 271] width 8 height 8
